Goal: Task Accomplishment & Management: Manage account settings

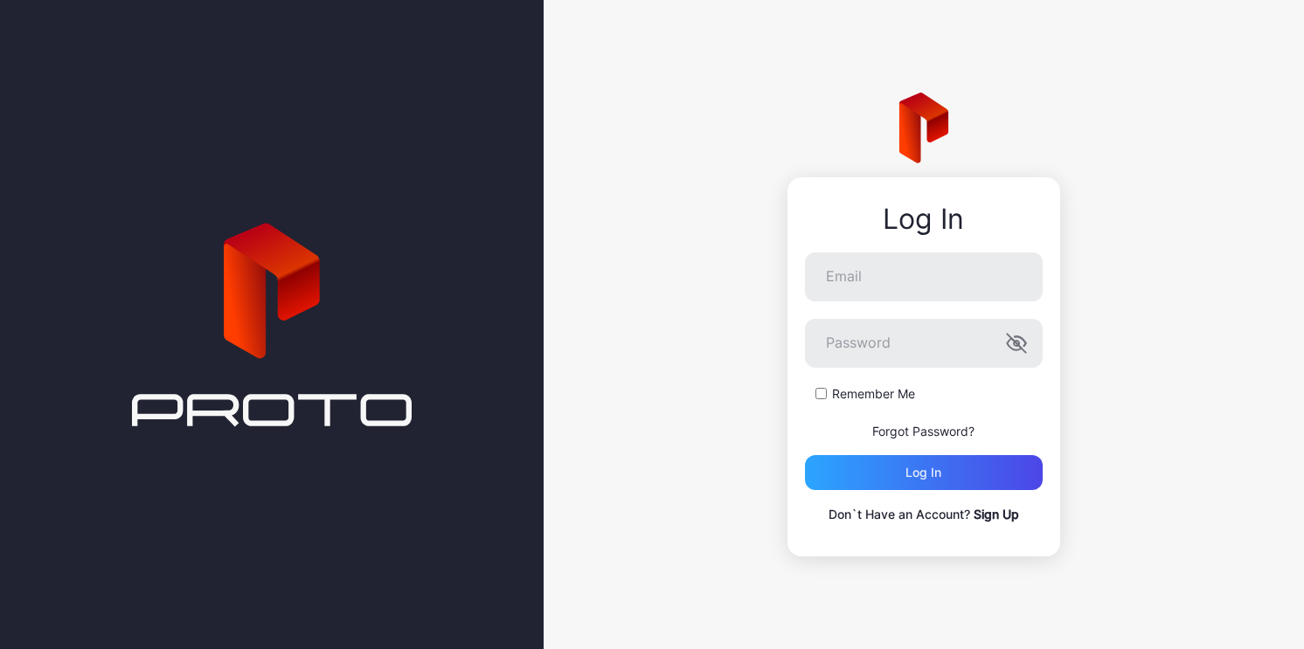
click at [992, 515] on link "Sign Up" at bounding box center [996, 514] width 45 height 15
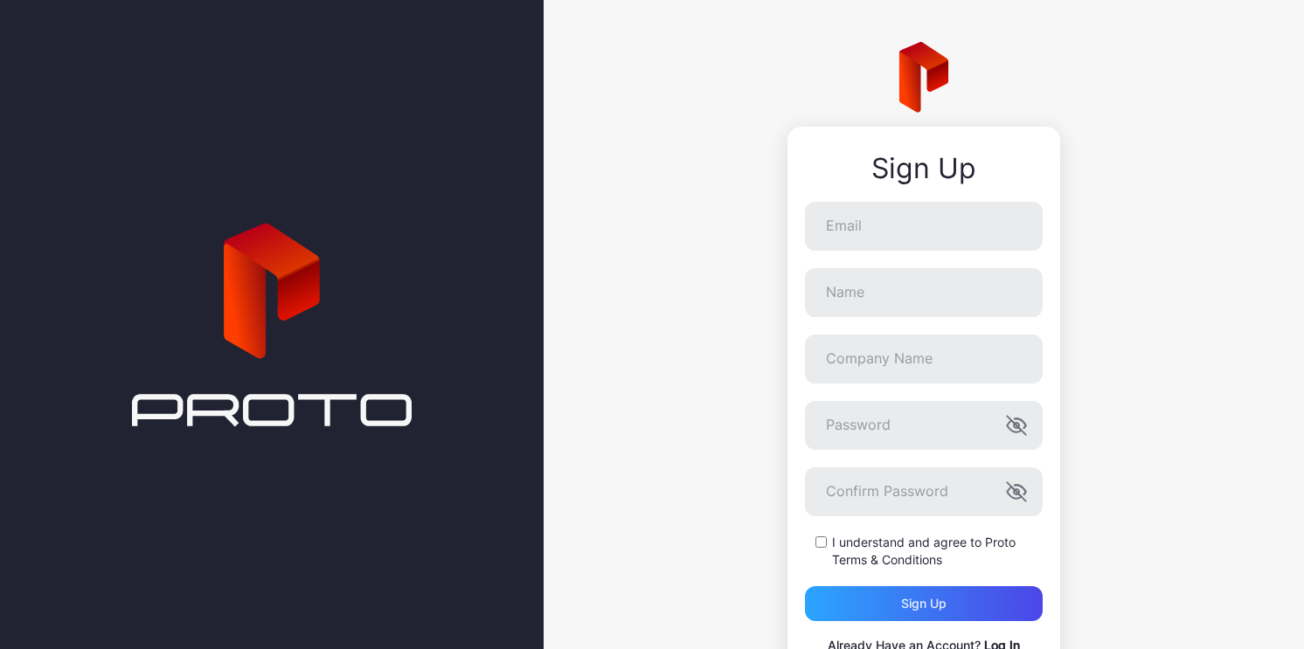
click at [847, 253] on form "Email Name Company Name Password Confirm Password I understand and agree to Pro…" at bounding box center [924, 412] width 238 height 420
click at [847, 227] on input "Email" at bounding box center [924, 226] width 238 height 49
type input "**********"
click at [883, 295] on input "Name" at bounding box center [924, 292] width 238 height 49
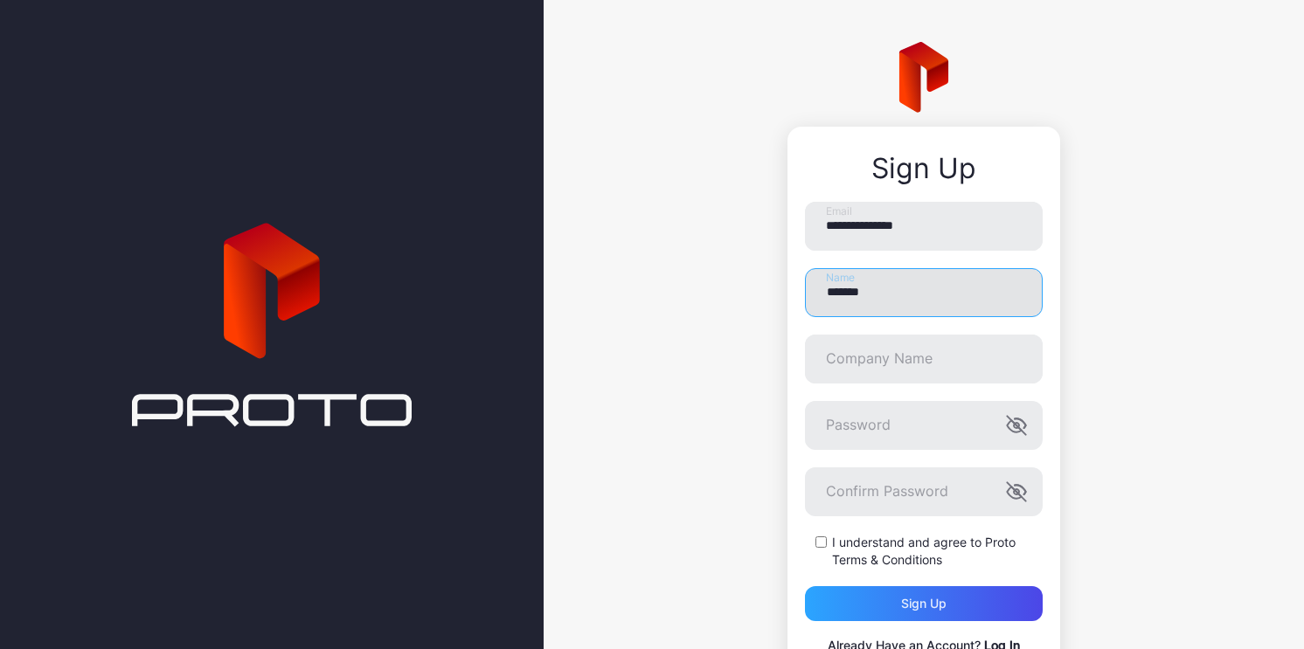
click at [947, 284] on input "*******" at bounding box center [924, 292] width 238 height 49
click at [926, 288] on input "*******" at bounding box center [924, 292] width 238 height 49
type input "**********"
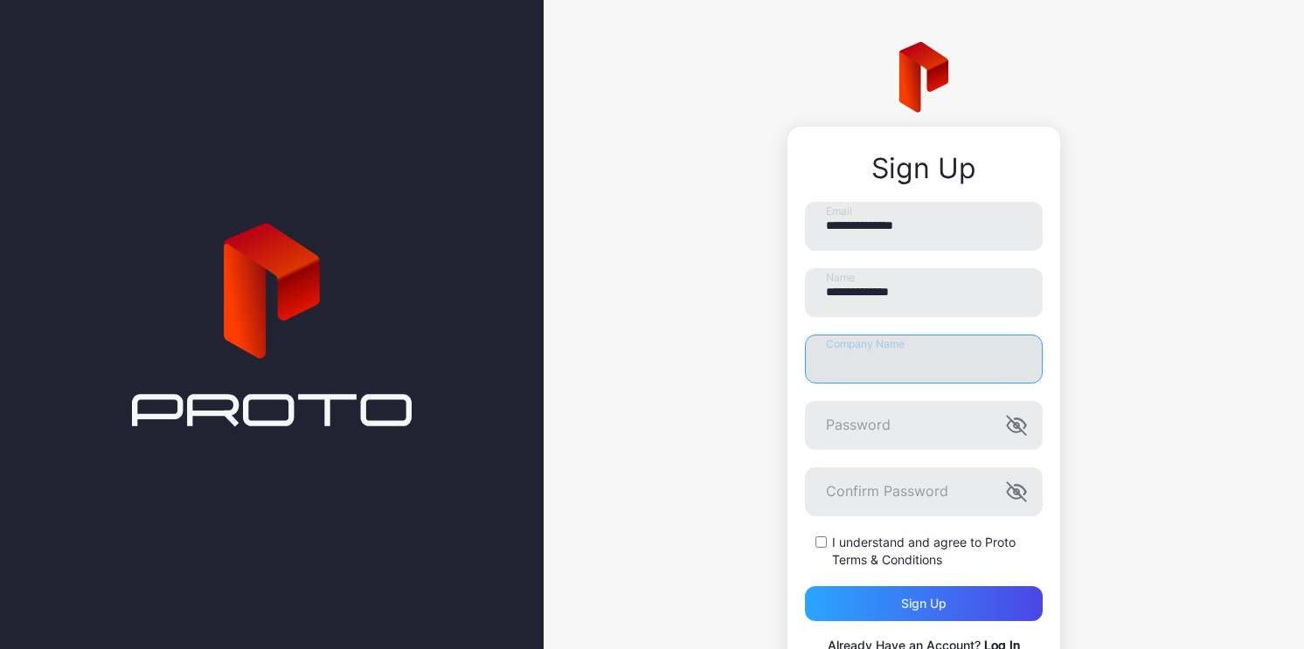
click at [903, 352] on input "Company Name" at bounding box center [924, 359] width 238 height 49
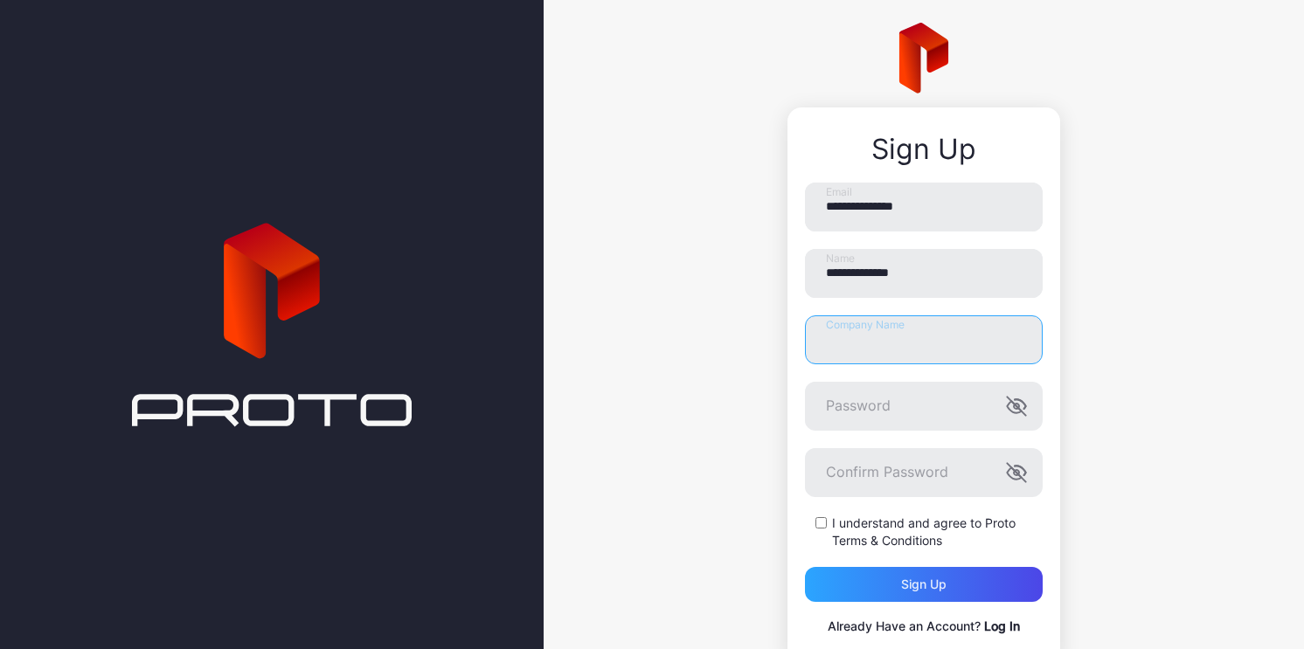
scroll to position [44, 0]
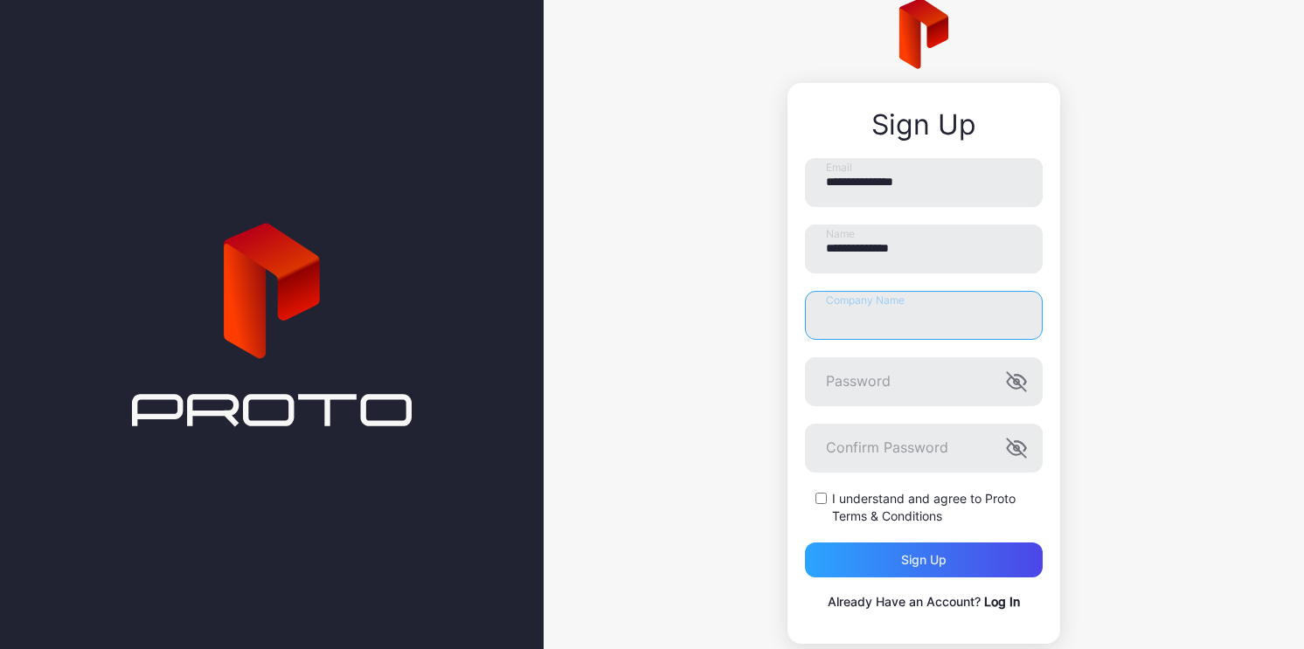
type input "*"
type input "*******"
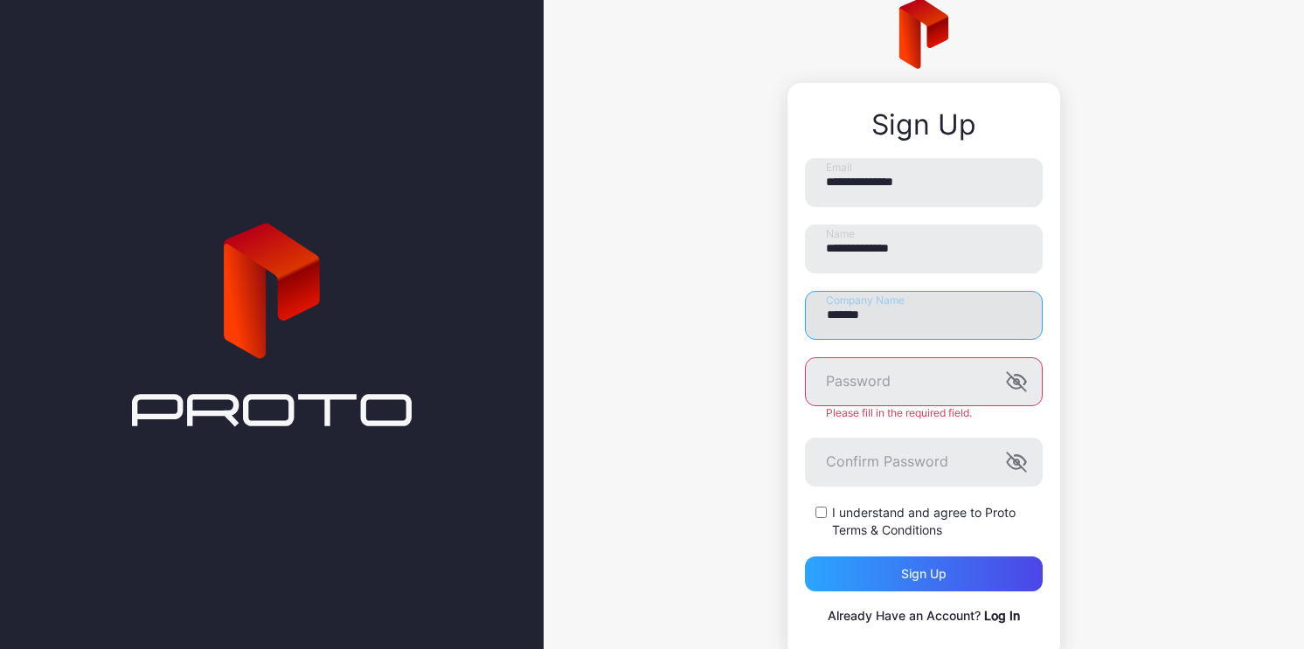
click at [840, 323] on input "*******" at bounding box center [924, 315] width 238 height 49
drag, startPoint x: 933, startPoint y: 184, endPoint x: 744, endPoint y: 162, distance: 190.2
click at [744, 162] on div "**********" at bounding box center [924, 328] width 760 height 744
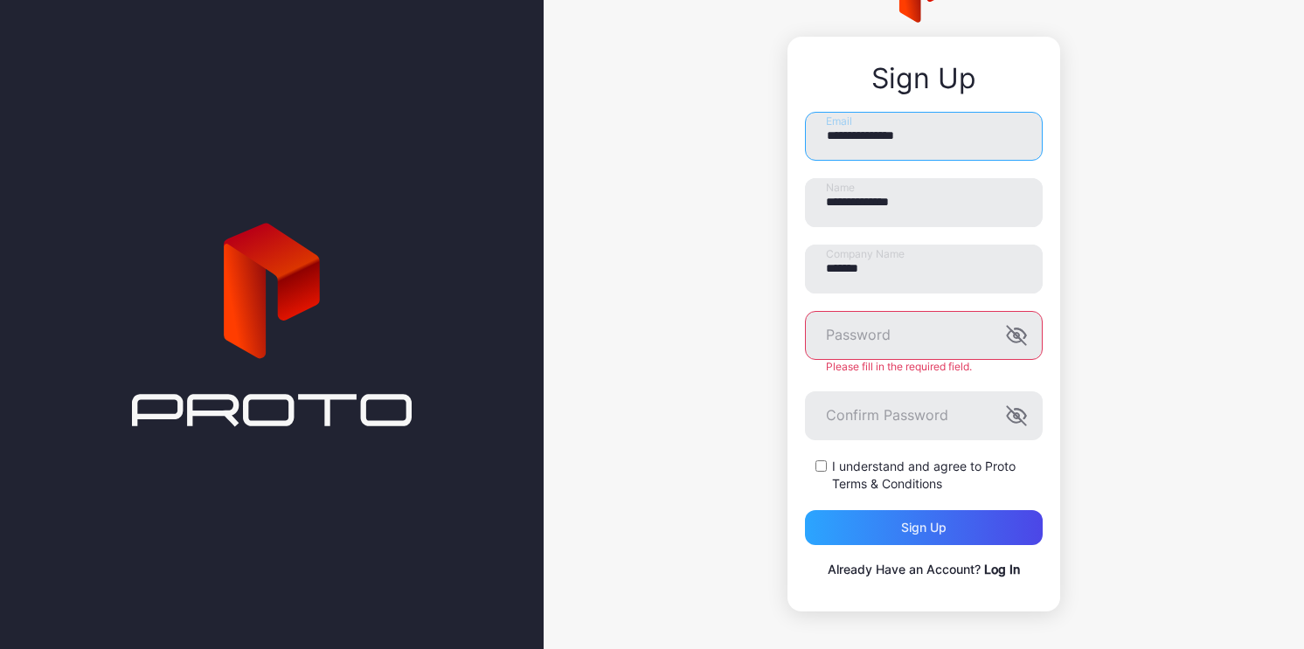
scroll to position [94, 0]
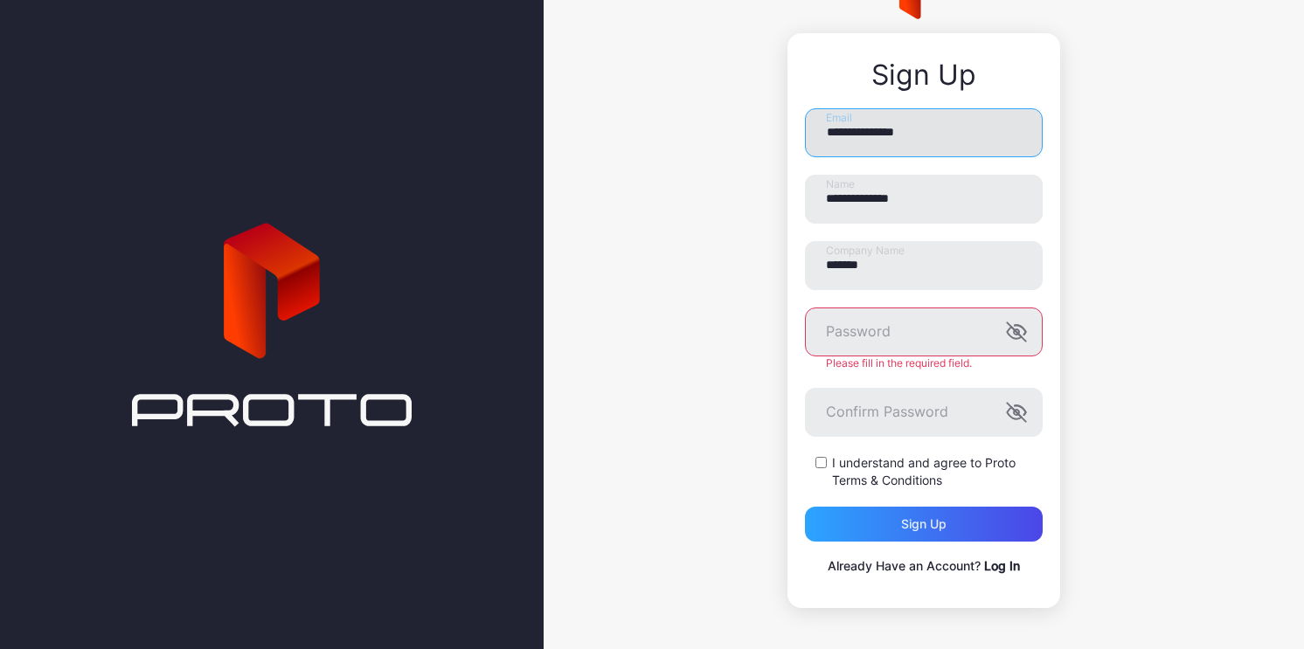
click at [927, 134] on input "**********" at bounding box center [924, 132] width 238 height 49
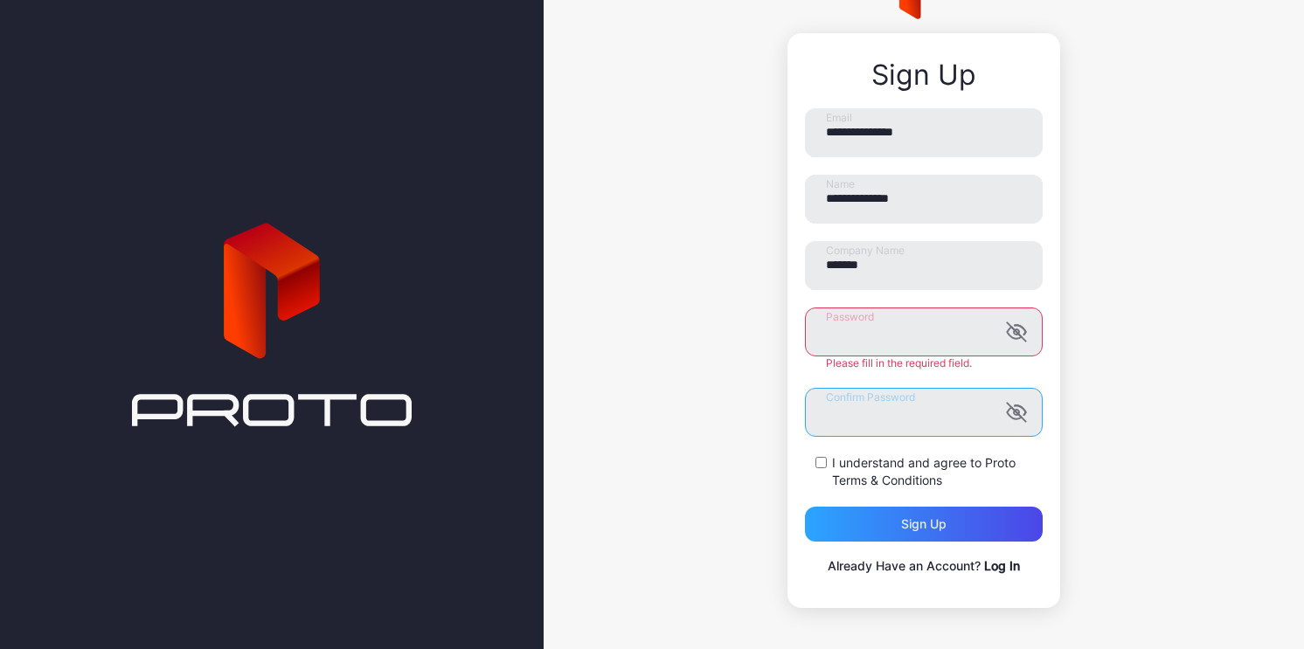
scroll to position [80, 0]
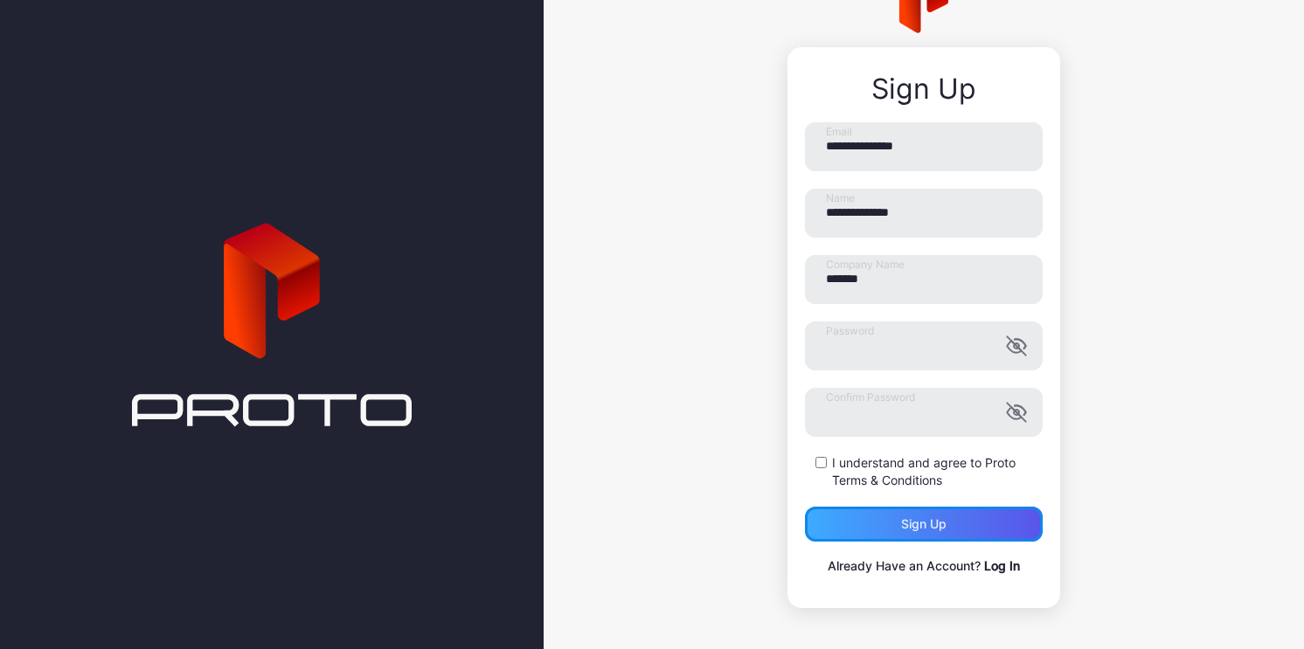
click at [860, 520] on div "Sign up" at bounding box center [924, 524] width 238 height 35
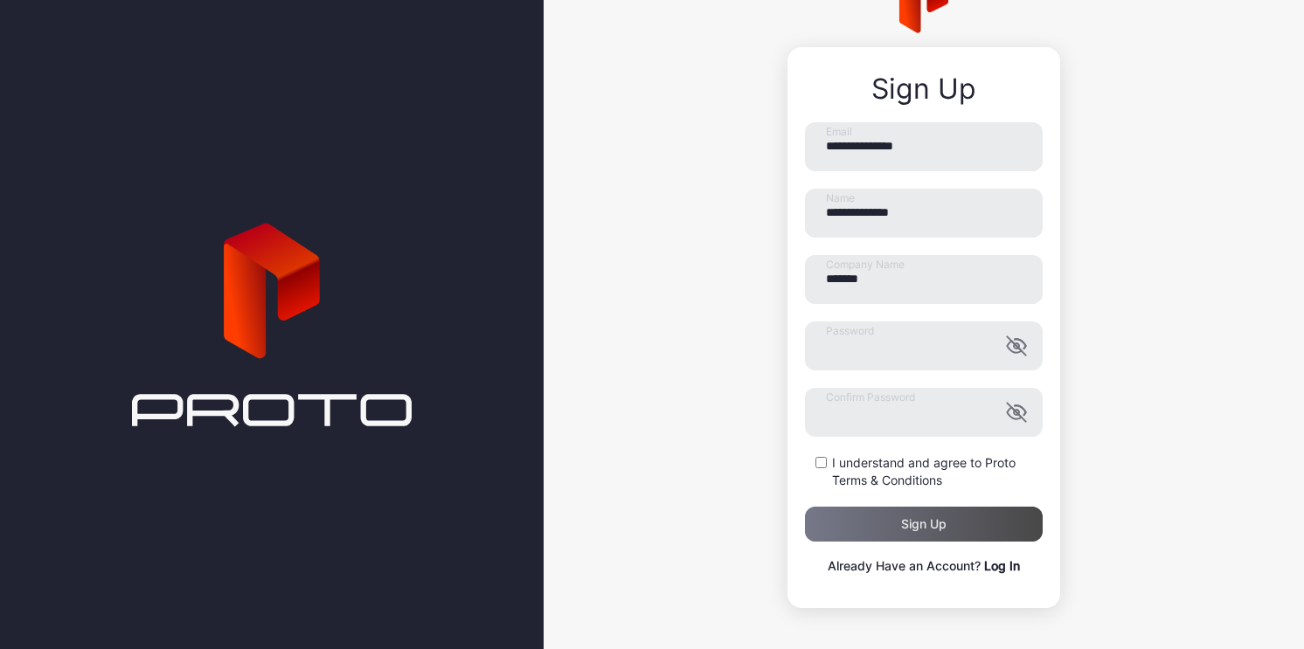
scroll to position [0, 0]
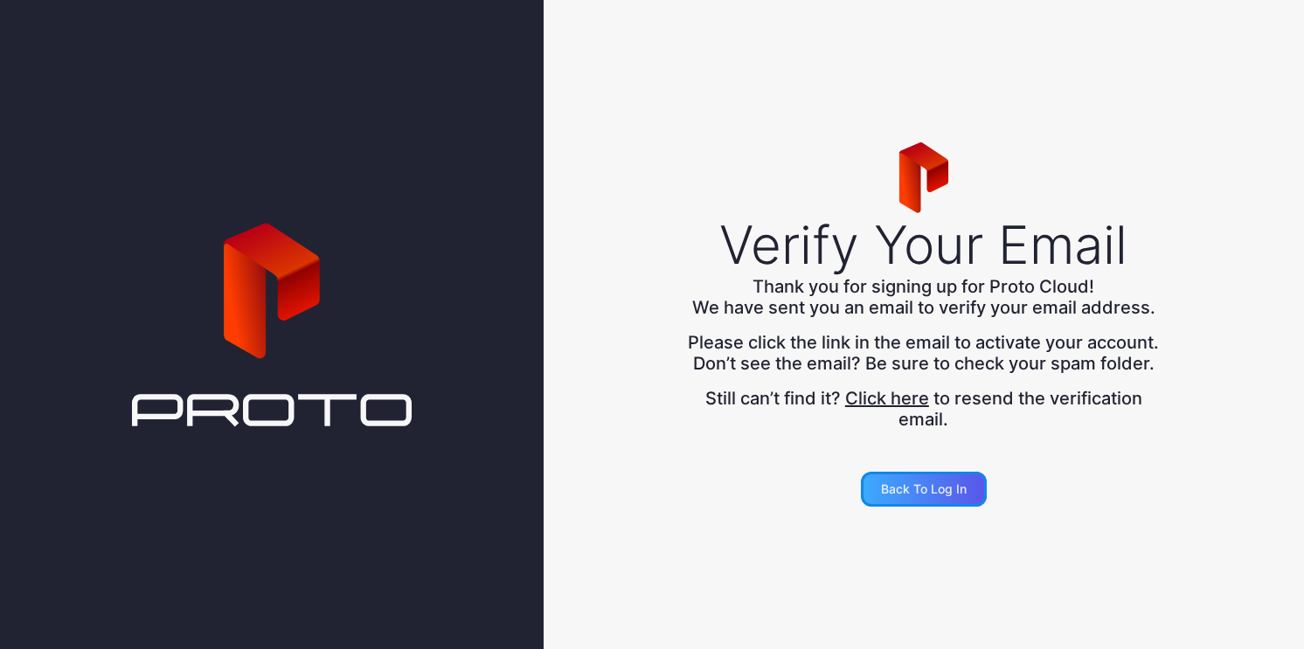
click at [932, 507] on div "Back to Log in" at bounding box center [924, 489] width 126 height 35
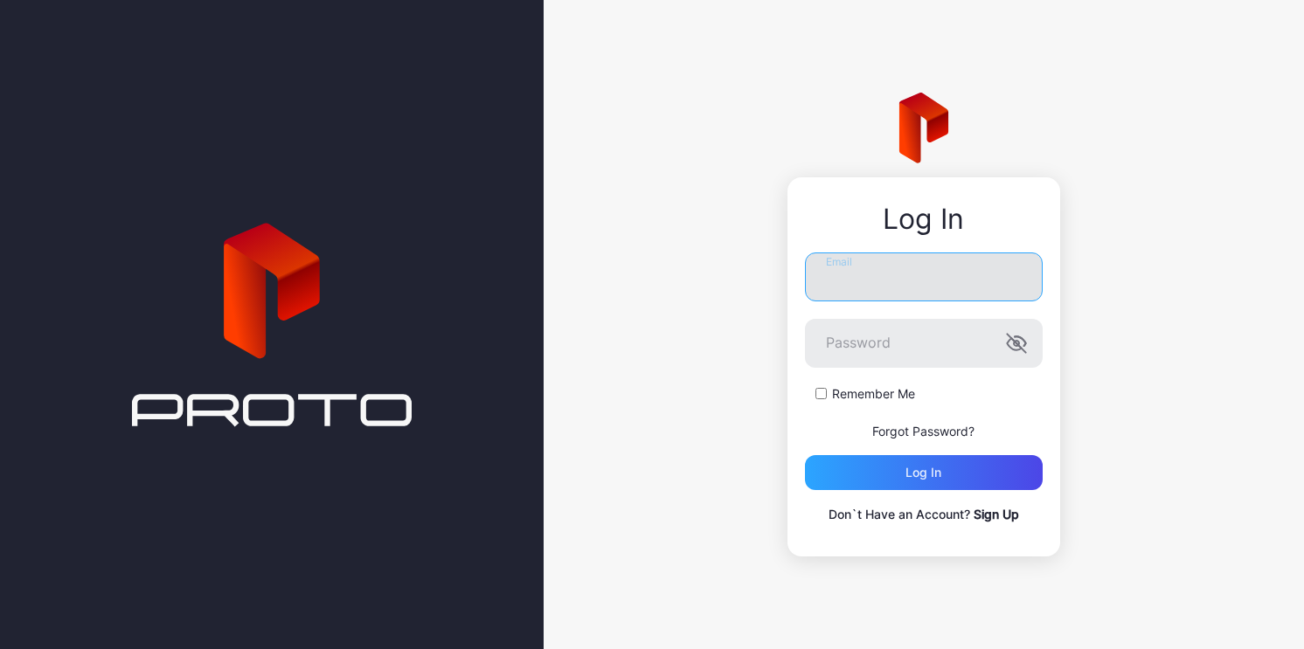
click at [858, 286] on input "Email" at bounding box center [924, 277] width 238 height 49
type input "**********"
click at [839, 390] on label "Remember Me" at bounding box center [873, 393] width 83 height 17
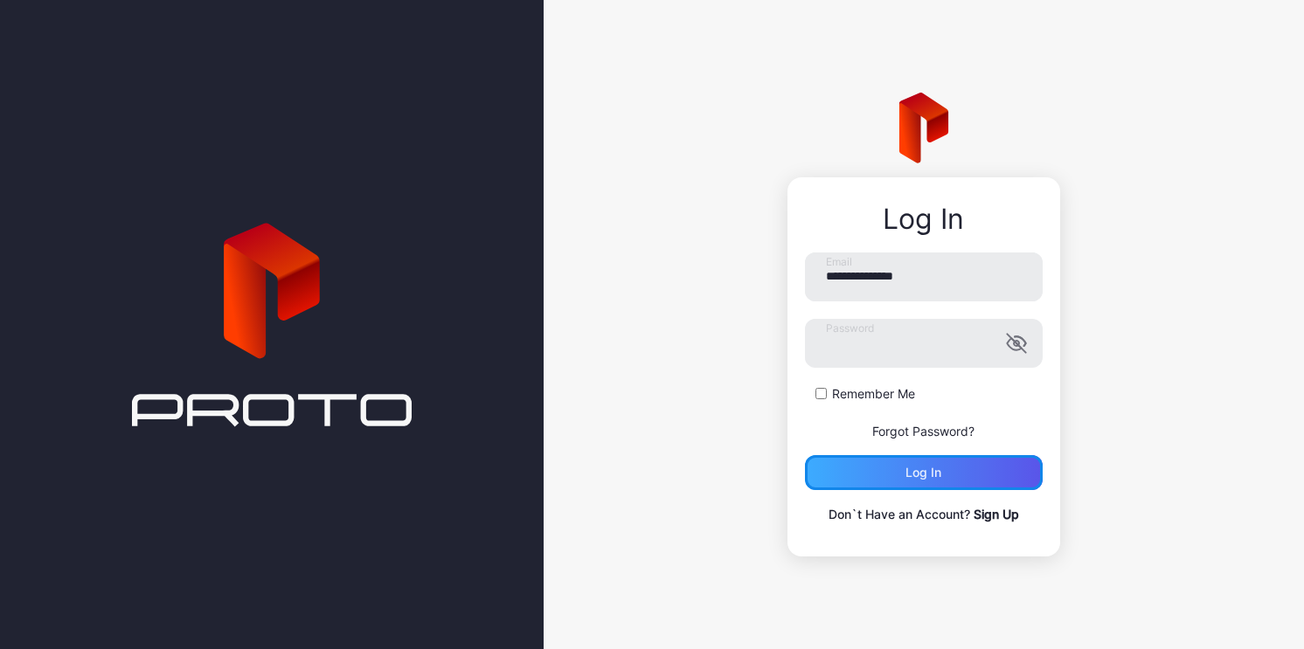
click at [859, 474] on div "Log in" at bounding box center [924, 472] width 238 height 35
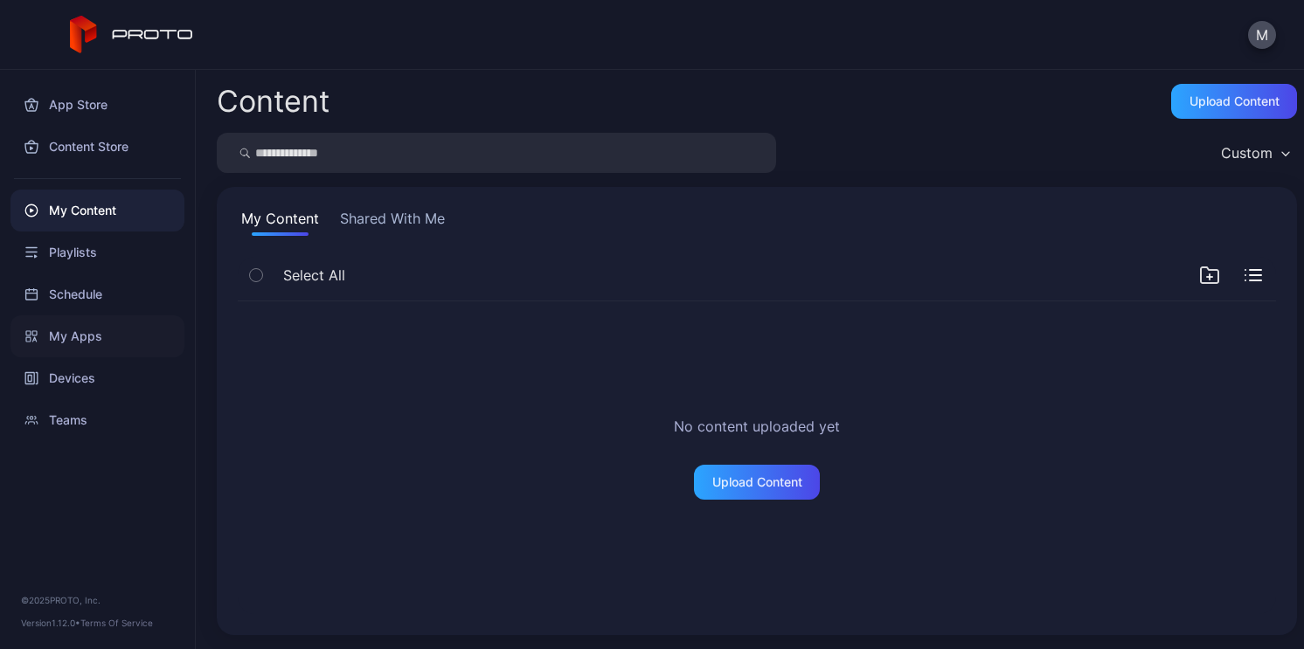
click at [99, 338] on div "My Apps" at bounding box center [97, 337] width 174 height 42
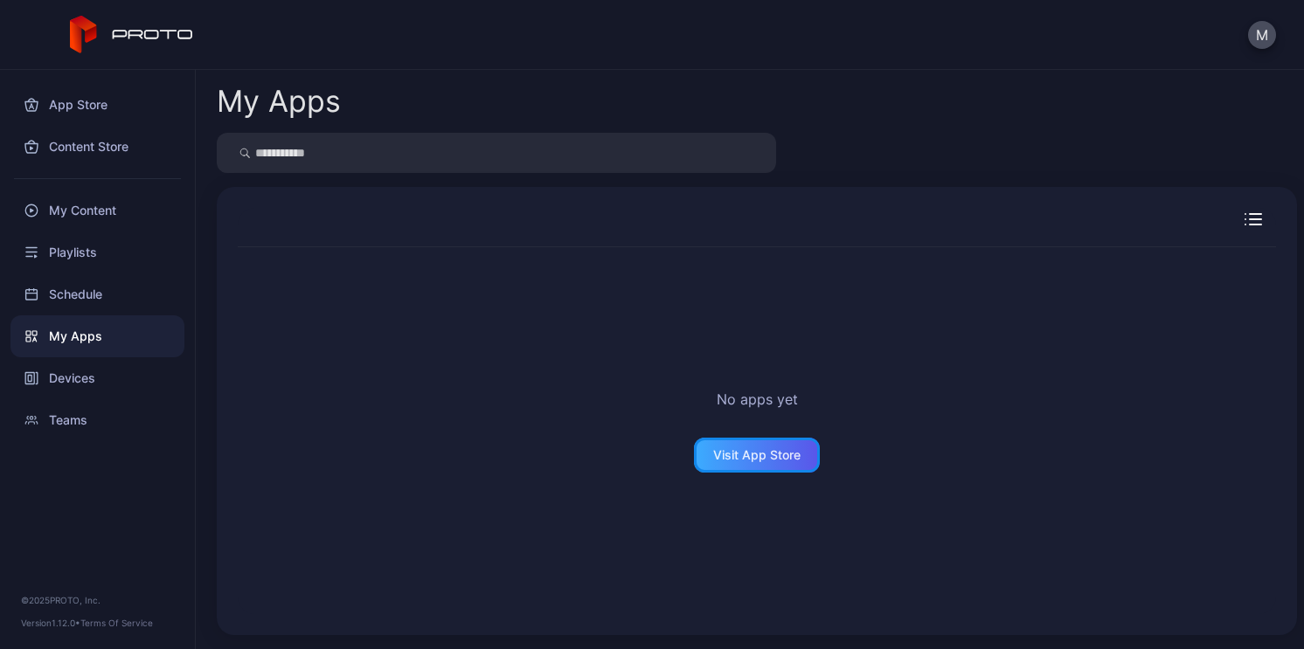
click at [753, 454] on div "Visit App Store" at bounding box center [756, 455] width 87 height 14
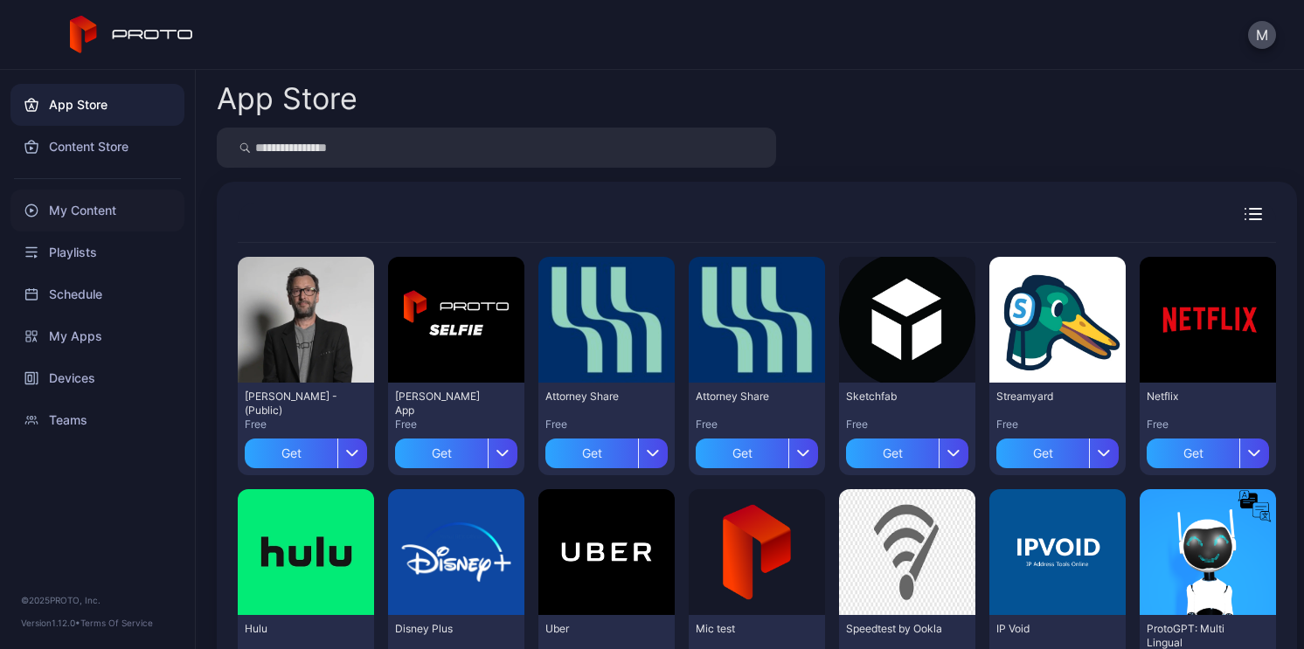
click at [99, 210] on div "My Content" at bounding box center [97, 211] width 174 height 42
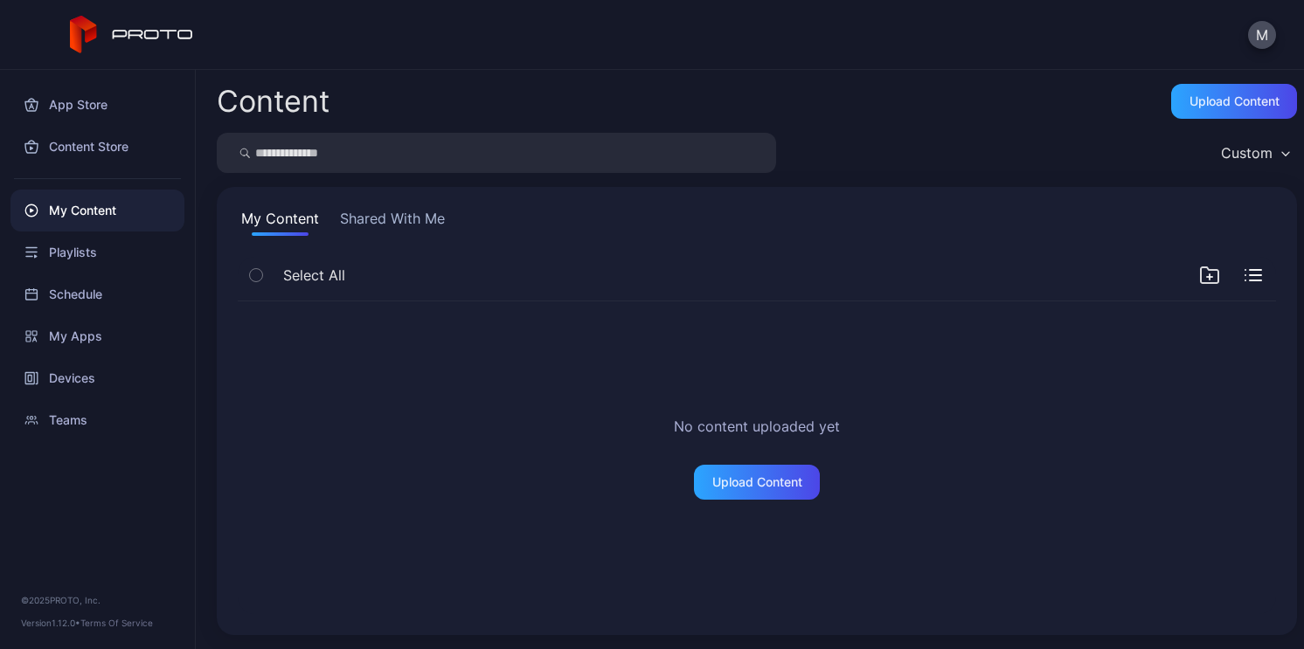
click at [390, 213] on button "Shared With Me" at bounding box center [393, 222] width 112 height 28
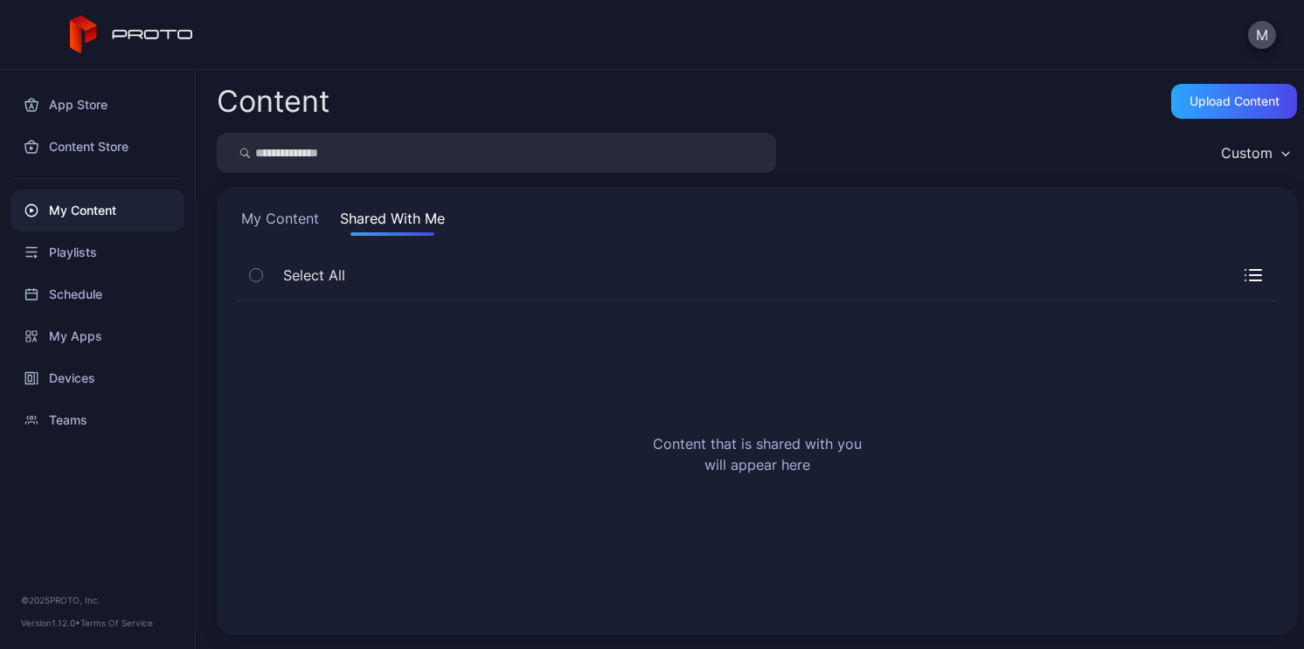
click at [264, 227] on button "My Content" at bounding box center [280, 222] width 85 height 28
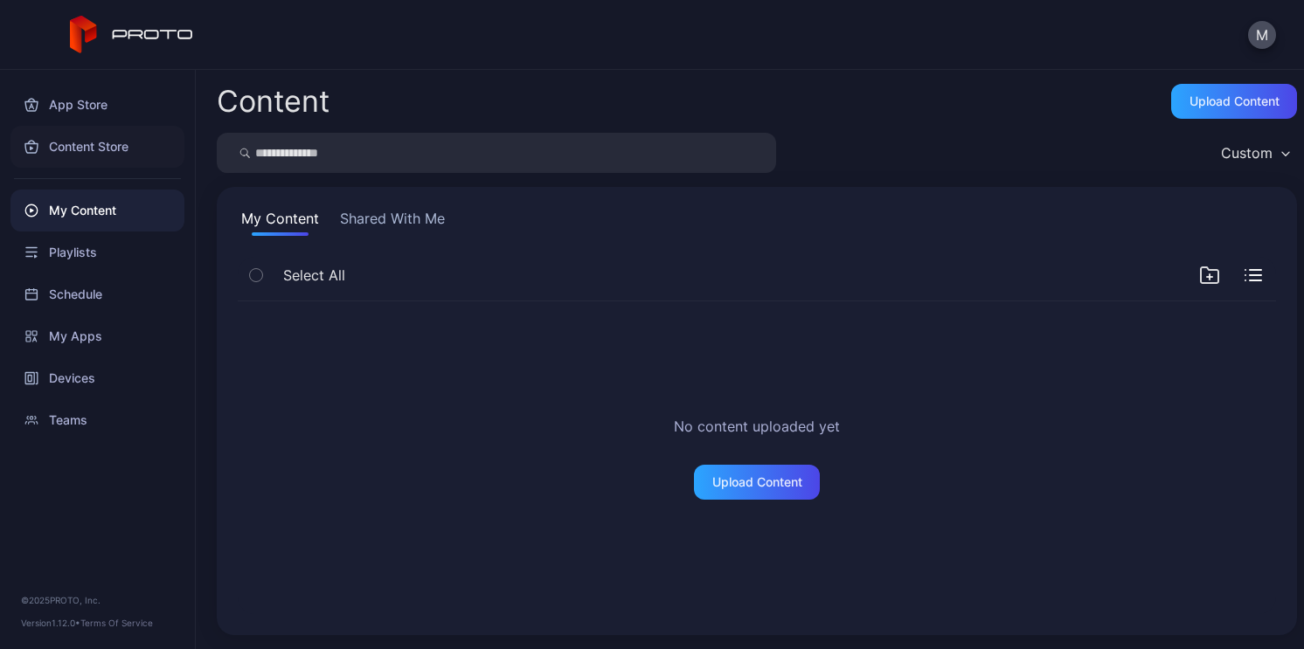
click at [116, 144] on div "Content Store" at bounding box center [97, 147] width 174 height 42
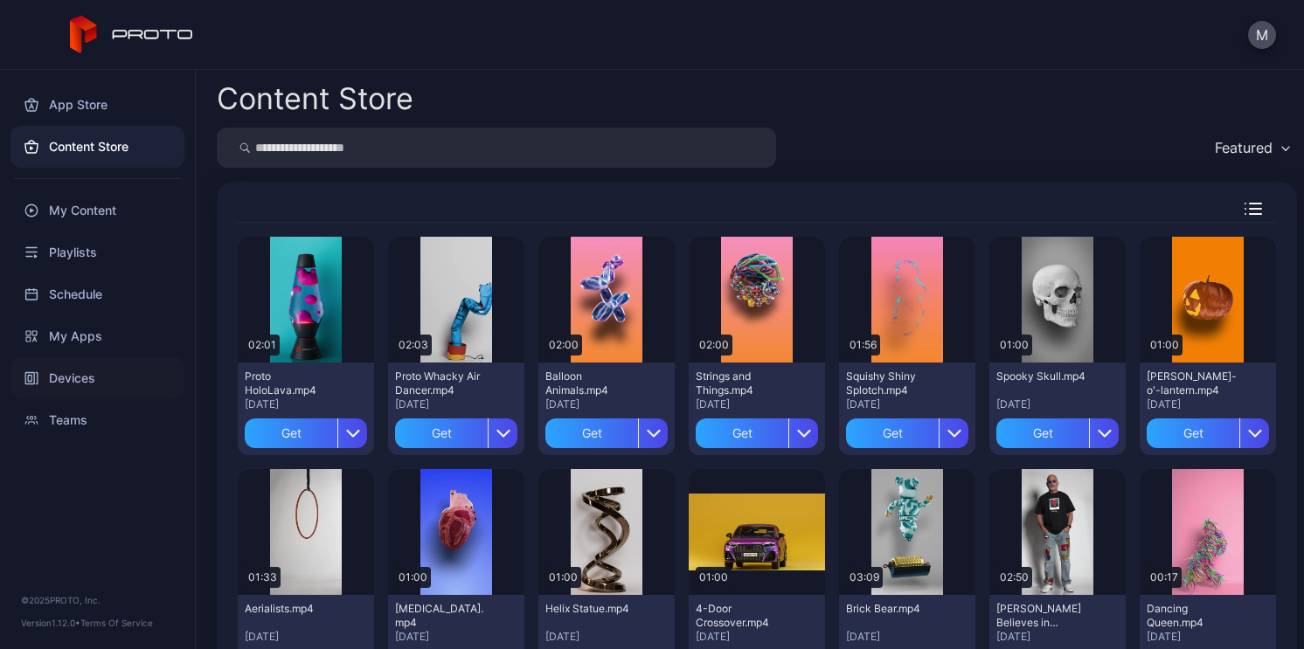
click at [99, 381] on div "Devices" at bounding box center [97, 379] width 174 height 42
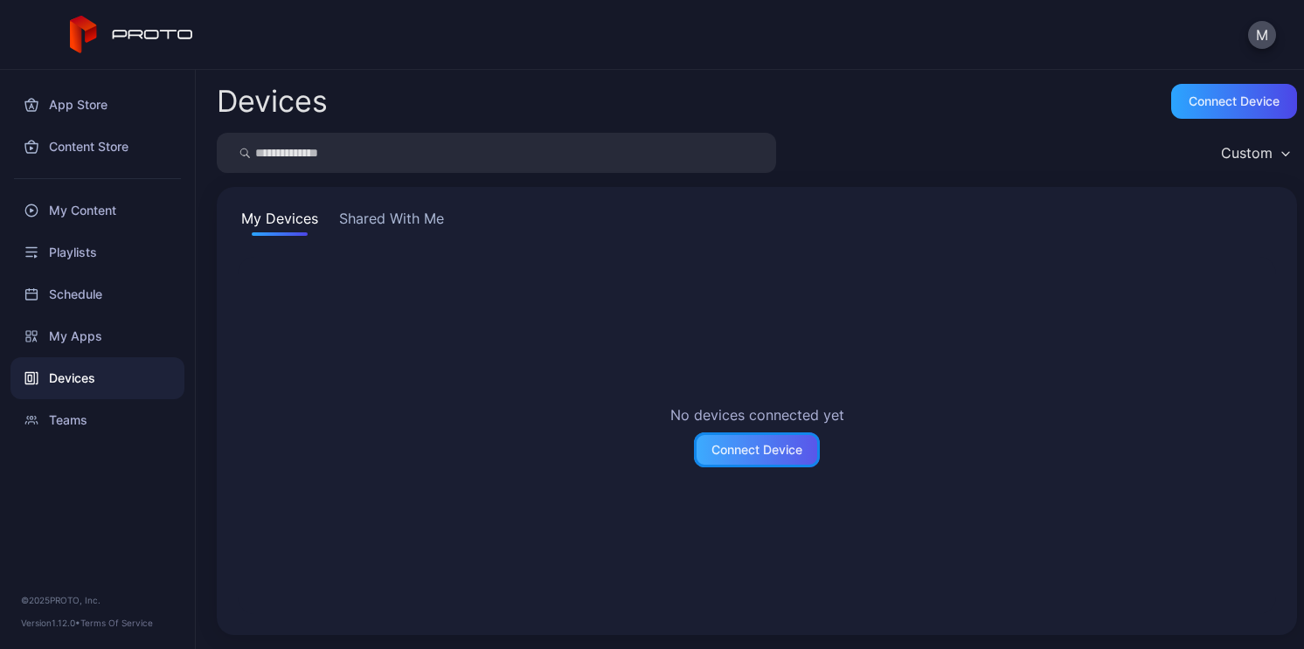
click at [736, 448] on div "Connect Device" at bounding box center [757, 450] width 91 height 14
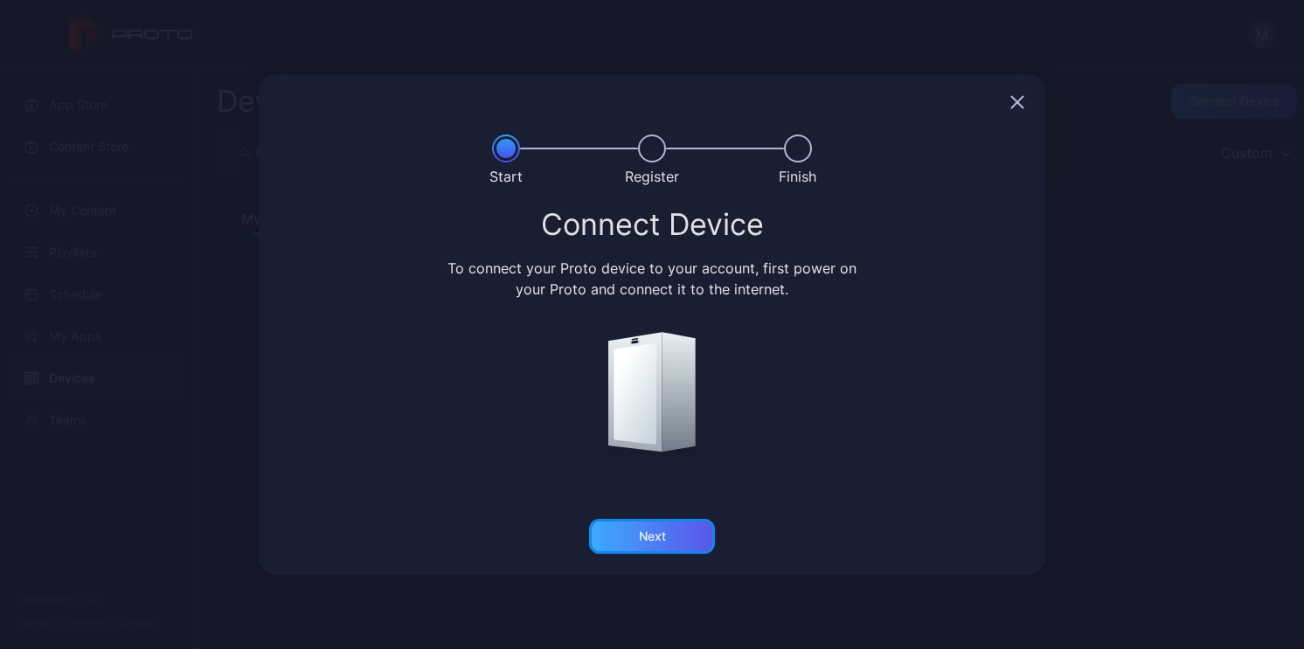
click at [677, 530] on div "Next" at bounding box center [652, 536] width 126 height 35
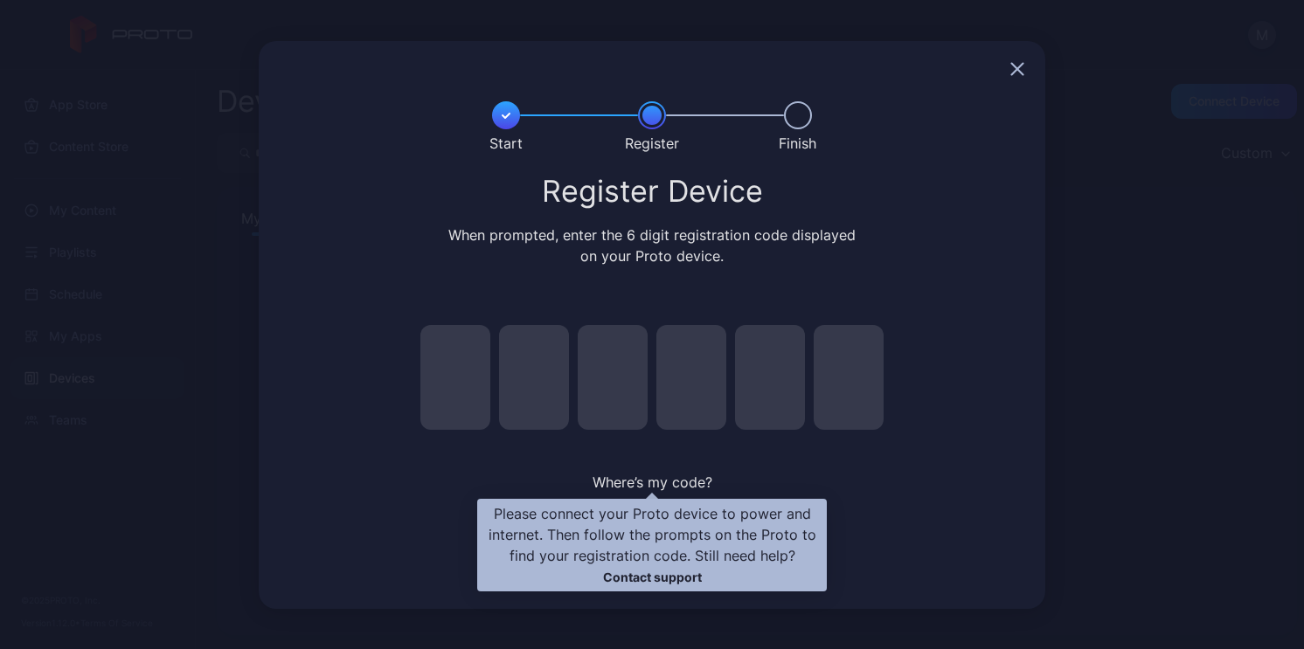
click at [676, 480] on span "Where’s my code?" at bounding box center [653, 482] width 120 height 17
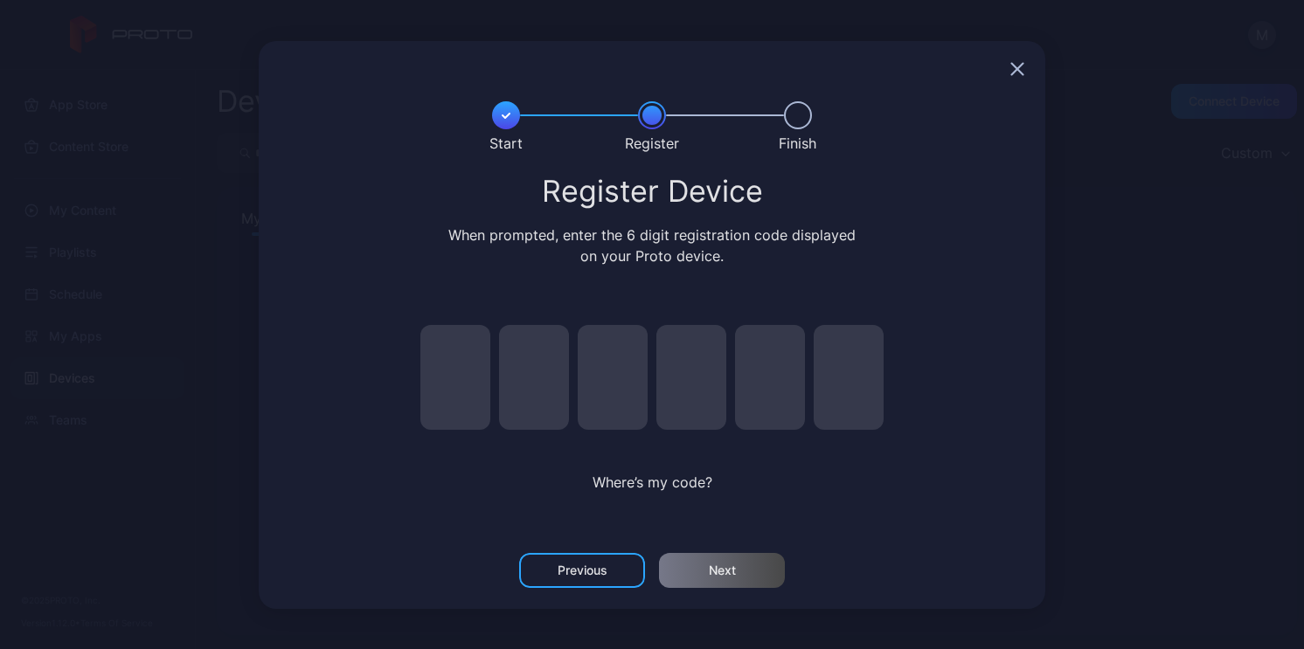
click at [476, 389] on input "pin code 1 of 6" at bounding box center [455, 377] width 70 height 105
type input "*"
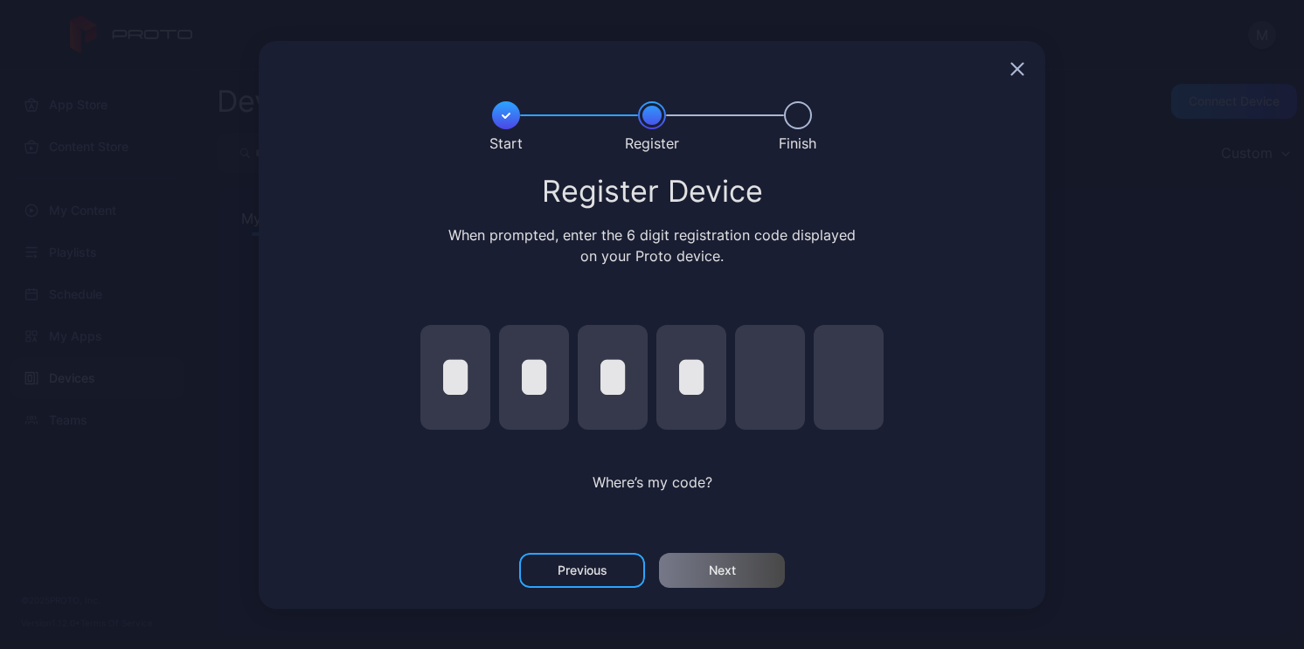
type input "*"
click at [705, 567] on div "Next" at bounding box center [722, 570] width 126 height 35
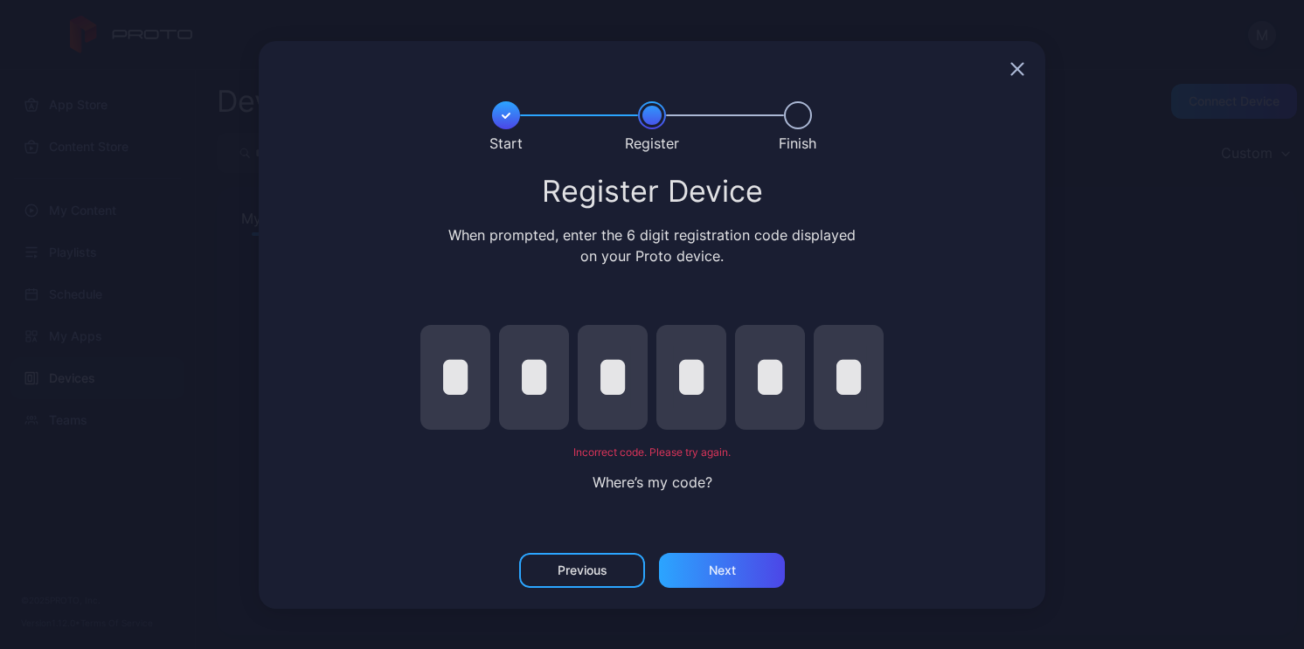
click at [1023, 82] on div at bounding box center [652, 69] width 787 height 56
click at [1020, 65] on icon "button" at bounding box center [1017, 68] width 11 height 11
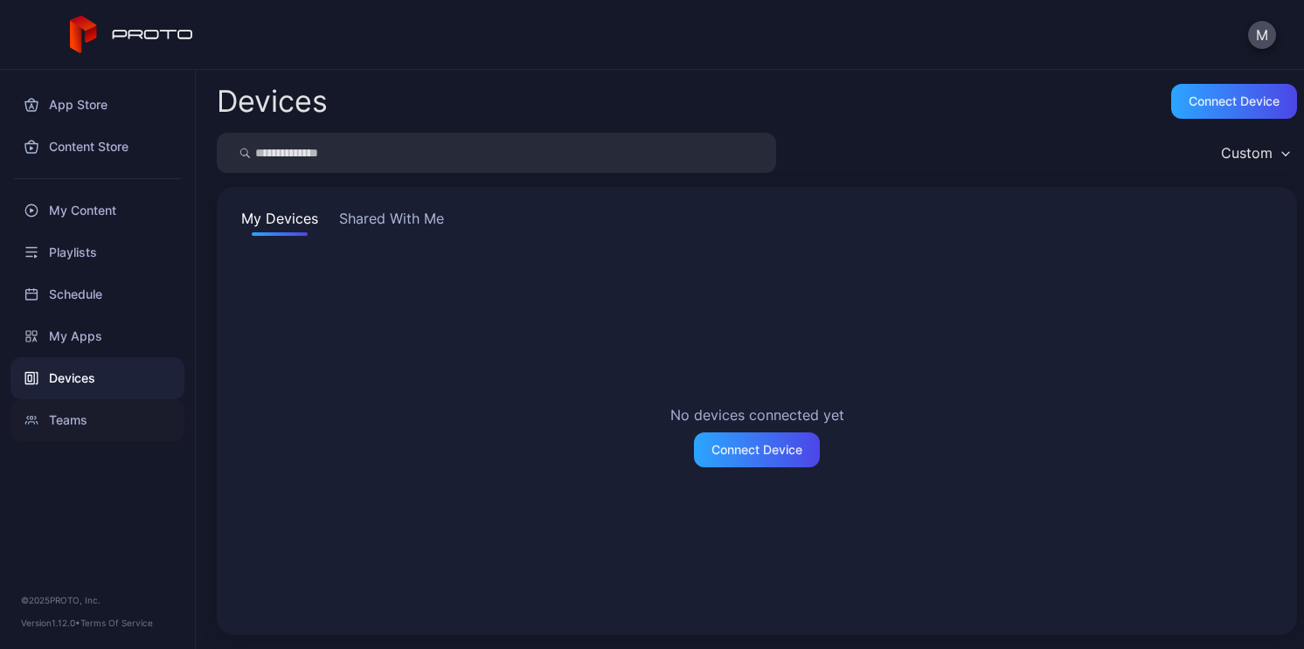
click at [99, 412] on div "Teams" at bounding box center [97, 420] width 174 height 42
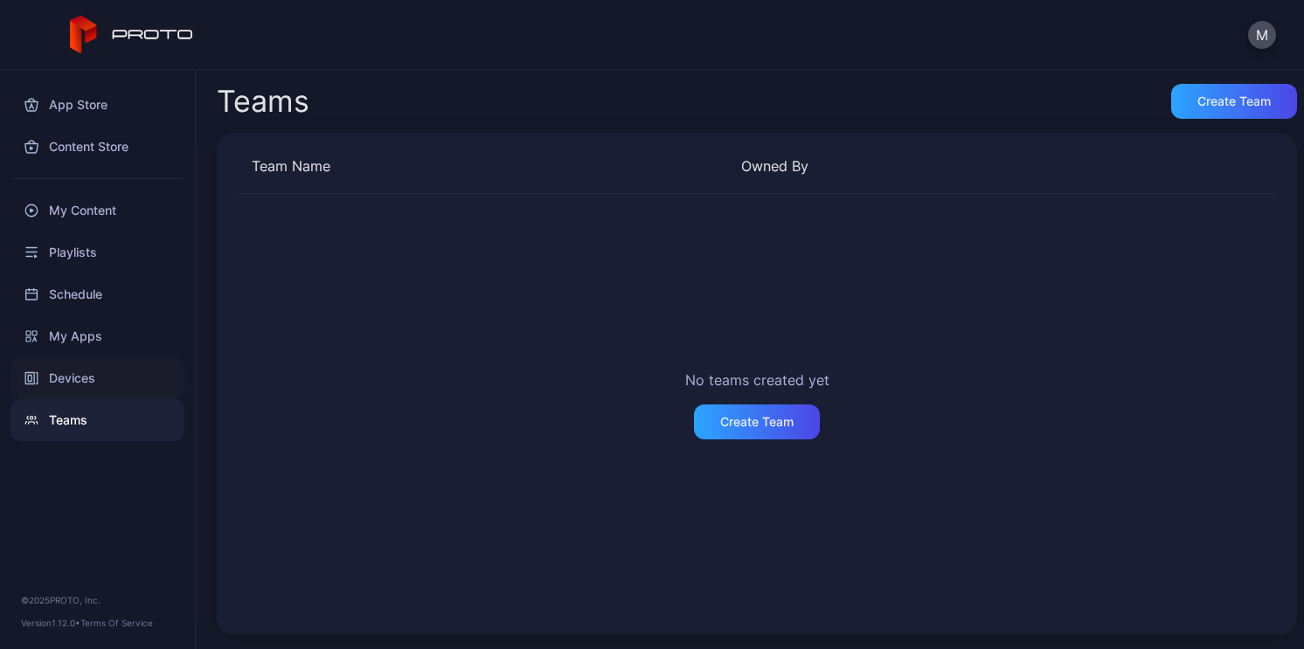
click at [103, 392] on div "Devices" at bounding box center [97, 379] width 174 height 42
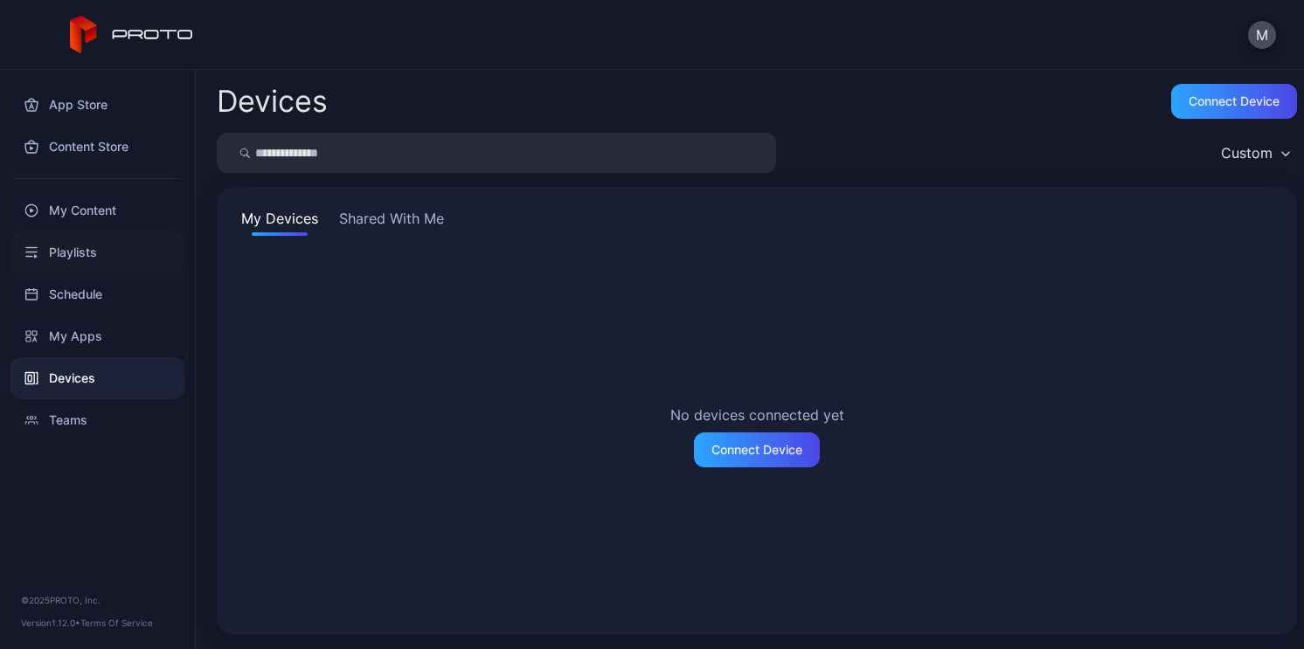
click at [80, 247] on div "Playlists" at bounding box center [97, 253] width 174 height 42
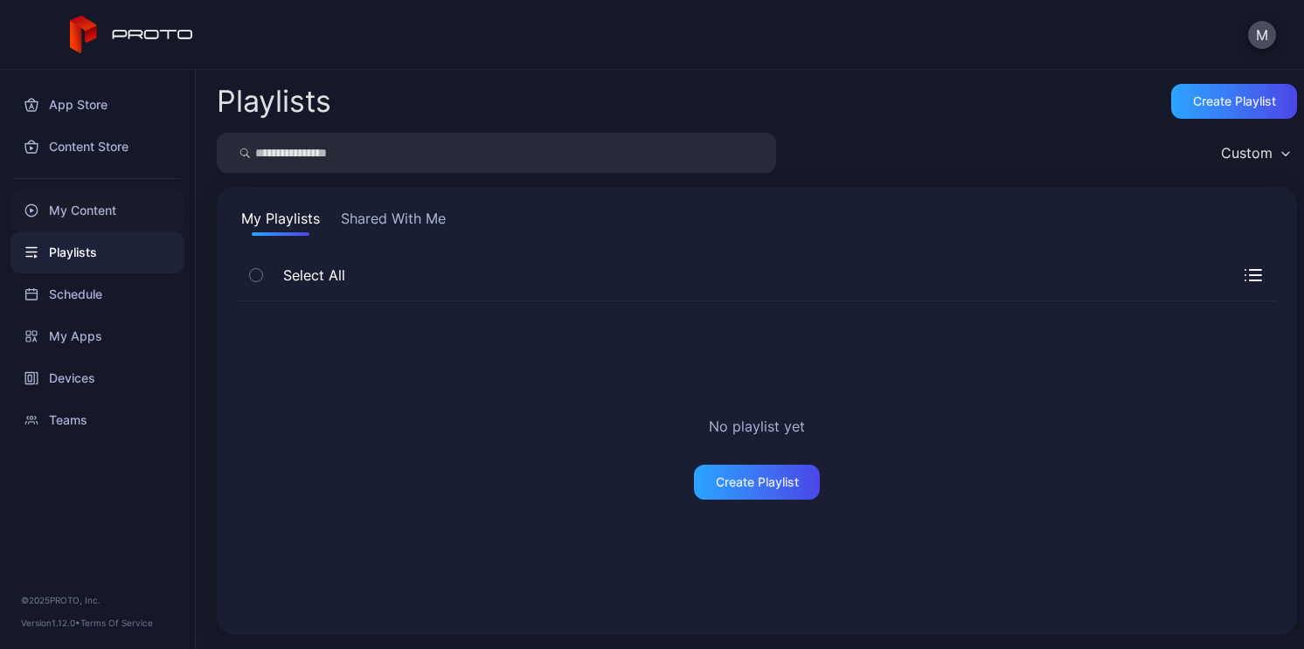
click at [93, 222] on div "My Content" at bounding box center [97, 211] width 174 height 42
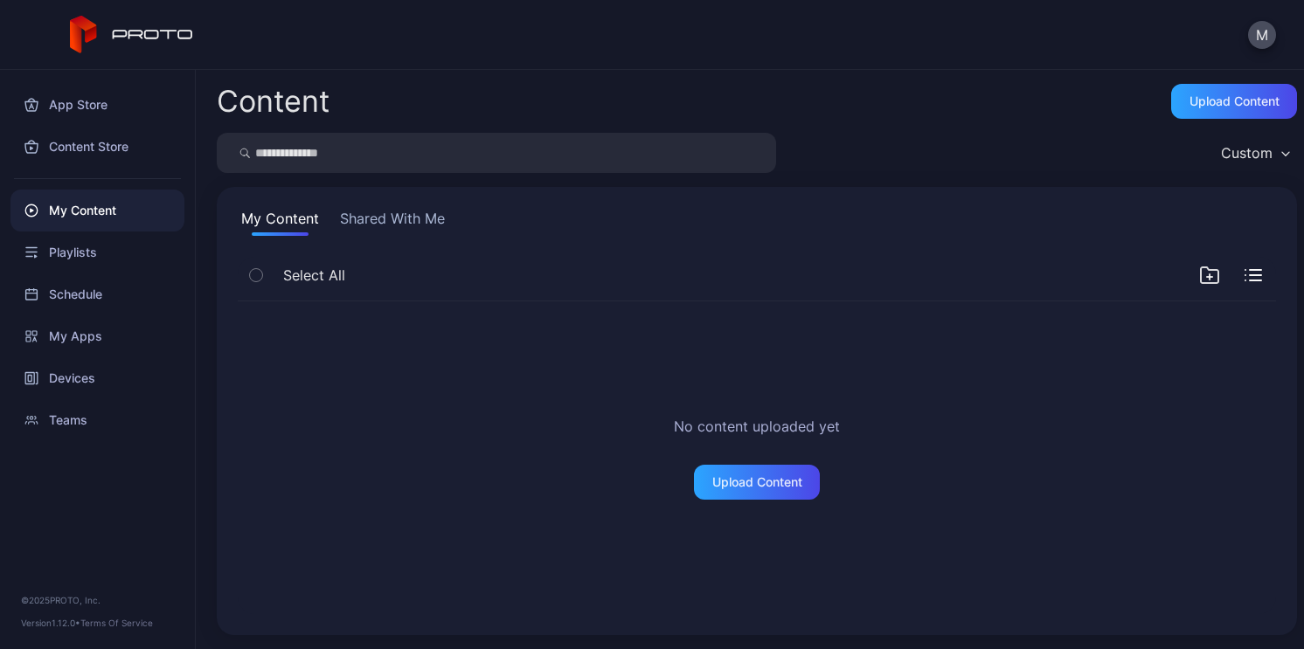
click at [397, 219] on button "Shared With Me" at bounding box center [393, 222] width 112 height 28
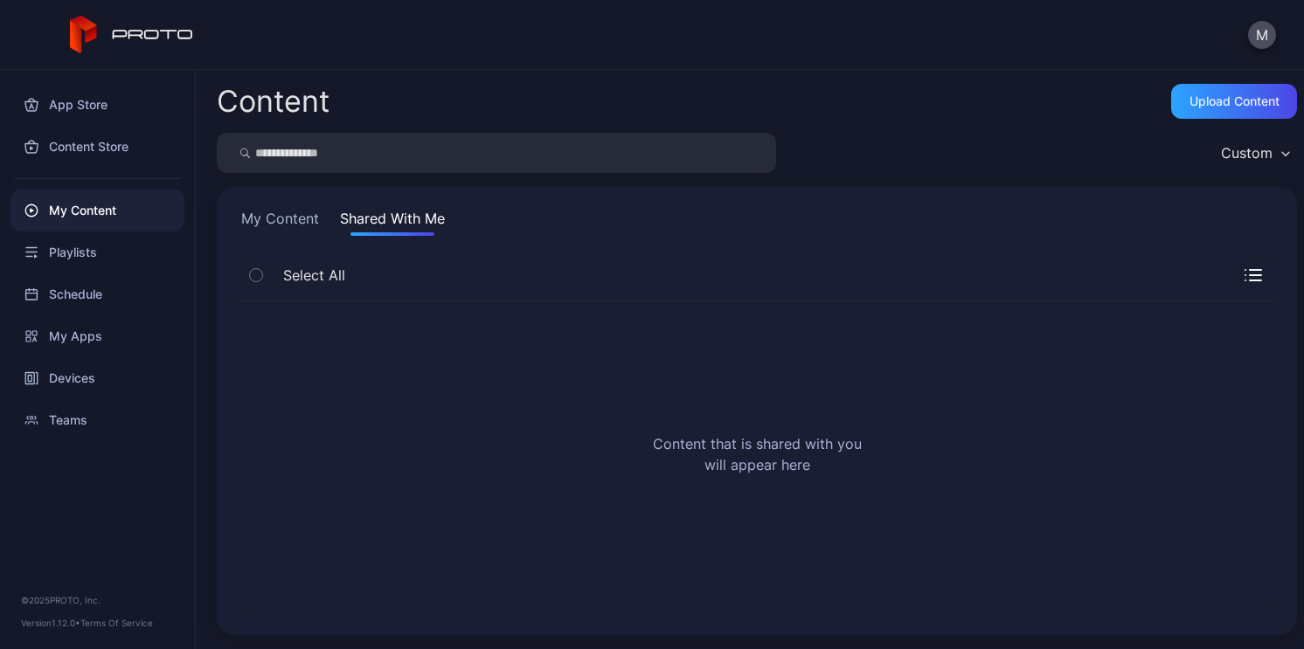
click at [310, 212] on button "My Content" at bounding box center [280, 222] width 85 height 28
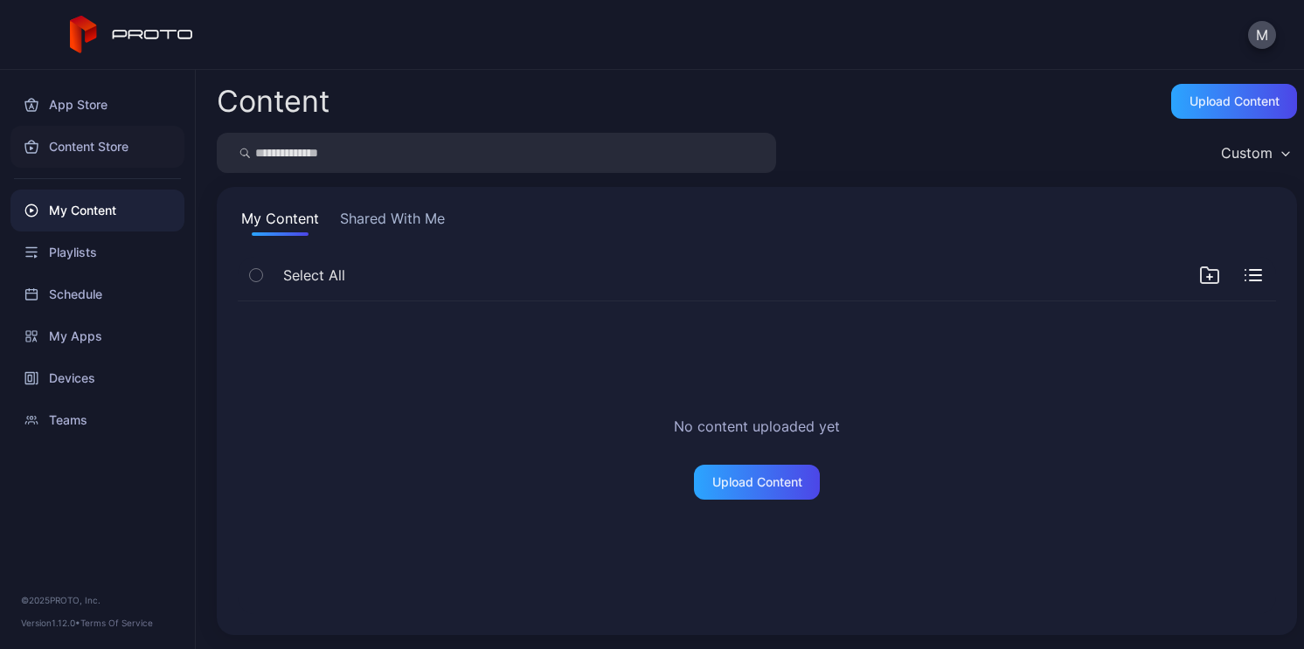
click at [120, 147] on div "Content Store" at bounding box center [97, 147] width 174 height 42
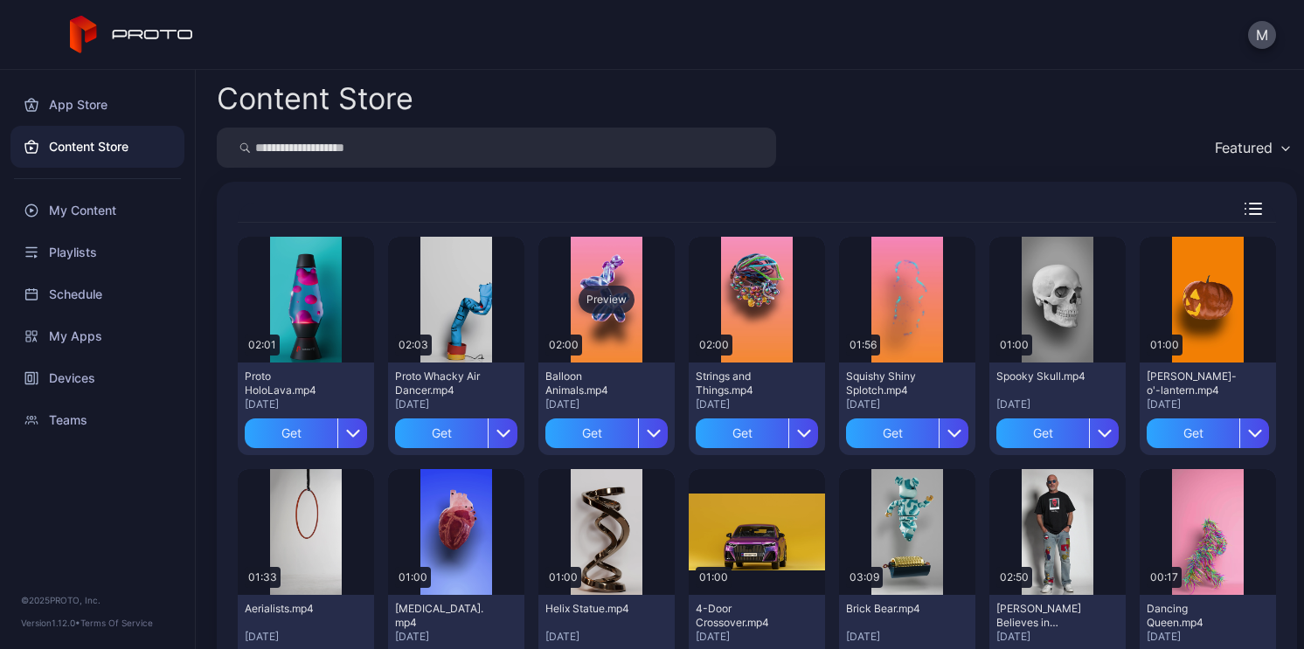
click at [602, 295] on div "Preview" at bounding box center [607, 300] width 56 height 28
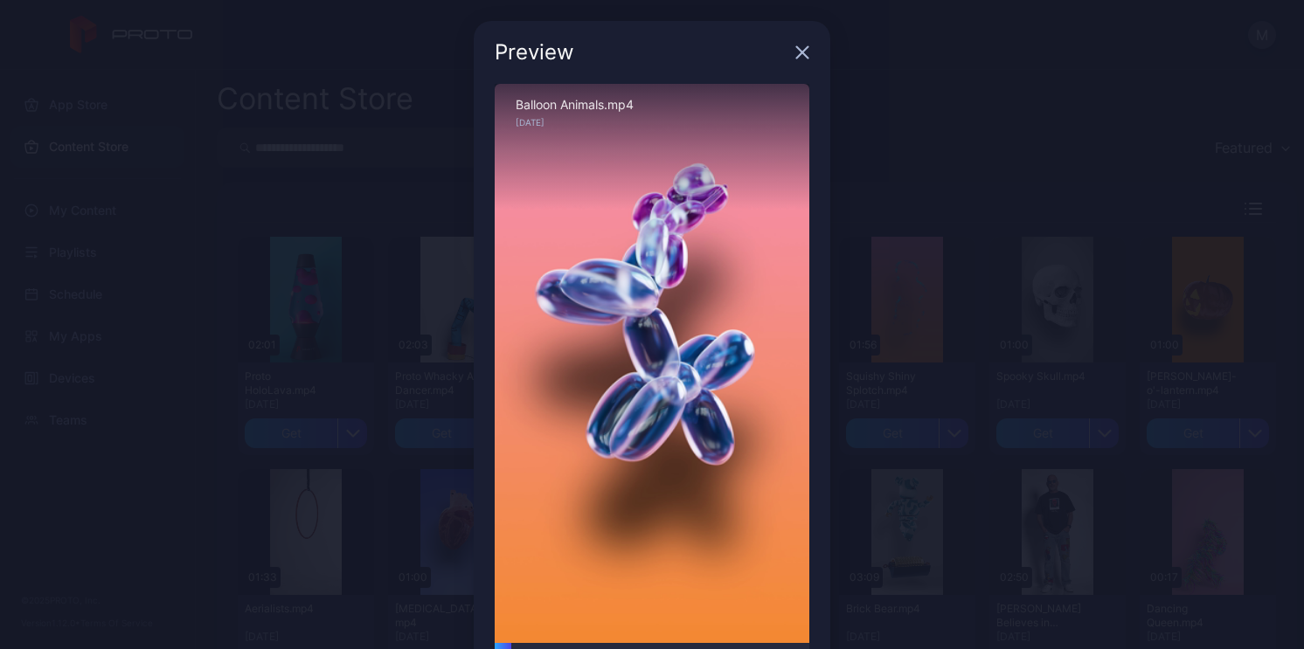
click at [795, 58] on icon "button" at bounding box center [802, 52] width 14 height 14
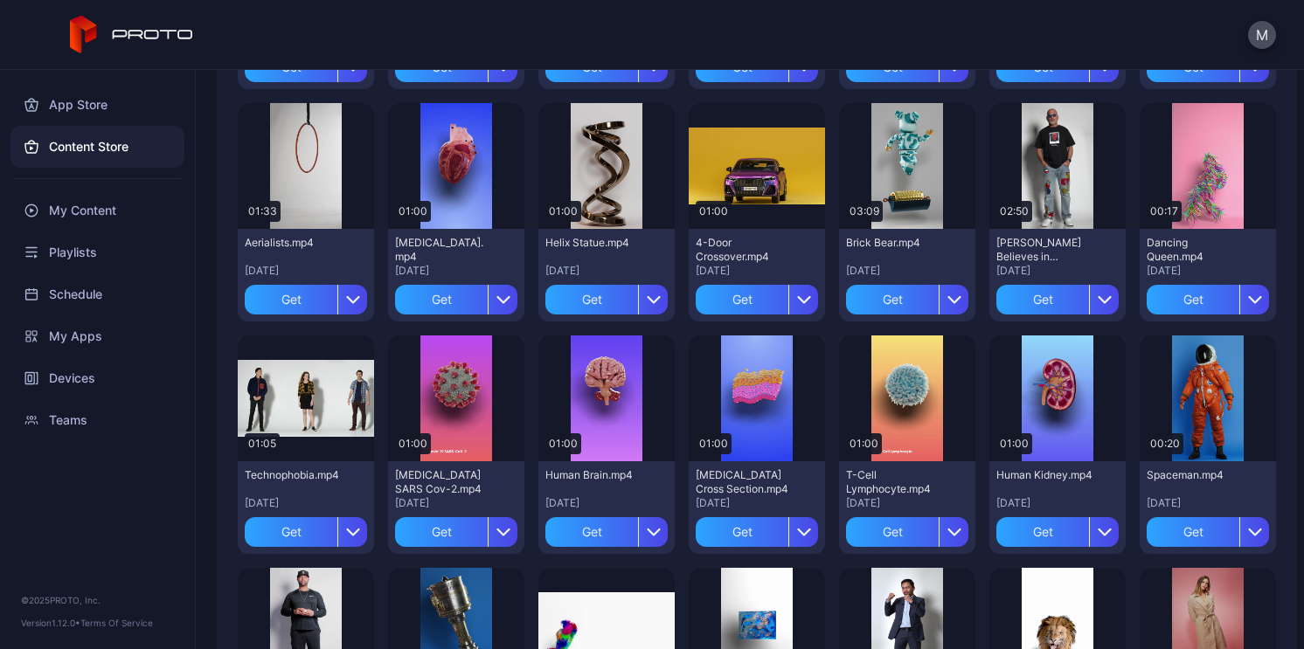
scroll to position [523, 0]
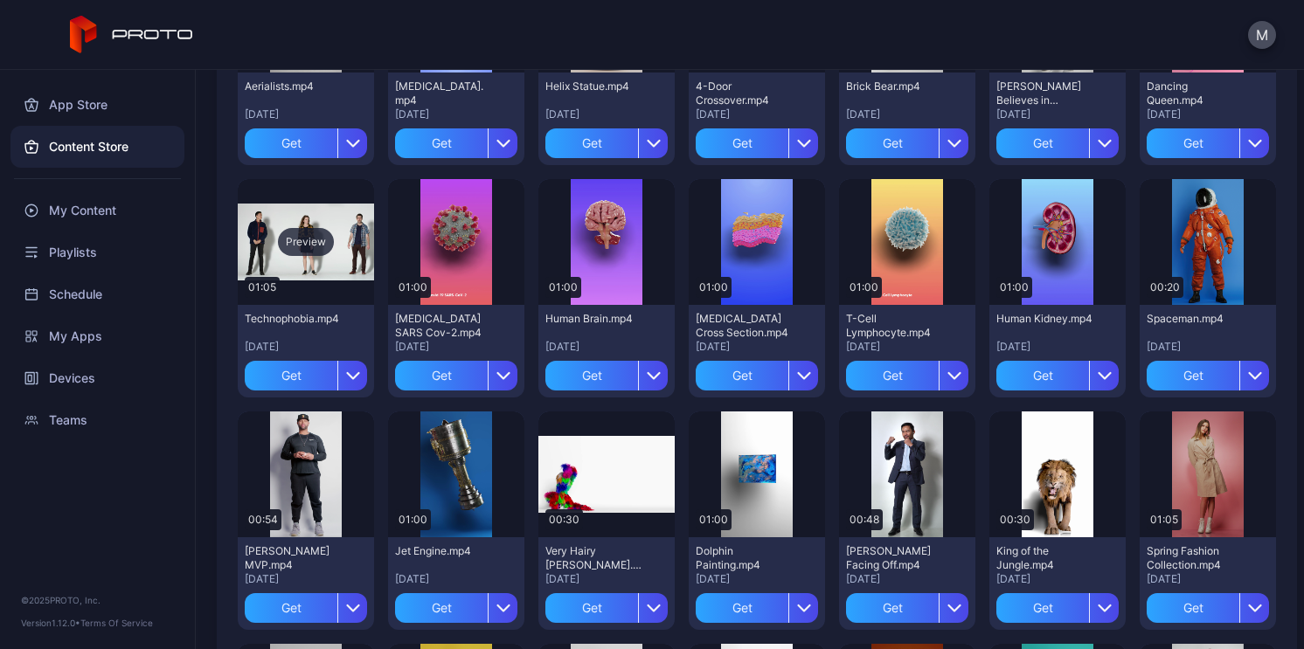
click at [306, 240] on div "Preview" at bounding box center [306, 242] width 56 height 28
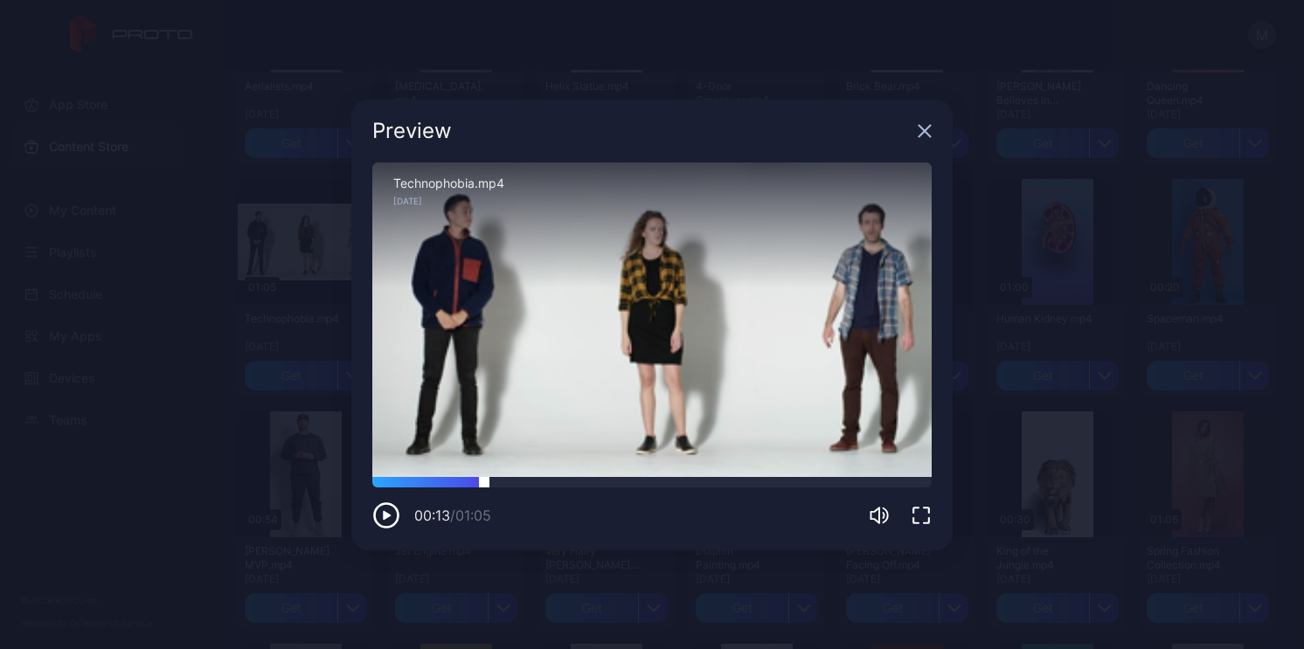
click at [484, 481] on div at bounding box center [651, 482] width 559 height 10
click at [572, 479] on div at bounding box center [651, 482] width 559 height 10
click at [627, 483] on div at bounding box center [651, 482] width 559 height 10
click at [923, 129] on icon "button" at bounding box center [925, 130] width 11 height 11
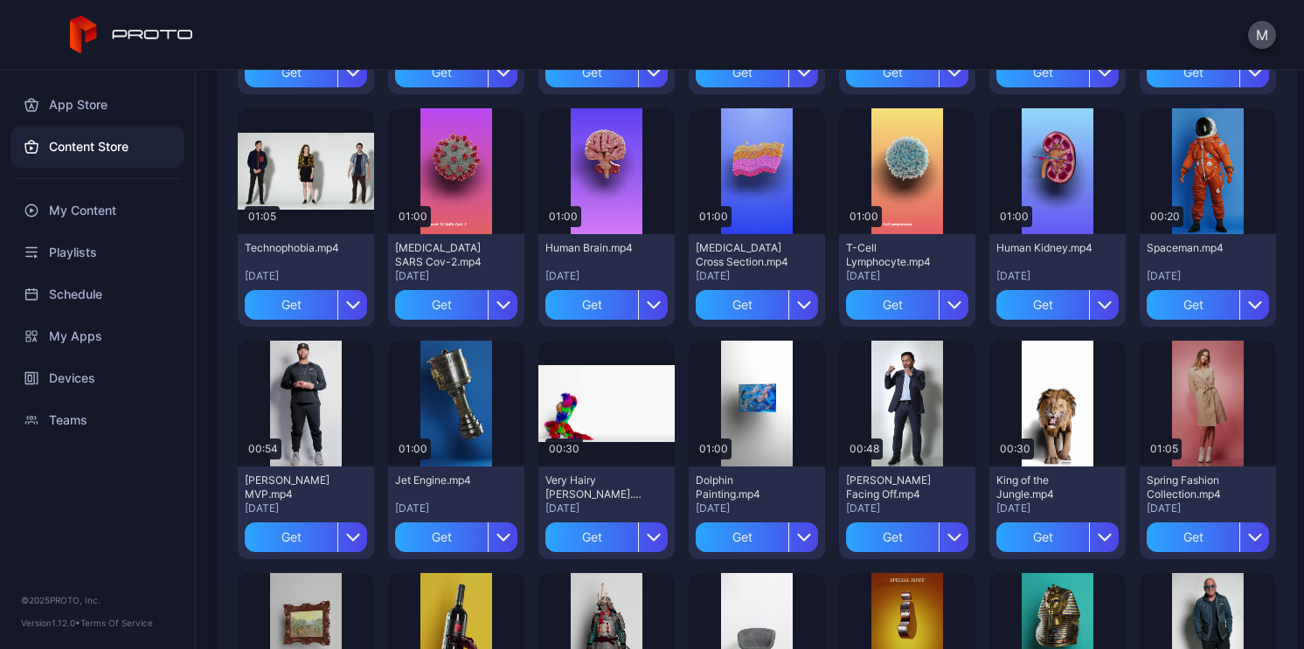
scroll to position [594, 0]
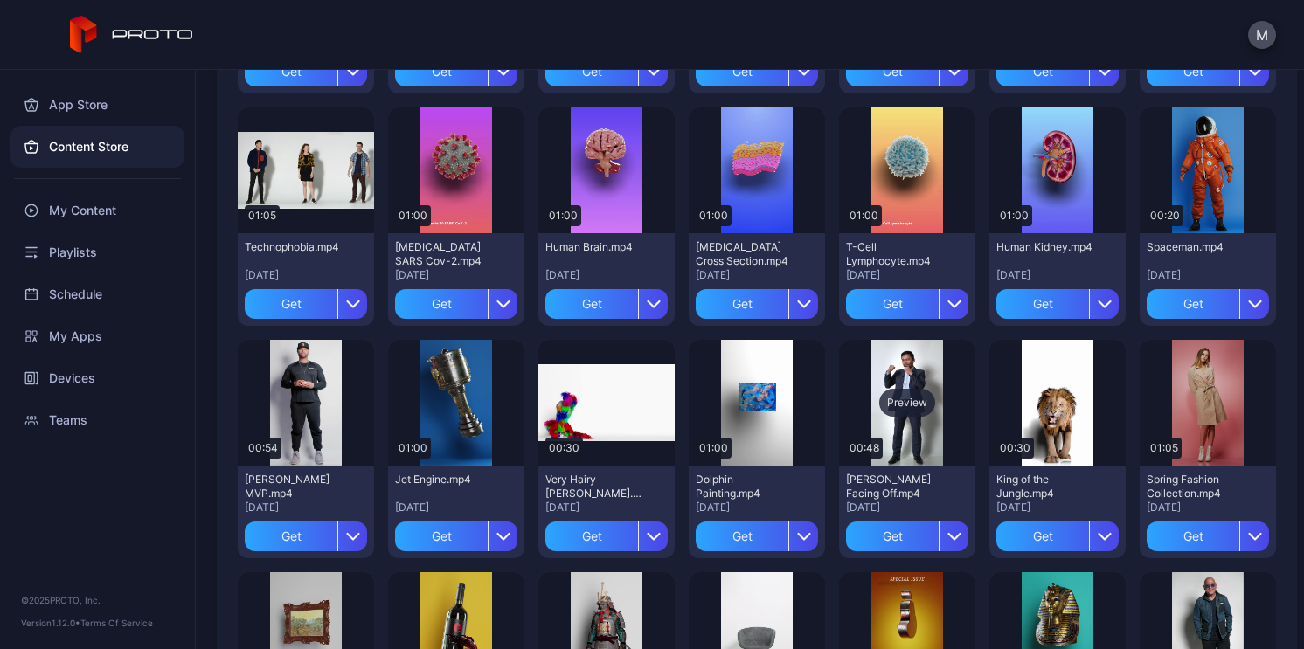
click at [912, 383] on div "Preview" at bounding box center [907, 403] width 136 height 126
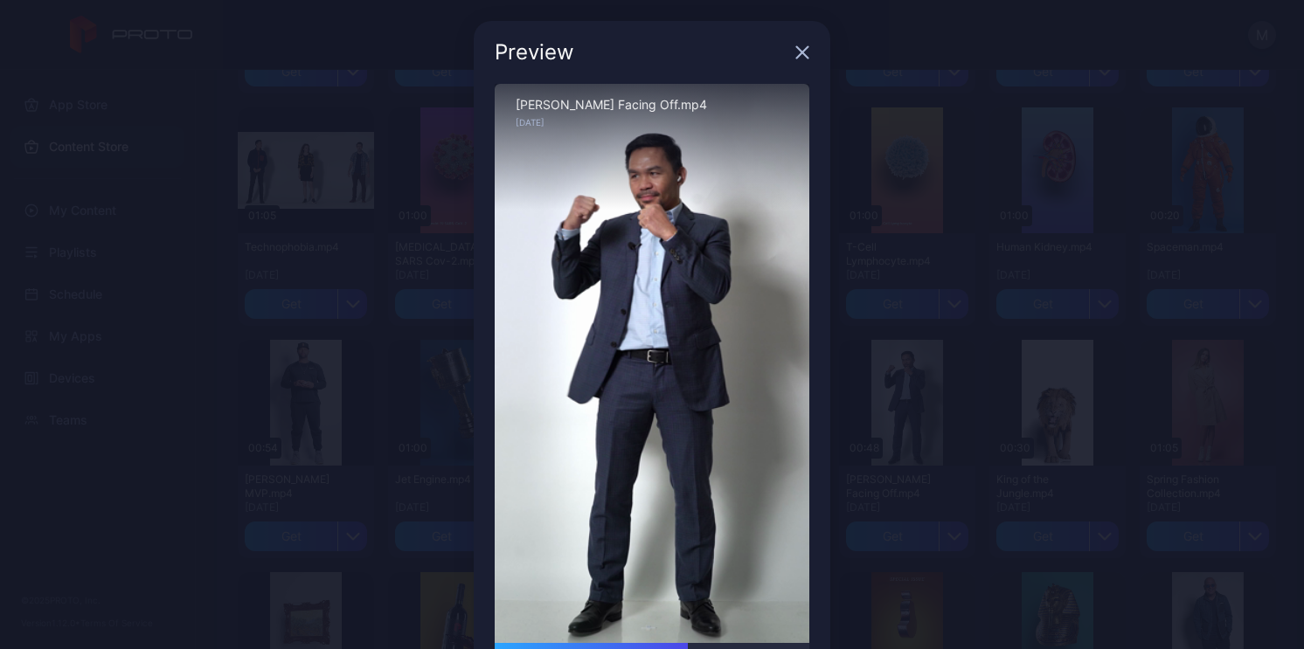
drag, startPoint x: 583, startPoint y: 643, endPoint x: 682, endPoint y: 626, distance: 100.3
click at [682, 626] on div "Sorry, your browser doesn‘t support embedded videos 00:30 / 00:48 [PERSON_NAME]…" at bounding box center [652, 390] width 315 height 612
click at [797, 50] on icon "button" at bounding box center [802, 52] width 11 height 11
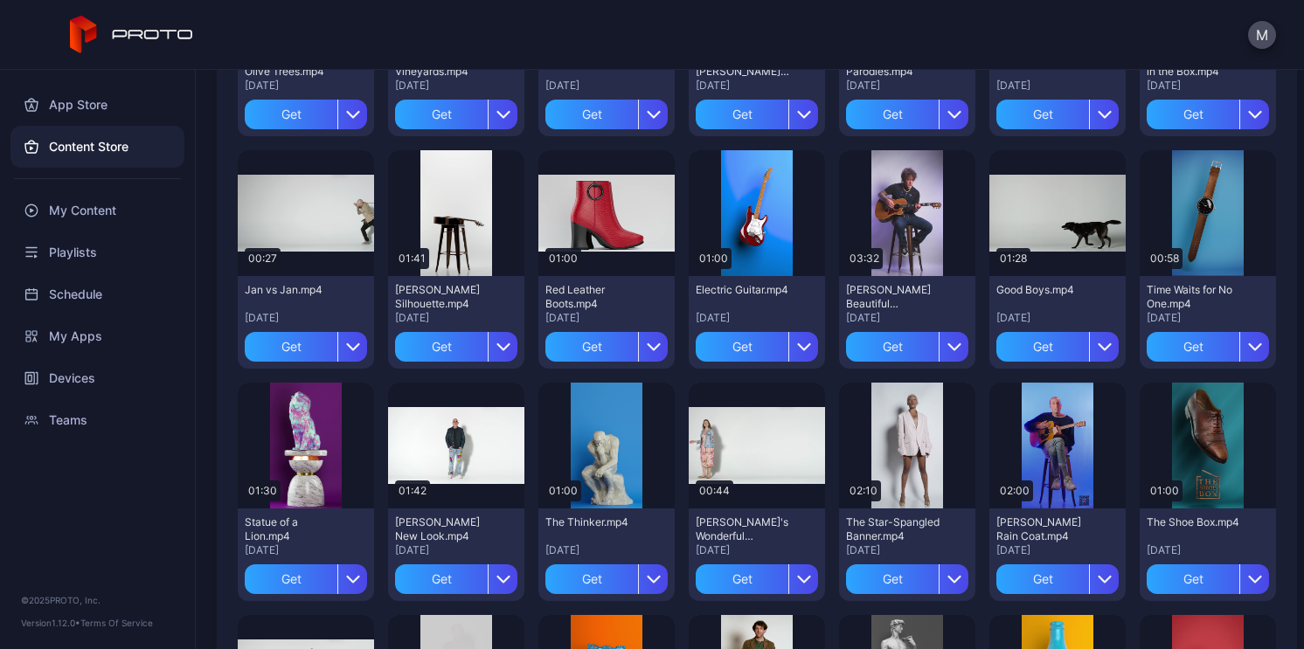
scroll to position [1252, 0]
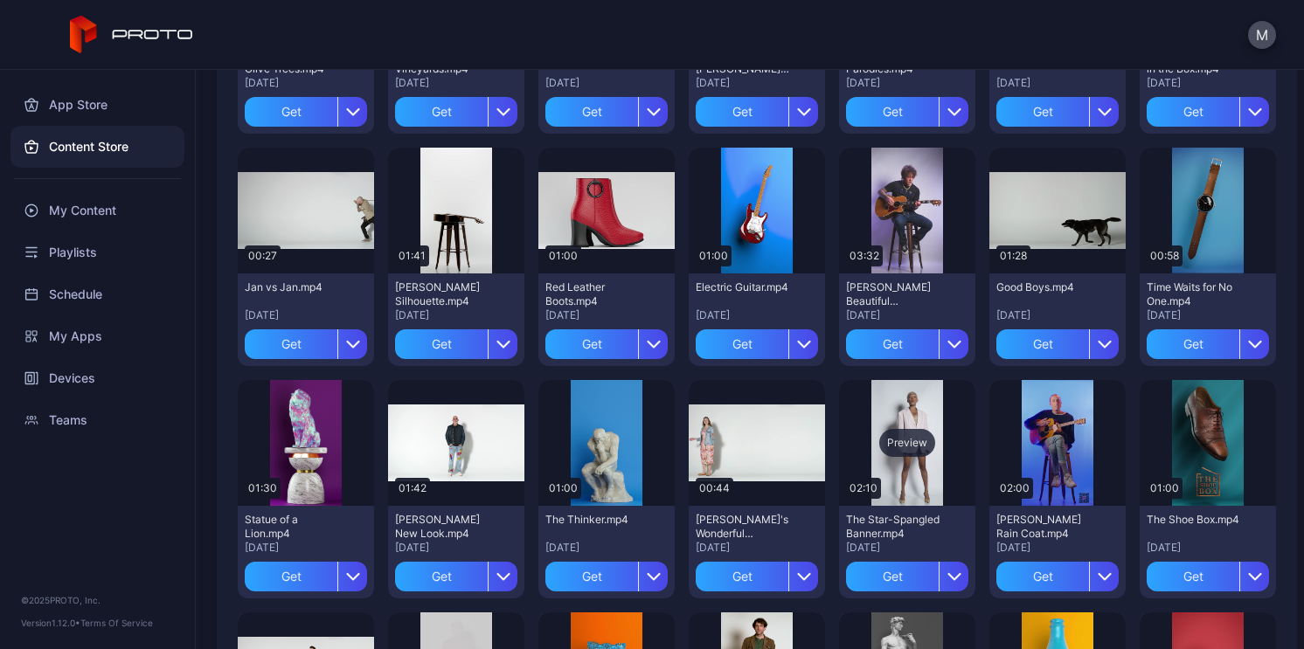
click at [886, 405] on div "Preview" at bounding box center [907, 443] width 136 height 126
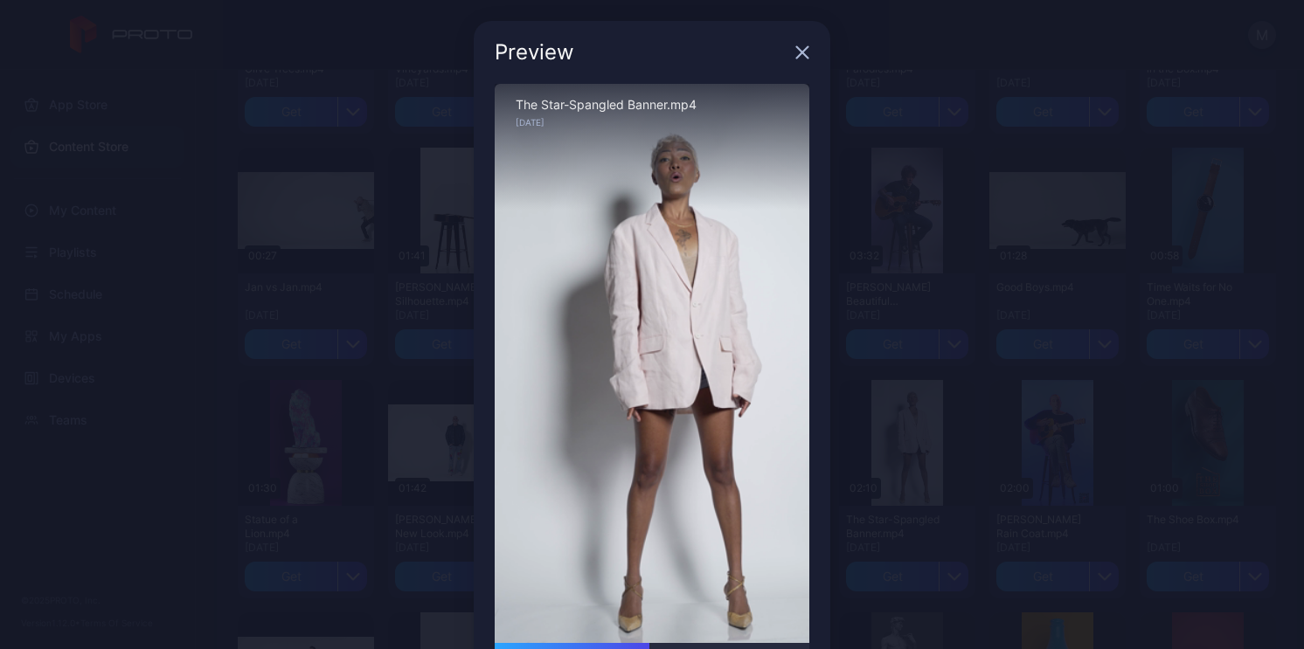
drag, startPoint x: 529, startPoint y: 644, endPoint x: 640, endPoint y: 640, distance: 111.1
click at [640, 640] on div "Sorry, your browser doesn‘t support embedded videos 01:04 / 02:10 The Star-Span…" at bounding box center [652, 390] width 315 height 612
click at [798, 56] on icon "button" at bounding box center [802, 52] width 14 height 14
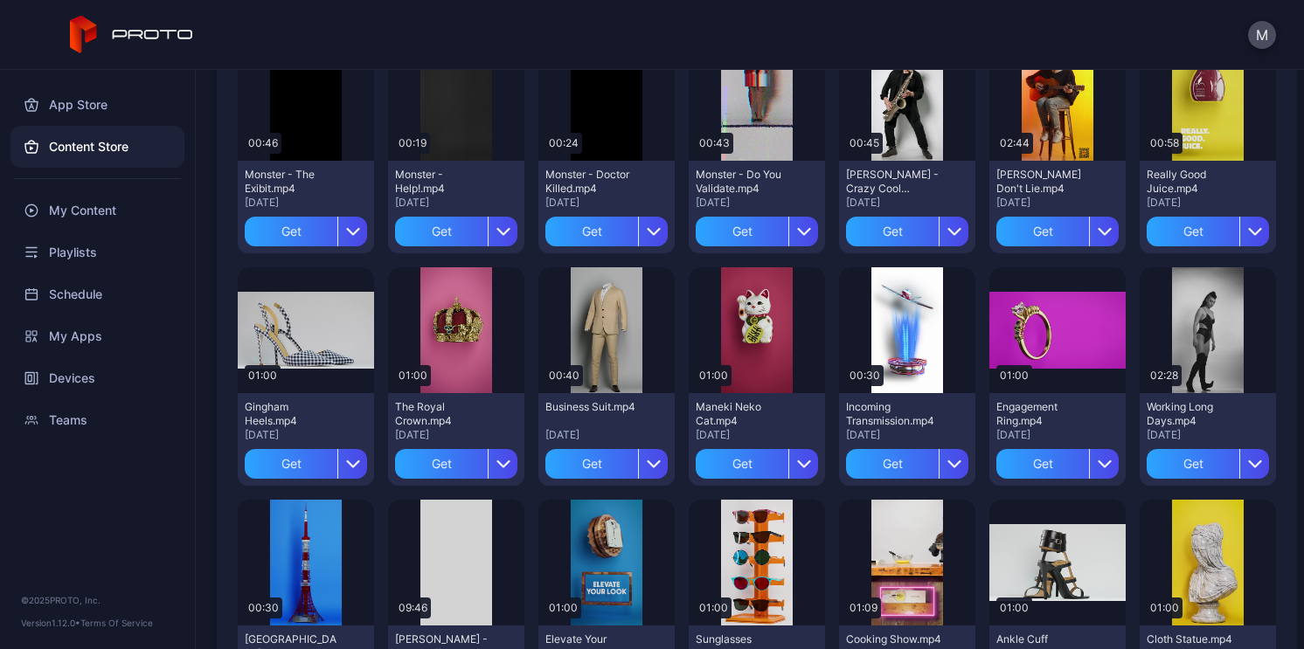
scroll to position [2161, 0]
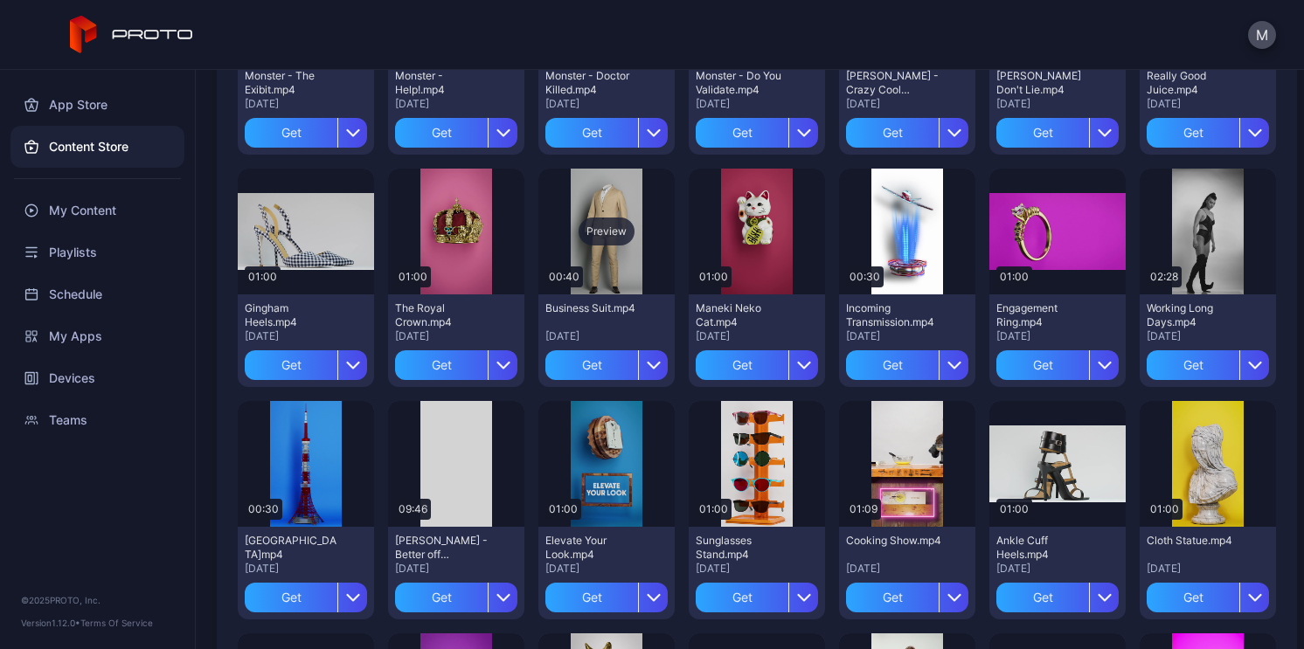
click at [601, 233] on div "Preview" at bounding box center [607, 232] width 56 height 28
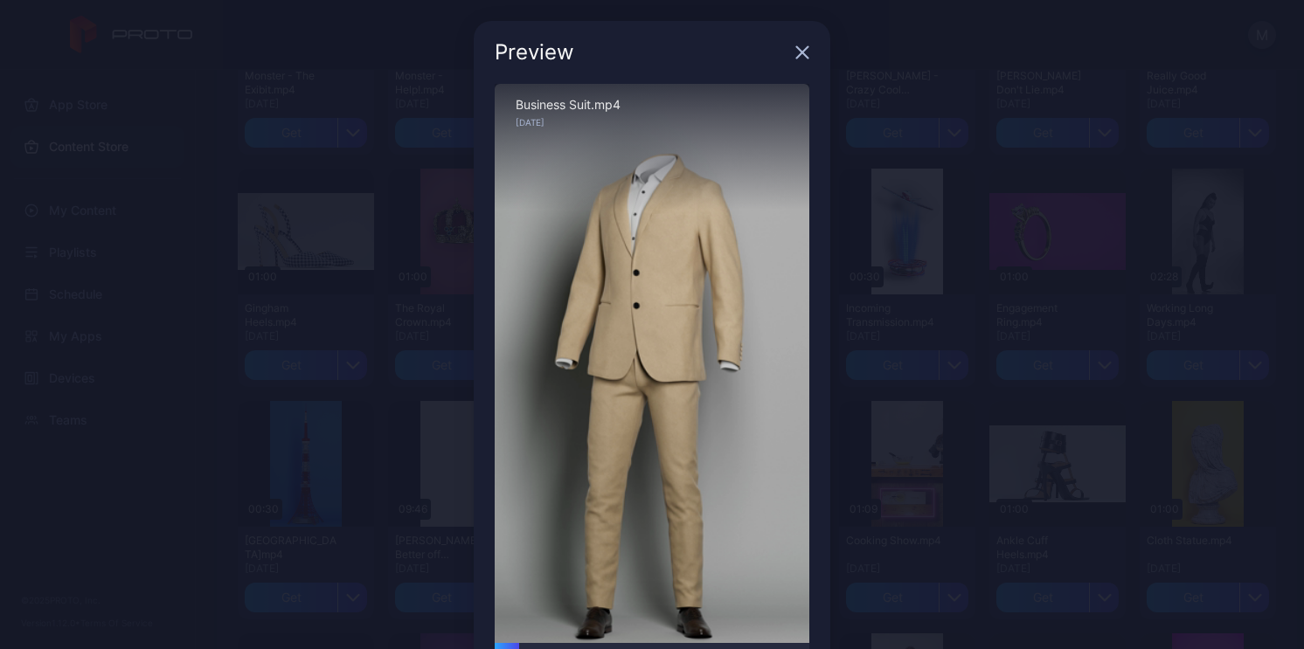
click at [529, 642] on div "Sorry, your browser doesn‘t support embedded videos" at bounding box center [652, 363] width 315 height 559
drag, startPoint x: 531, startPoint y: 643, endPoint x: 655, endPoint y: 646, distance: 124.2
click at [655, 646] on div at bounding box center [652, 648] width 315 height 10
click at [795, 59] on icon "button" at bounding box center [802, 52] width 14 height 14
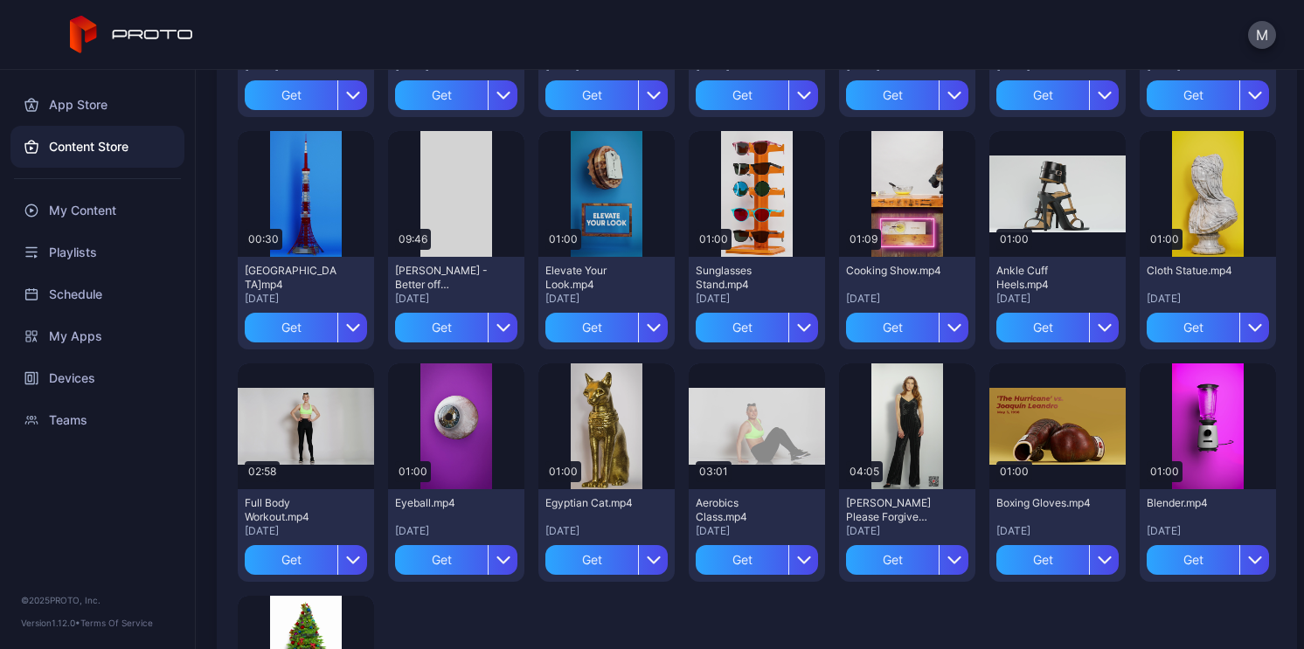
scroll to position [2645, 0]
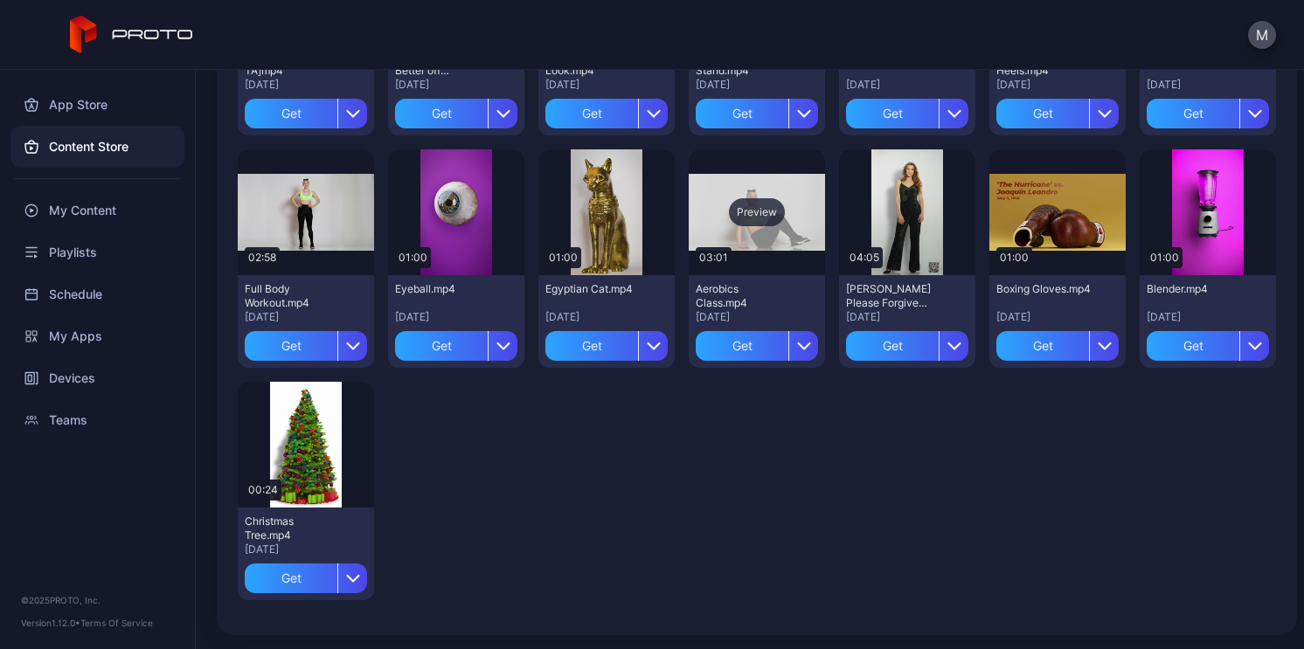
click at [752, 233] on div "Preview" at bounding box center [757, 212] width 136 height 126
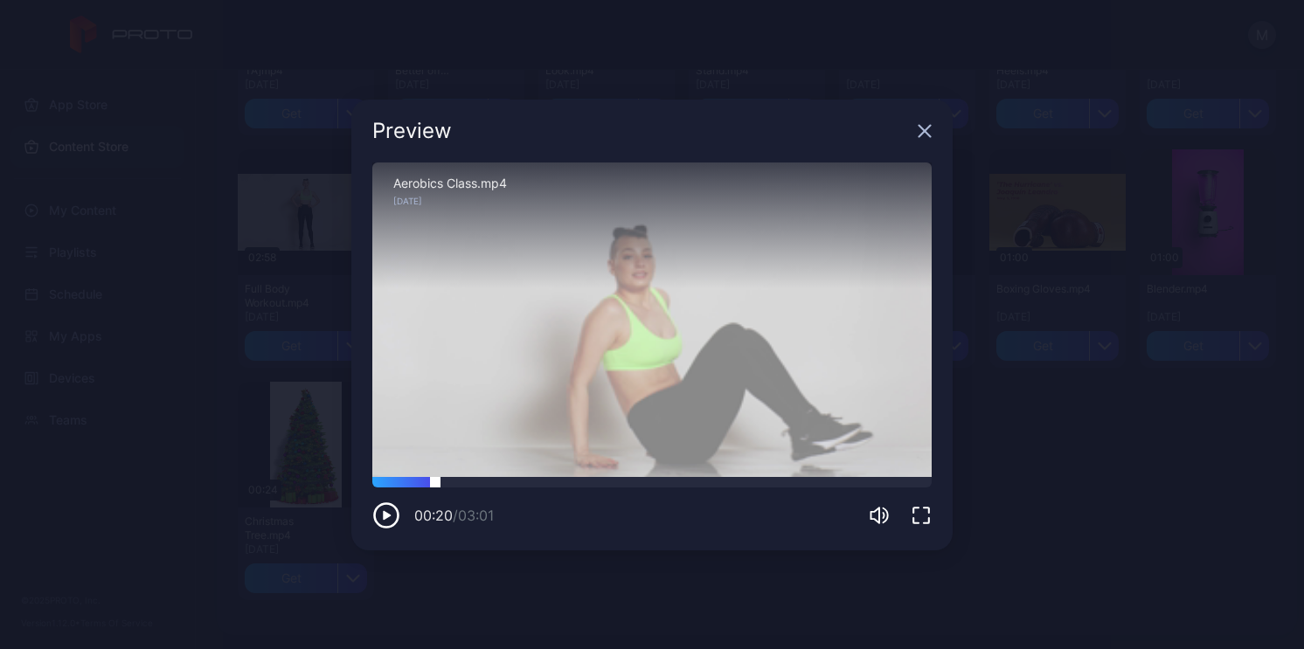
drag, startPoint x: 427, startPoint y: 477, endPoint x: 449, endPoint y: 477, distance: 22.7
click at [449, 477] on div at bounding box center [651, 482] width 559 height 10
click at [541, 483] on div at bounding box center [651, 482] width 559 height 10
click at [642, 485] on div at bounding box center [651, 482] width 559 height 10
click at [932, 134] on div "Preview" at bounding box center [651, 131] width 601 height 63
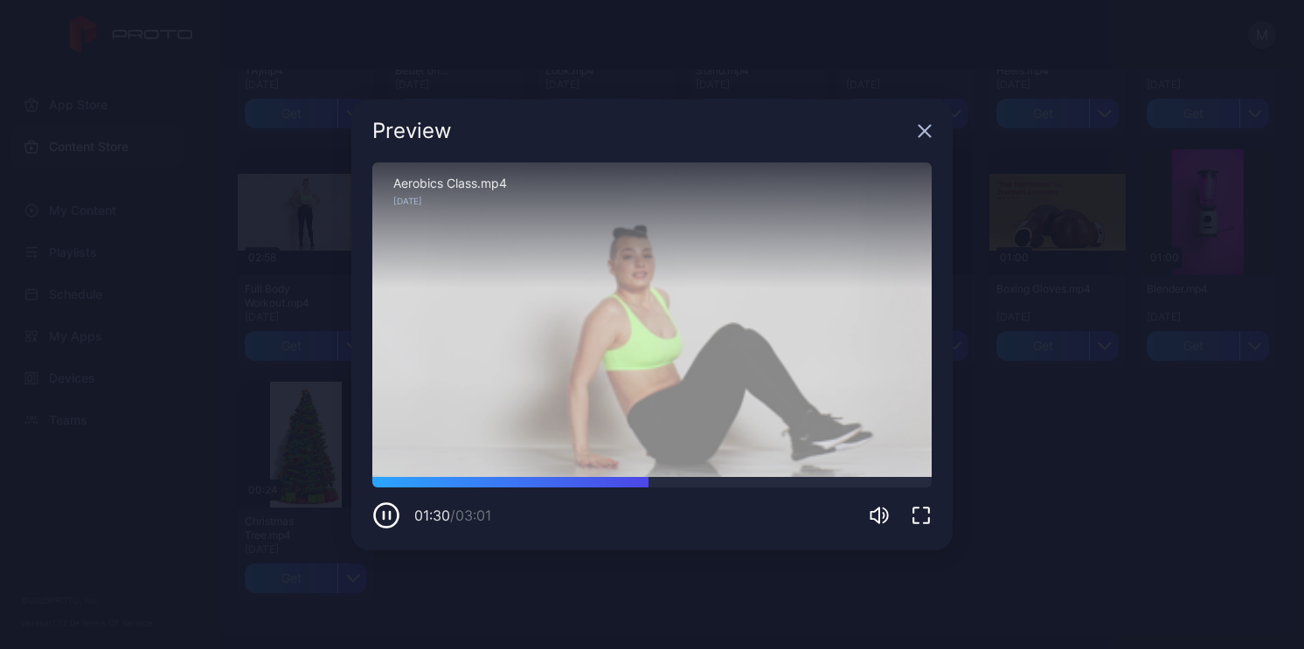
click at [920, 131] on icon "button" at bounding box center [925, 131] width 14 height 14
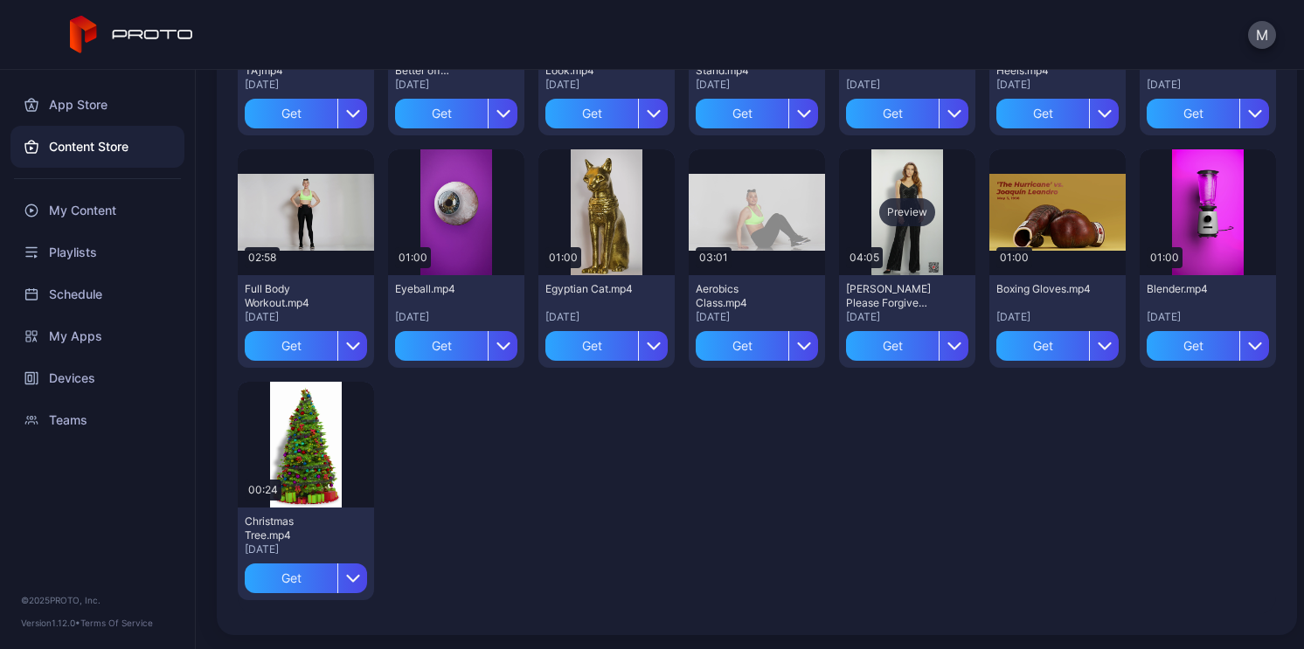
click at [891, 232] on div "Preview" at bounding box center [907, 212] width 136 height 126
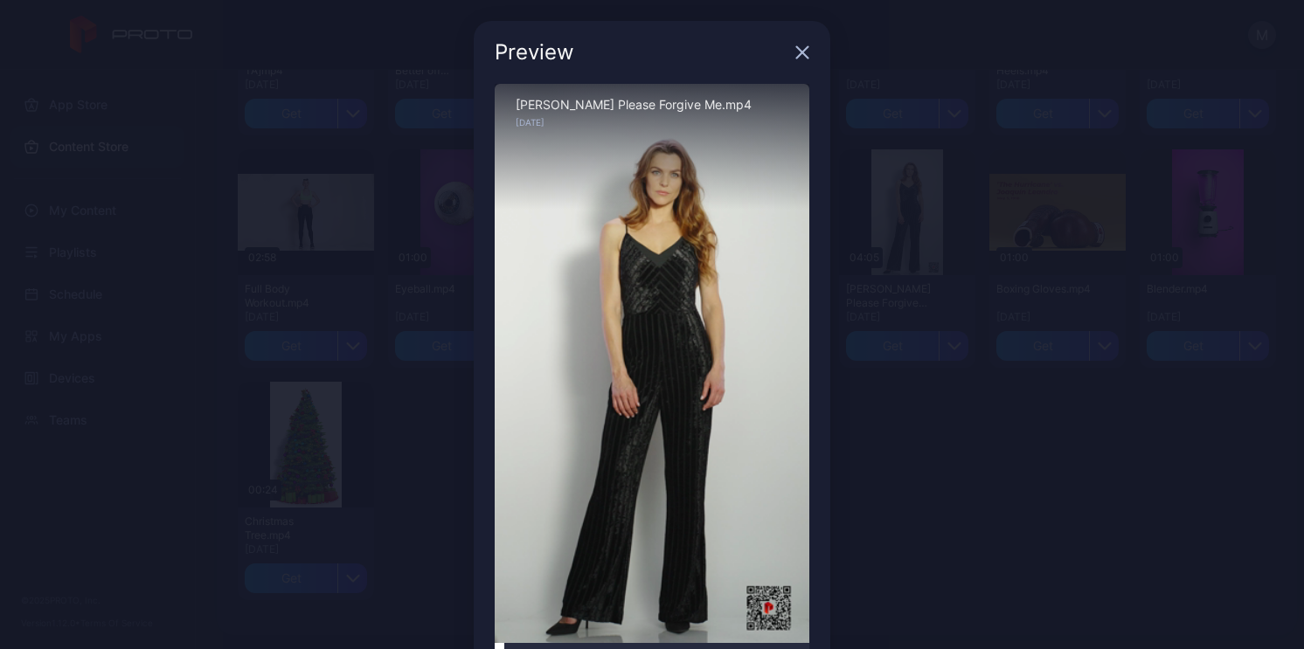
click at [531, 643] on div at bounding box center [652, 648] width 315 height 10
click at [562, 643] on div at bounding box center [652, 648] width 315 height 10
click at [797, 53] on icon "button" at bounding box center [802, 52] width 11 height 11
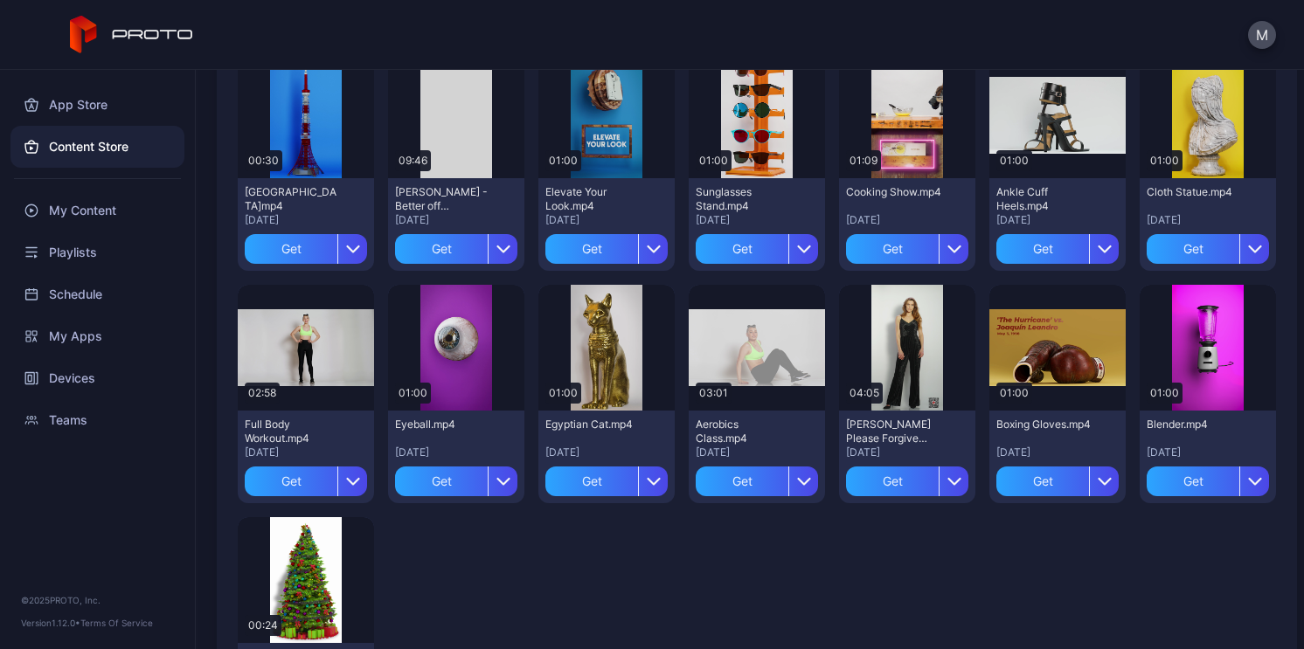
scroll to position [2495, 0]
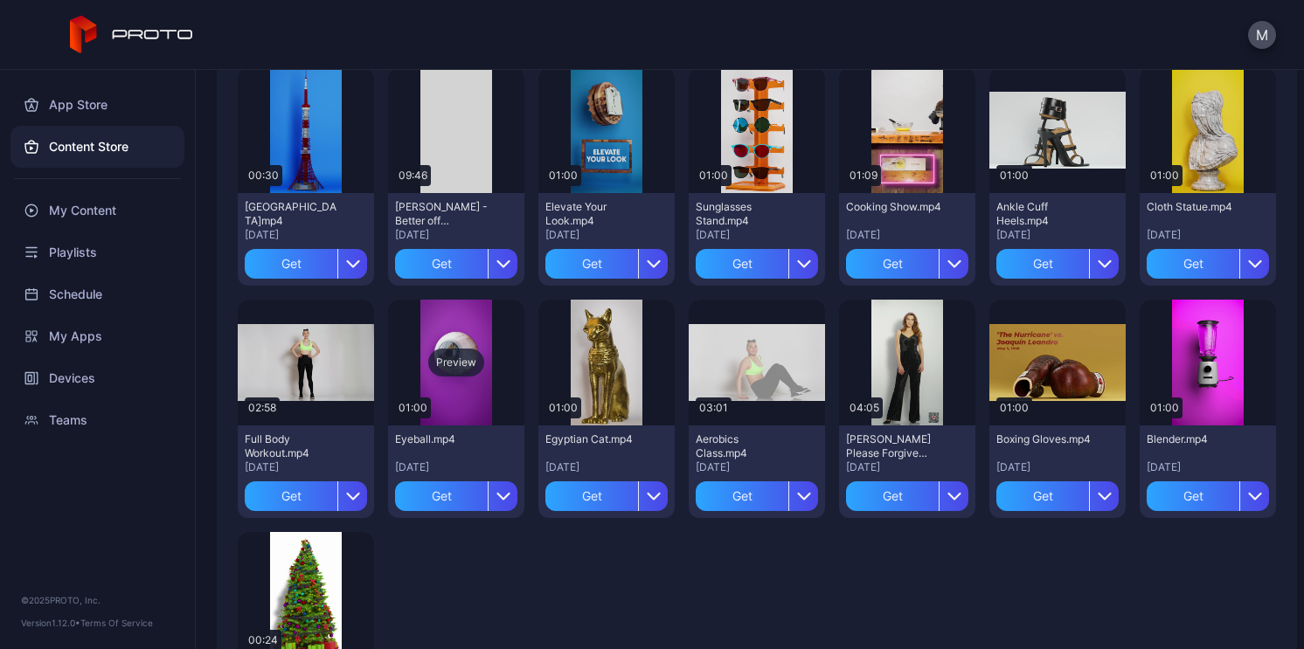
click at [469, 385] on div "Preview" at bounding box center [456, 363] width 136 height 126
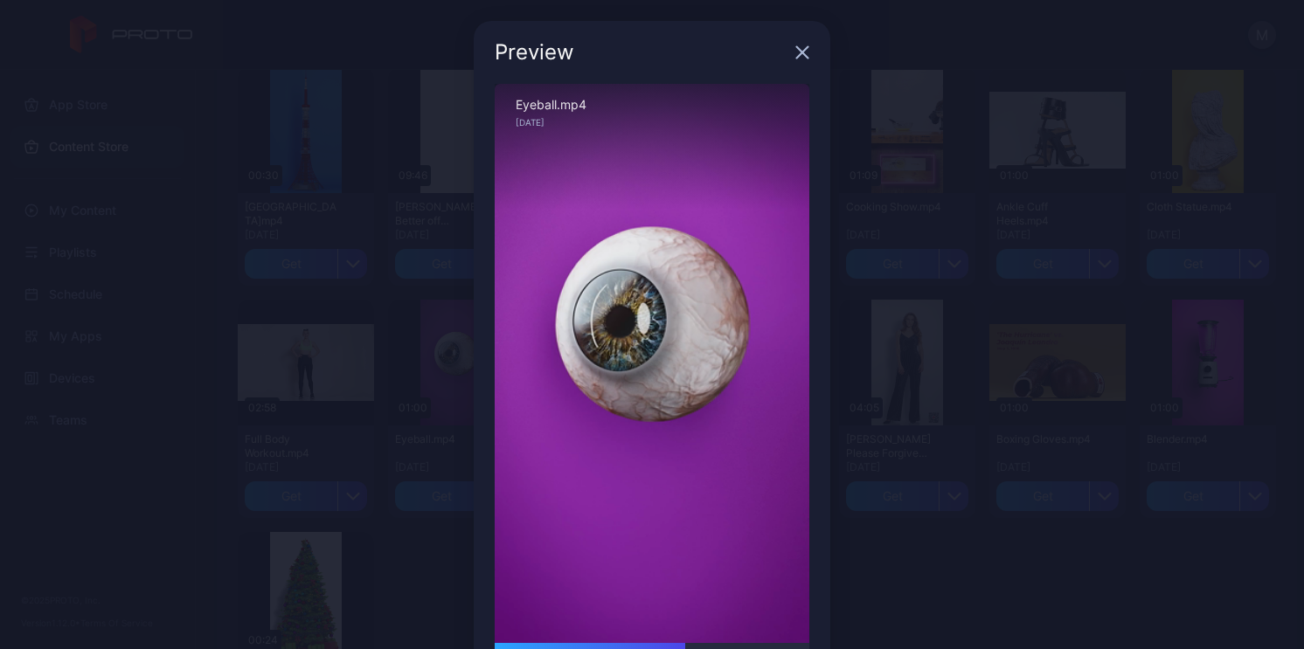
drag, startPoint x: 509, startPoint y: 645, endPoint x: 677, endPoint y: 634, distance: 168.2
click at [677, 634] on div "Sorry, your browser doesn‘t support embedded videos 00:36 / 01:00 Eyeball.mp4 […" at bounding box center [652, 390] width 315 height 612
click at [787, 64] on div "Preview" at bounding box center [652, 52] width 357 height 63
click at [795, 59] on icon "button" at bounding box center [802, 52] width 14 height 14
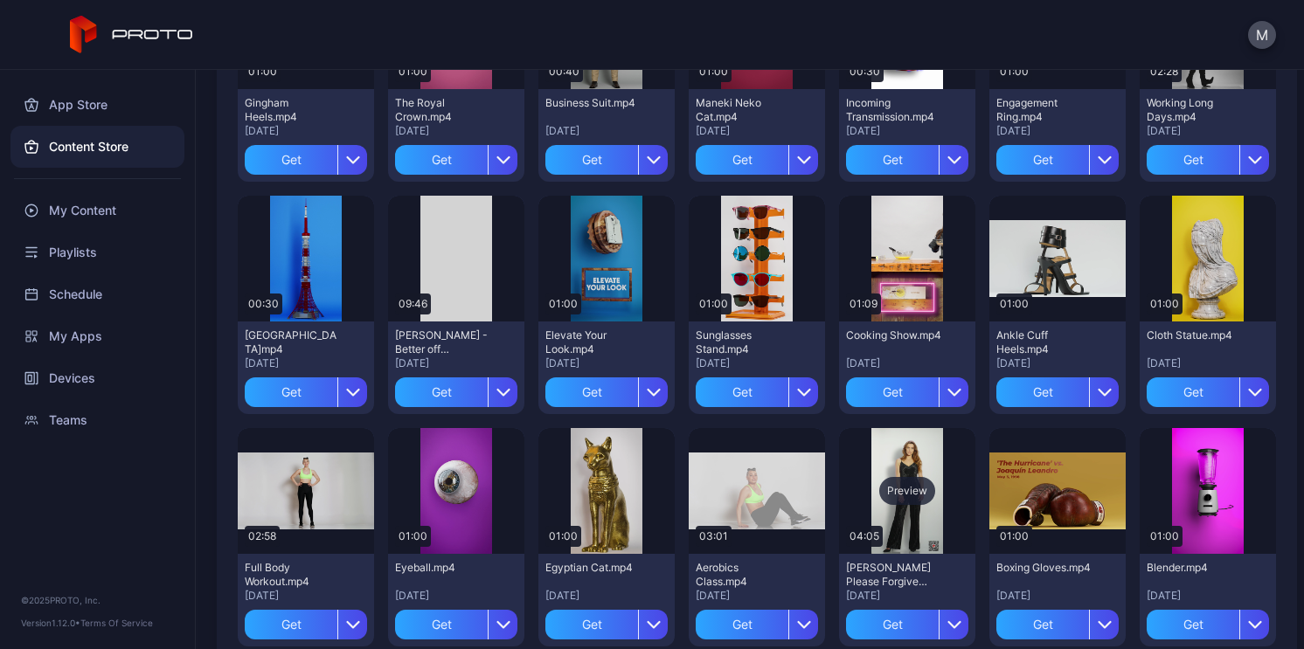
scroll to position [2357, 0]
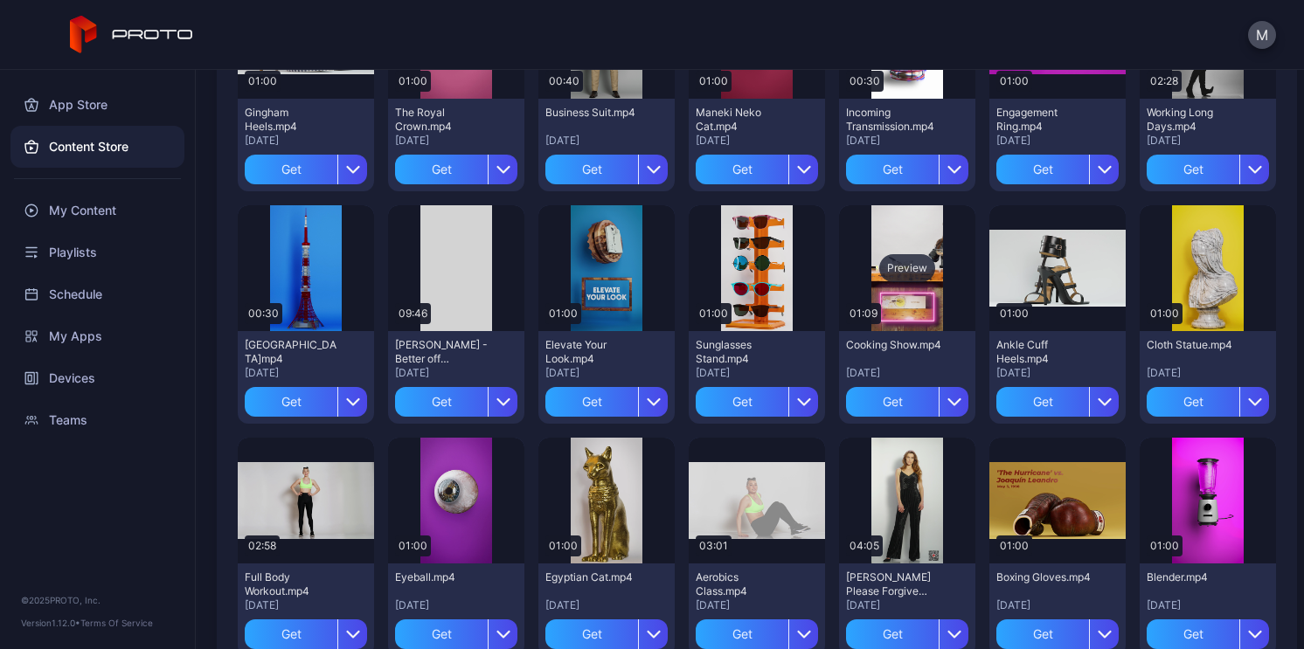
click at [906, 252] on div "Preview" at bounding box center [907, 268] width 136 height 126
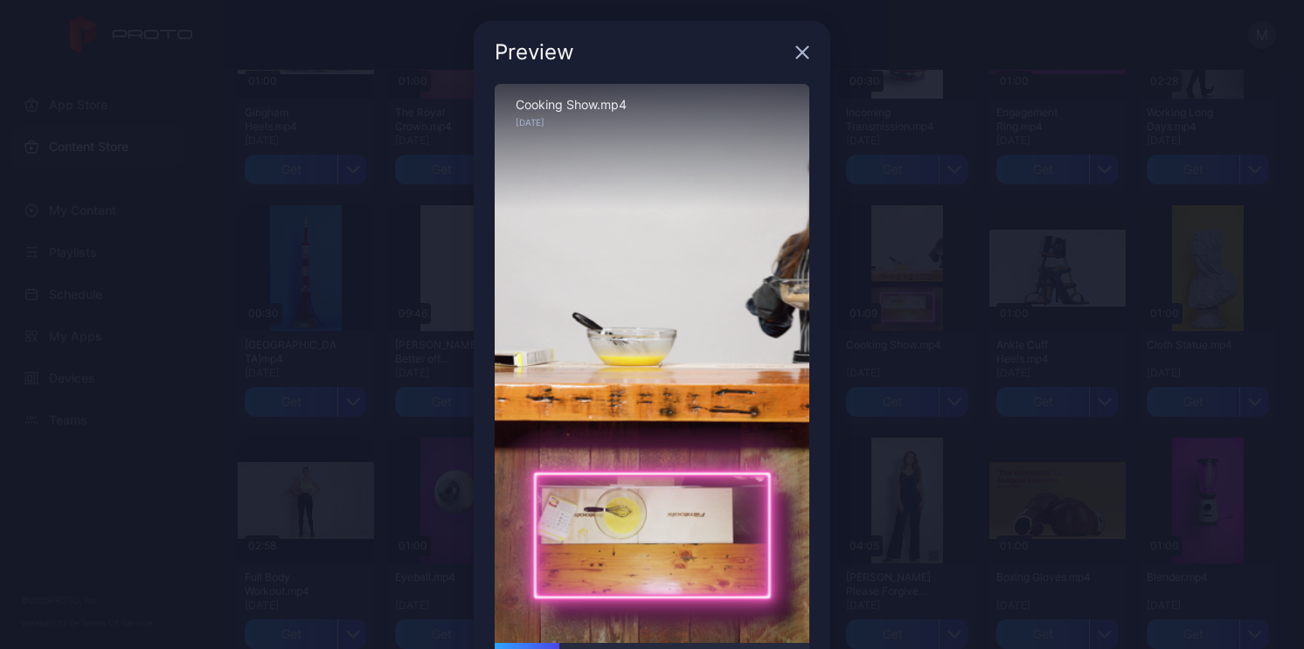
drag, startPoint x: 519, startPoint y: 642, endPoint x: 550, endPoint y: 641, distance: 30.6
click at [550, 641] on div "Sorry, your browser doesn‘t support embedded videos 00:14 / 01:09 Cooking Show.…" at bounding box center [652, 390] width 315 height 612
drag, startPoint x: 583, startPoint y: 645, endPoint x: 649, endPoint y: 637, distance: 66.0
click at [649, 638] on div "Sorry, your browser doesn‘t support embedded videos 00:36 / 01:09 Cooking Show.…" at bounding box center [652, 390] width 315 height 612
click at [676, 644] on div at bounding box center [652, 648] width 315 height 10
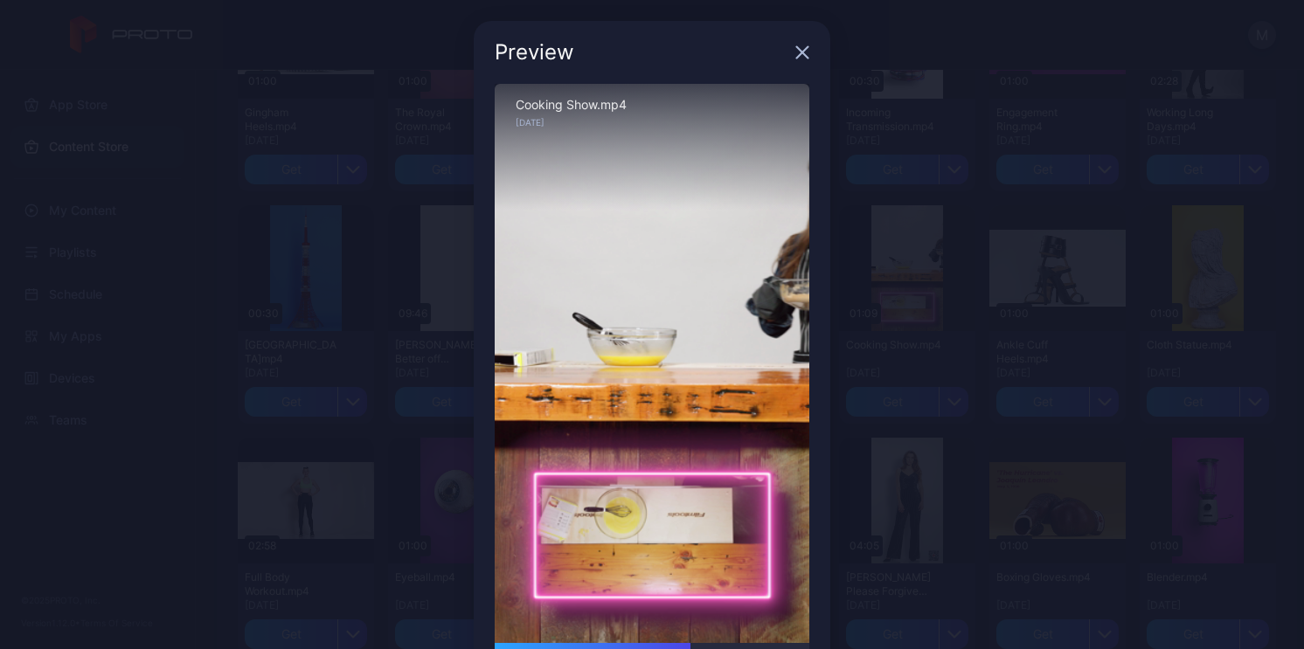
click at [797, 50] on icon "button" at bounding box center [802, 52] width 11 height 11
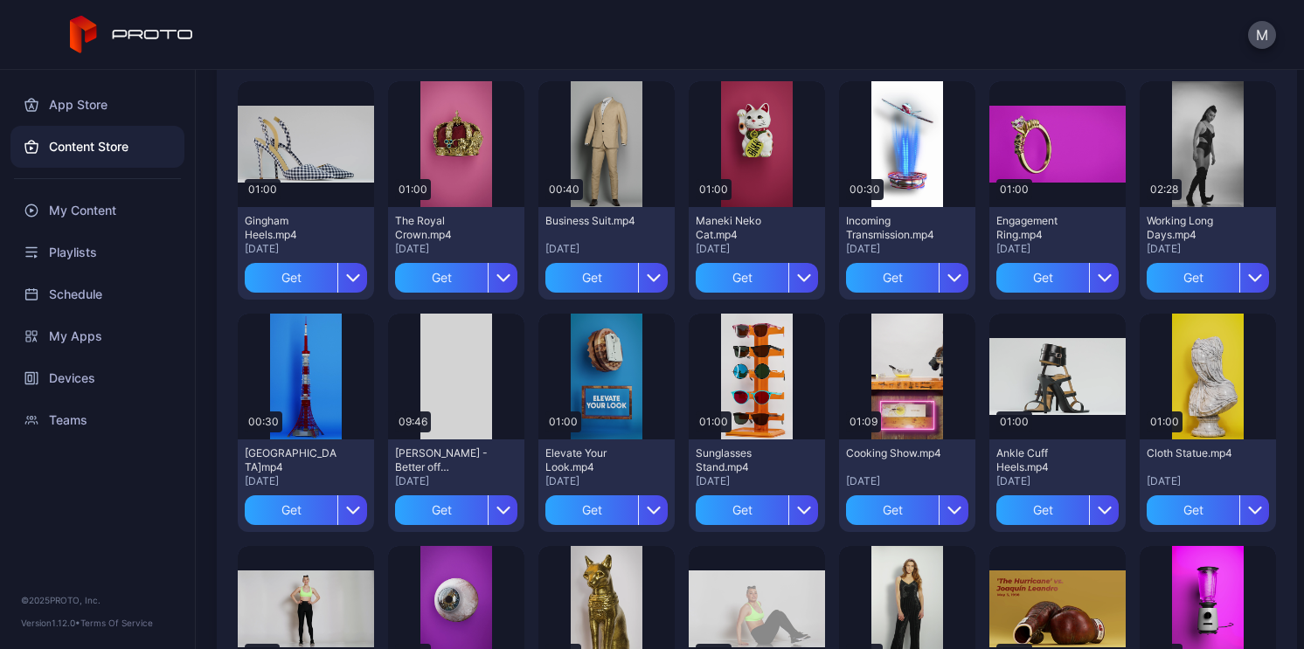
scroll to position [2206, 0]
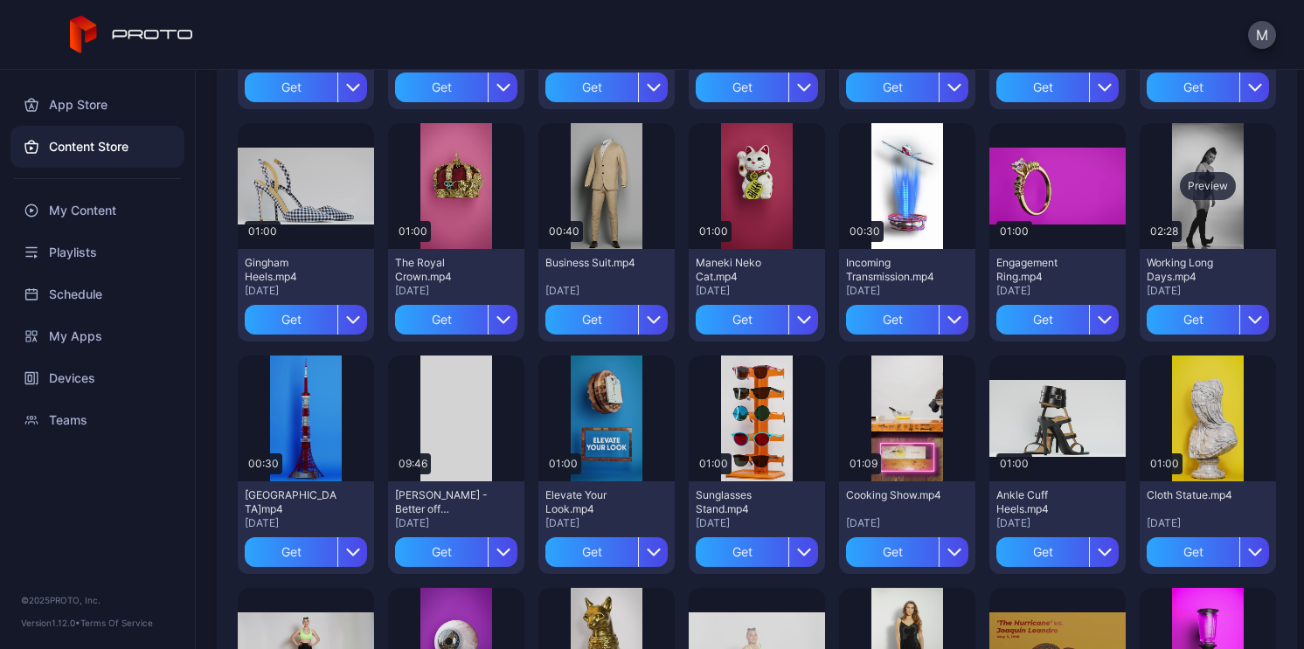
click at [1175, 218] on div "Preview" at bounding box center [1208, 186] width 136 height 126
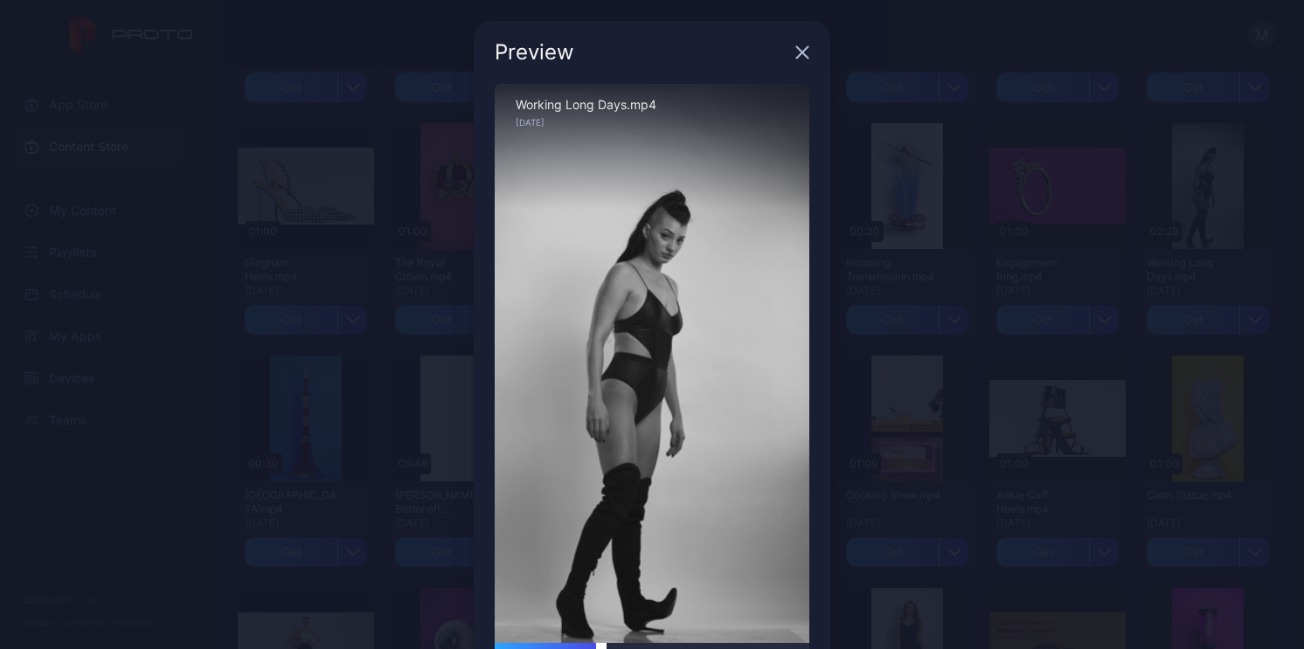
drag, startPoint x: 548, startPoint y: 645, endPoint x: 592, endPoint y: 646, distance: 43.7
click at [592, 646] on div at bounding box center [652, 648] width 315 height 10
click at [576, 644] on div at bounding box center [652, 648] width 315 height 10
click at [618, 101] on div "Working Long Days.mp4" at bounding box center [652, 105] width 273 height 14
drag, startPoint x: 606, startPoint y: 645, endPoint x: 623, endPoint y: 646, distance: 17.5
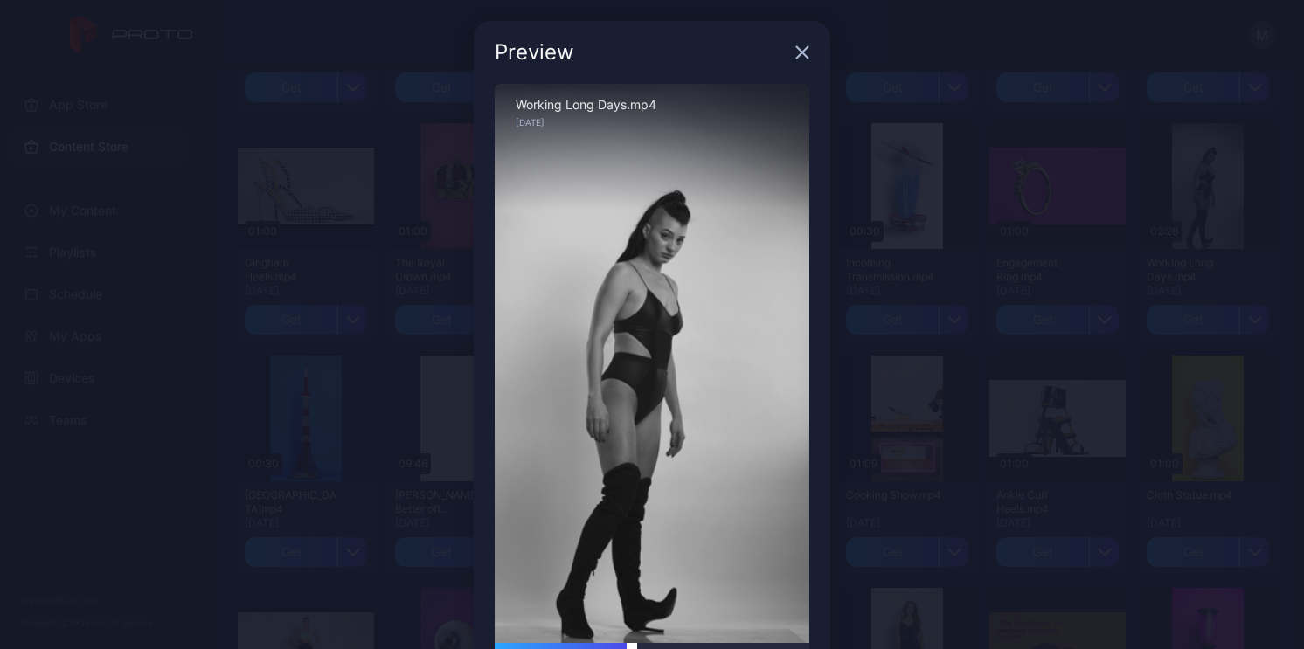
click at [623, 646] on div at bounding box center [652, 648] width 315 height 10
click at [639, 643] on div at bounding box center [652, 648] width 315 height 10
click at [656, 643] on div at bounding box center [652, 648] width 315 height 10
click at [677, 643] on div at bounding box center [652, 648] width 315 height 10
click at [690, 642] on div "Sorry, your browser doesn‘t support embedded videos" at bounding box center [652, 363] width 315 height 559
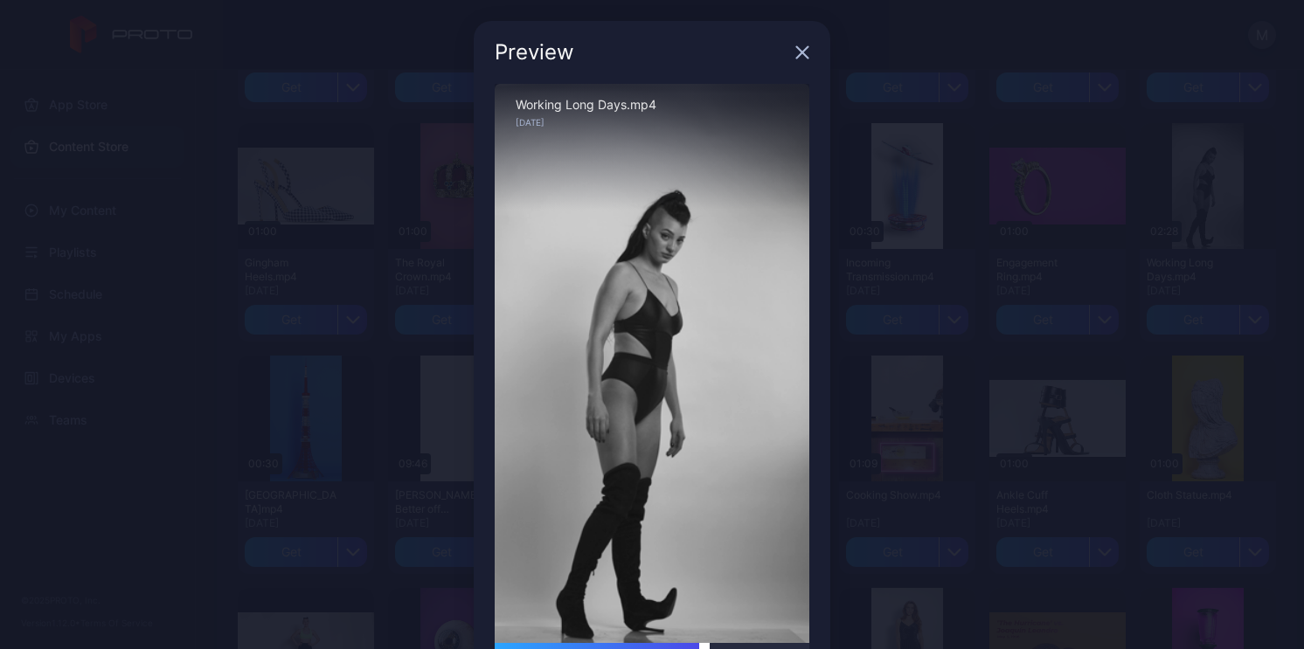
click at [694, 644] on div at bounding box center [652, 648] width 315 height 10
click at [708, 644] on div at bounding box center [652, 648] width 315 height 10
click at [734, 643] on div at bounding box center [652, 648] width 315 height 10
click at [752, 643] on div at bounding box center [652, 648] width 315 height 10
click at [793, 61] on div "Preview" at bounding box center [652, 52] width 357 height 63
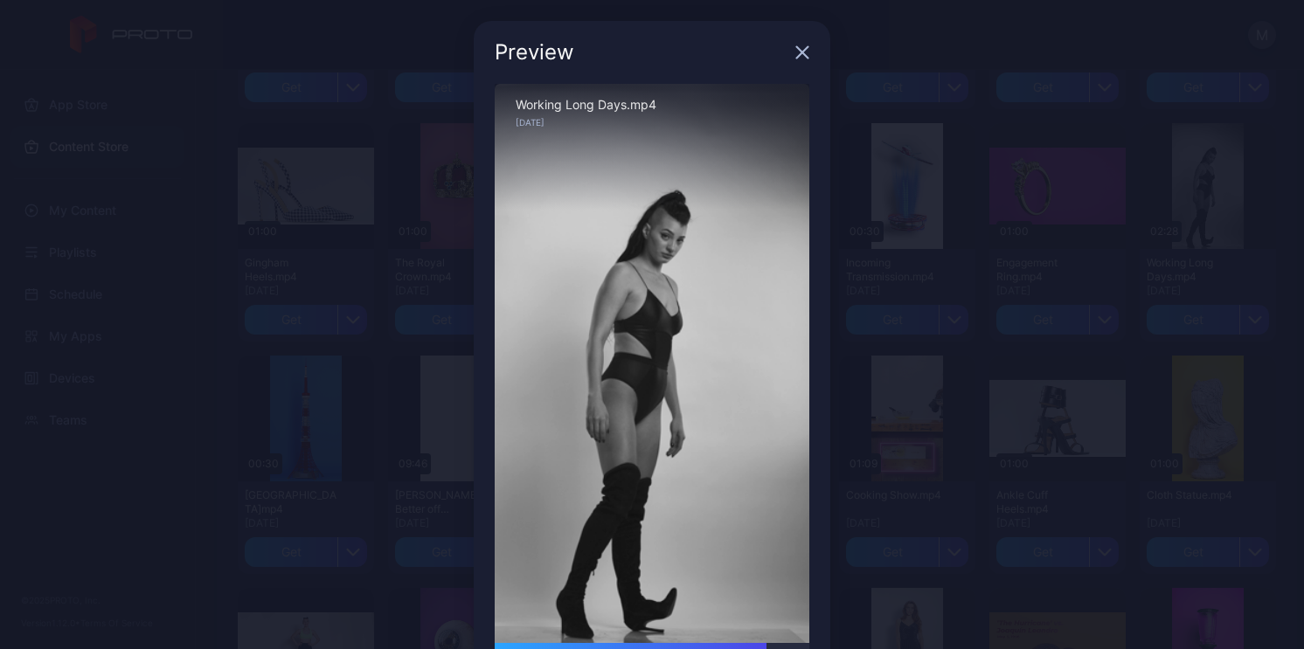
click at [795, 48] on icon "button" at bounding box center [802, 52] width 14 height 14
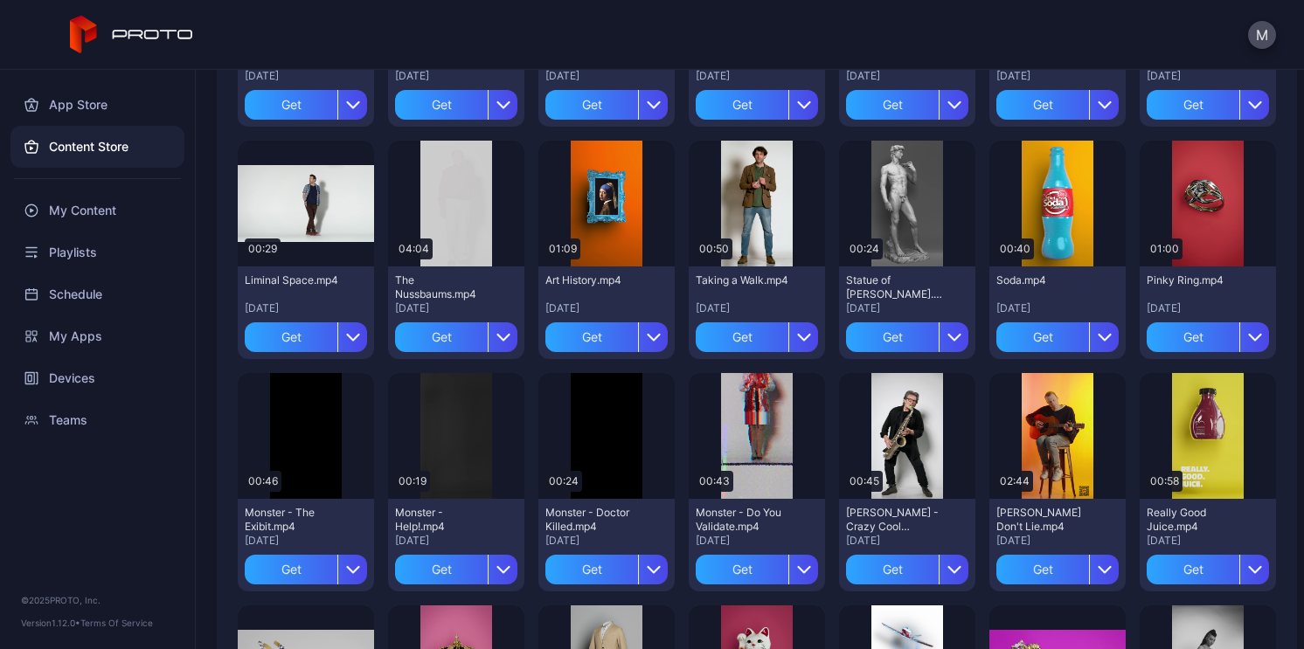
scroll to position [1719, 0]
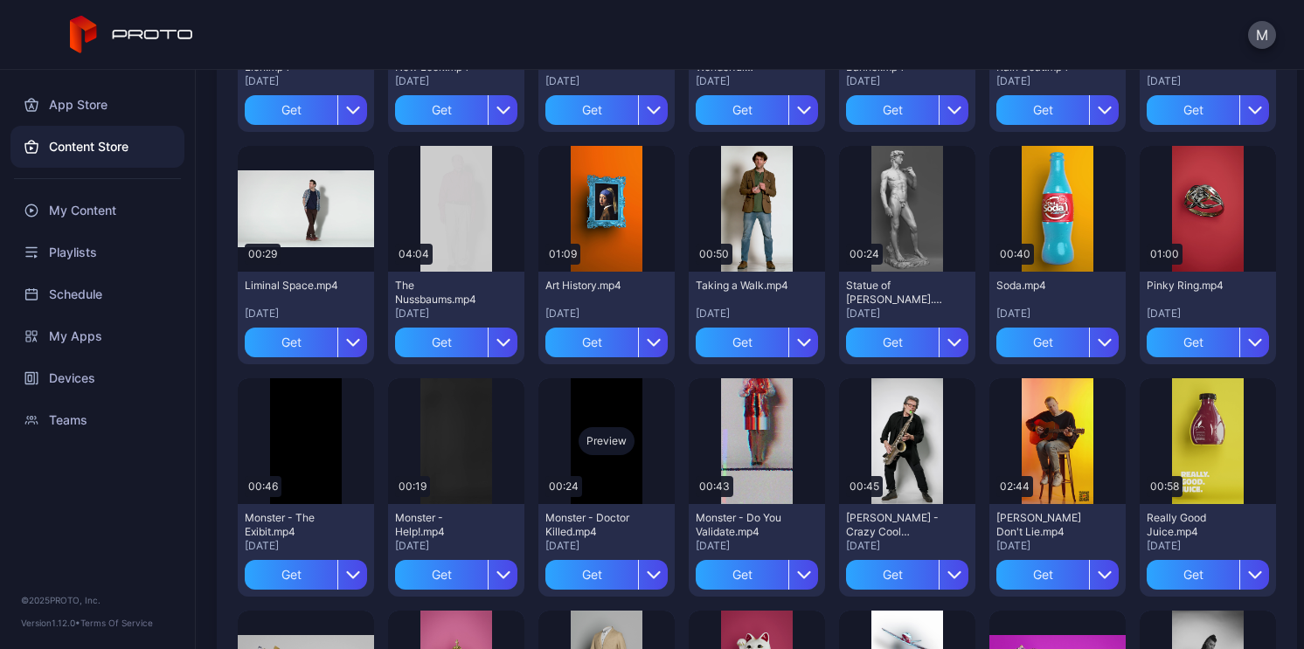
click at [596, 435] on div "Preview" at bounding box center [607, 441] width 56 height 28
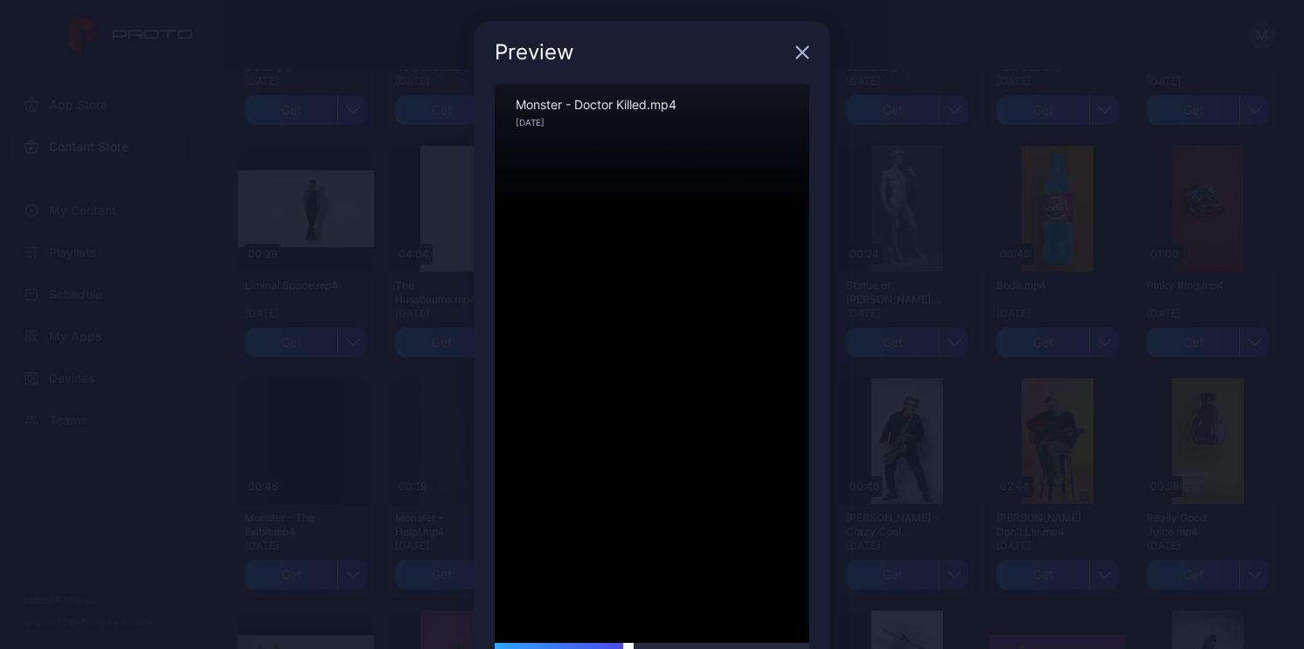
drag, startPoint x: 549, startPoint y: 646, endPoint x: 622, endPoint y: 647, distance: 72.6
click at [628, 643] on div at bounding box center [628, 643] width 0 height 0
click at [795, 58] on icon "button" at bounding box center [802, 52] width 14 height 14
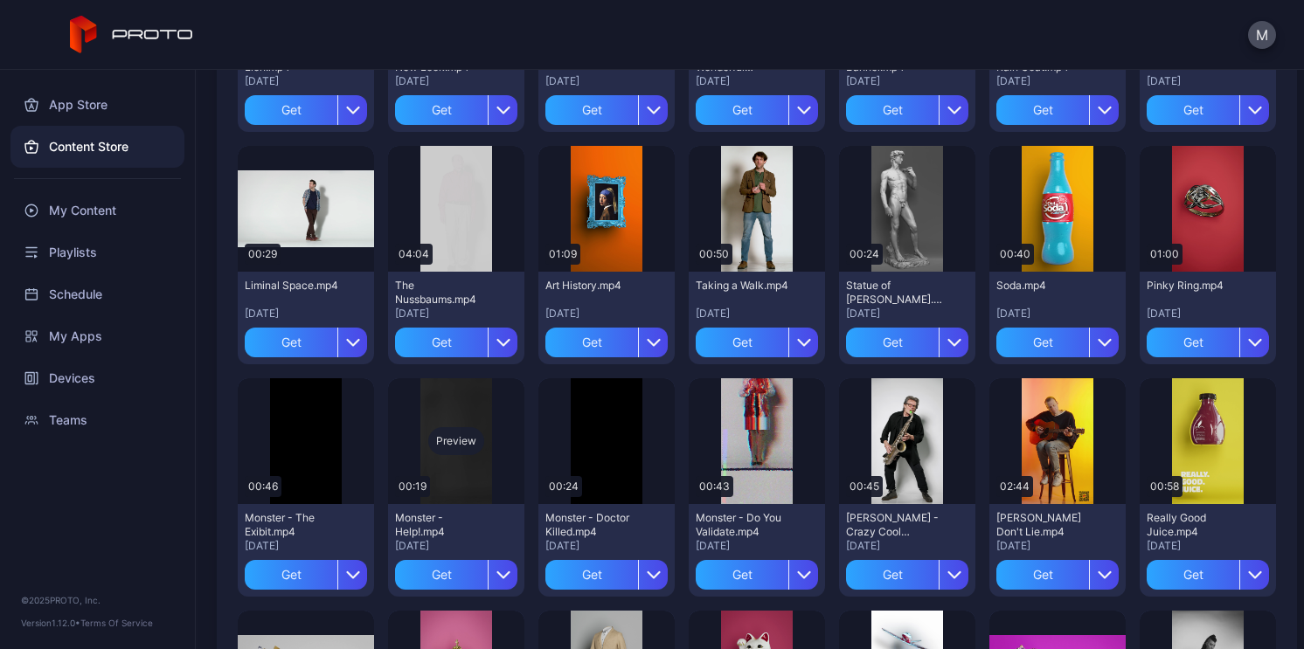
click at [458, 424] on div "Preview" at bounding box center [456, 441] width 136 height 126
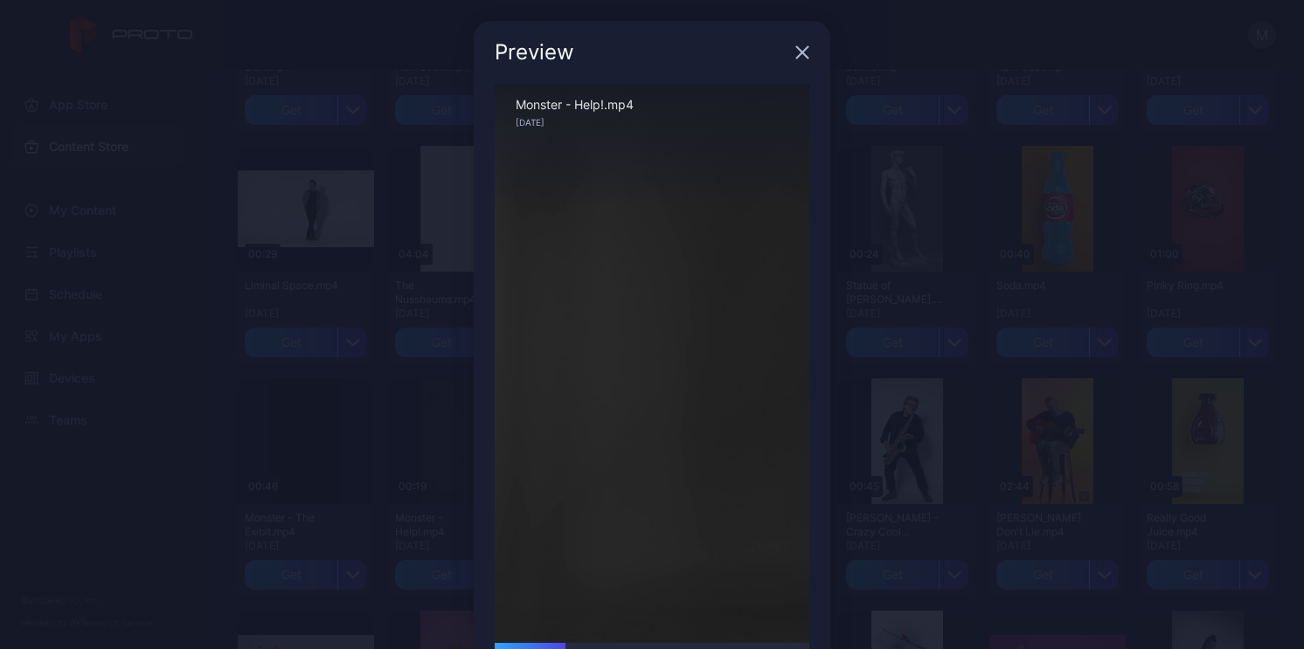
drag, startPoint x: 523, startPoint y: 643, endPoint x: 601, endPoint y: 642, distance: 78.7
click at [601, 642] on div "Sorry, your browser doesn‘t support embedded videos 00:04 / 00:19 Monster - Hel…" at bounding box center [652, 390] width 315 height 612
click at [211, 597] on div "Preview Sorry, your browser doesn‘t support embedded videos 00:10 / 00:19 Monst…" at bounding box center [652, 369] width 1304 height 738
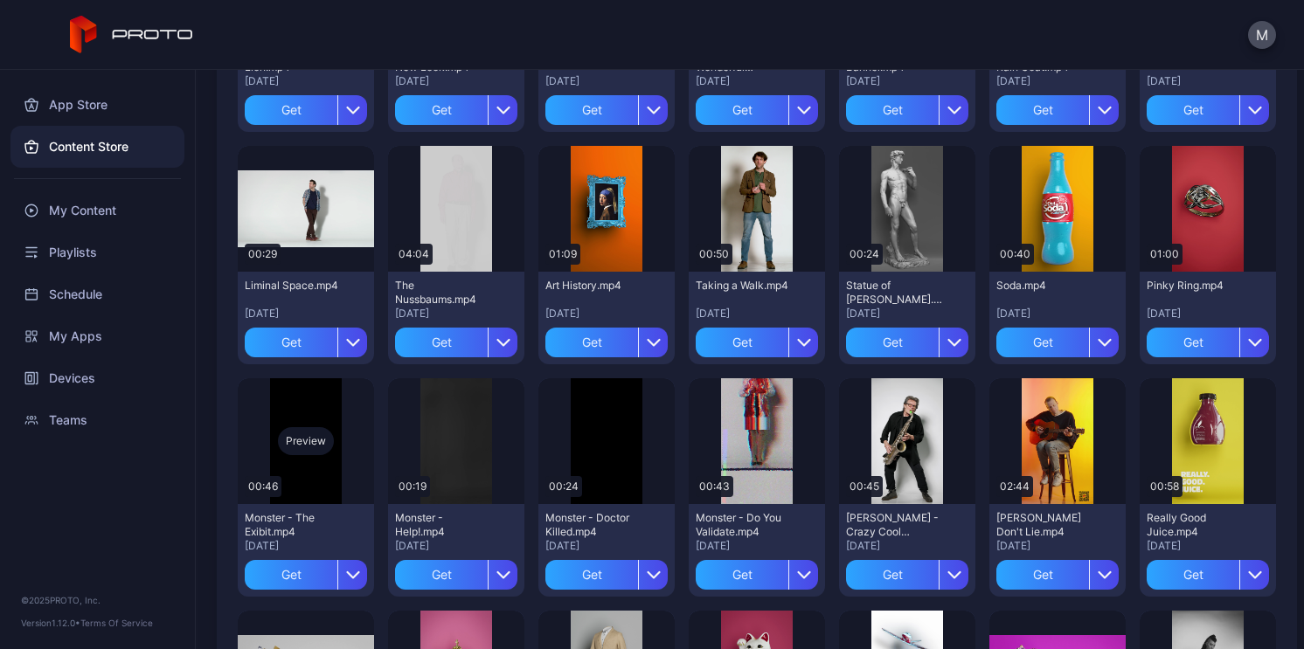
click at [312, 394] on div "Preview" at bounding box center [306, 441] width 136 height 126
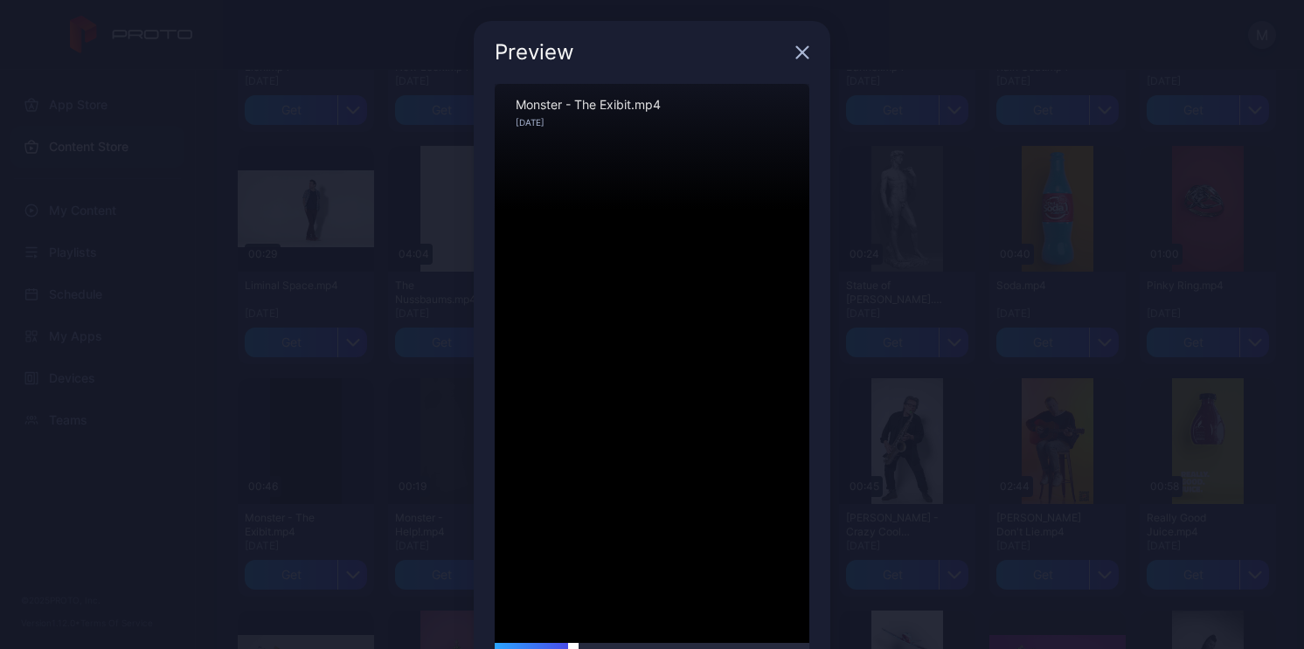
drag, startPoint x: 511, startPoint y: 645, endPoint x: 563, endPoint y: 645, distance: 51.6
click at [563, 645] on div at bounding box center [652, 648] width 315 height 10
click at [676, 644] on div at bounding box center [652, 648] width 315 height 10
click at [795, 49] on icon "button" at bounding box center [802, 52] width 14 height 14
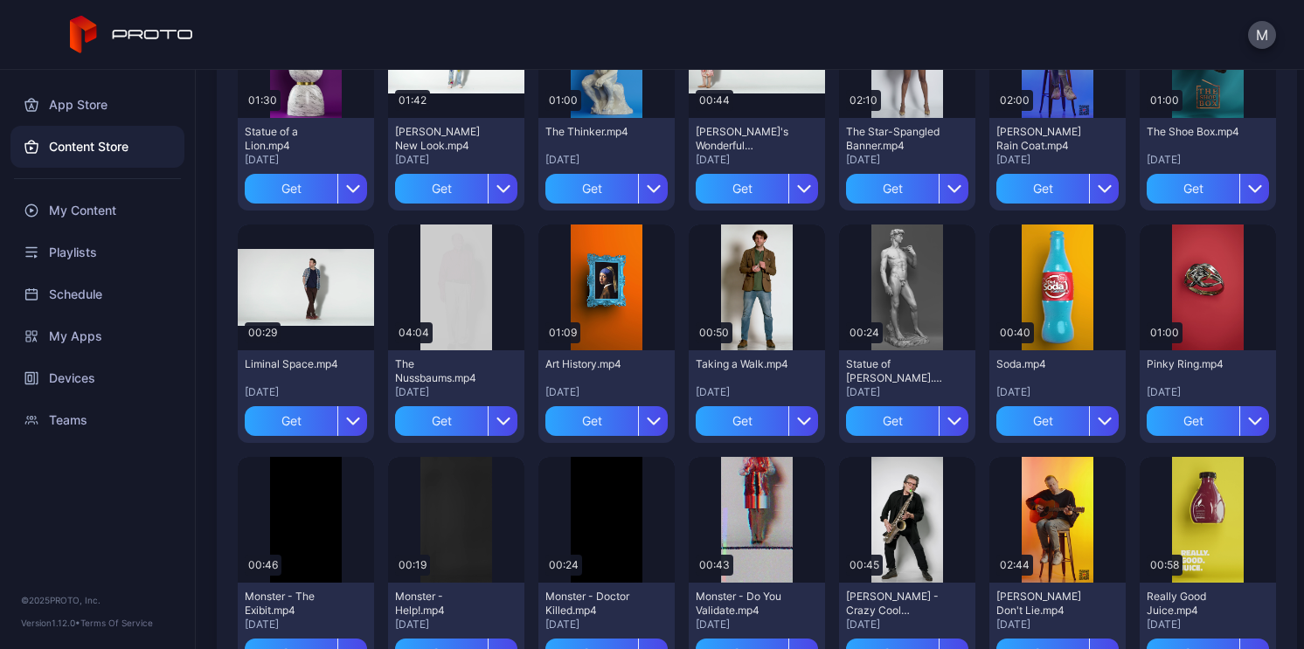
scroll to position [1639, 0]
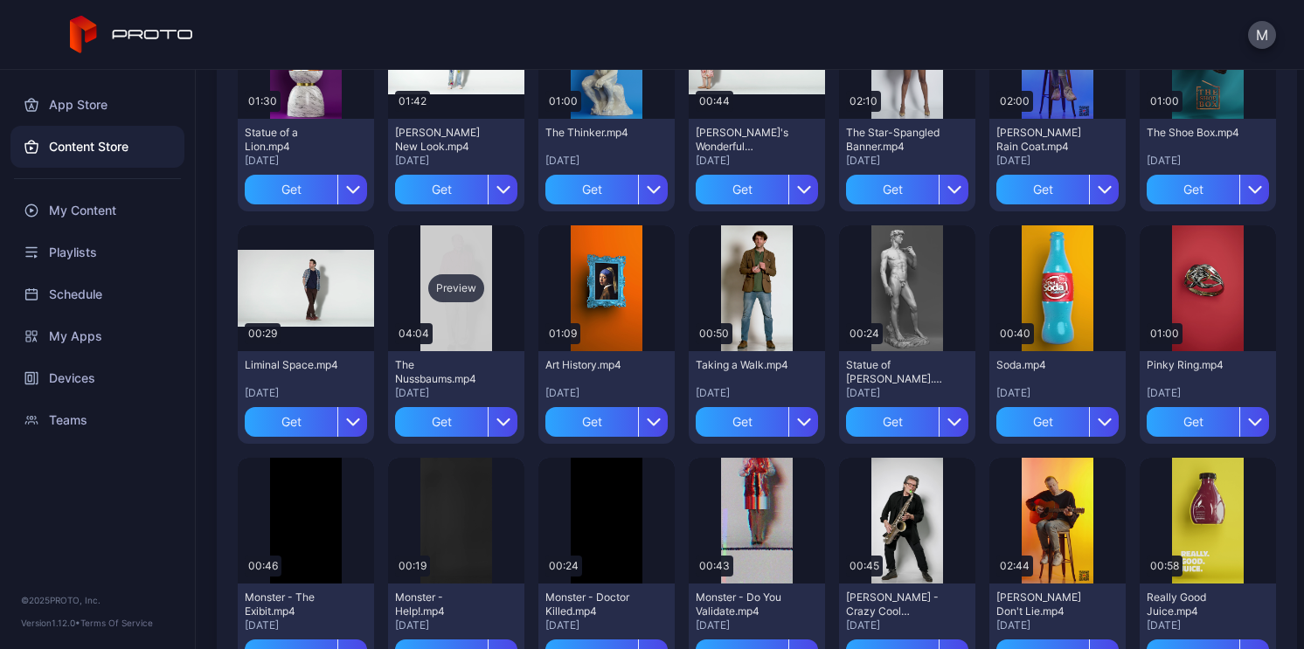
click at [510, 299] on div "Preview" at bounding box center [456, 289] width 136 height 126
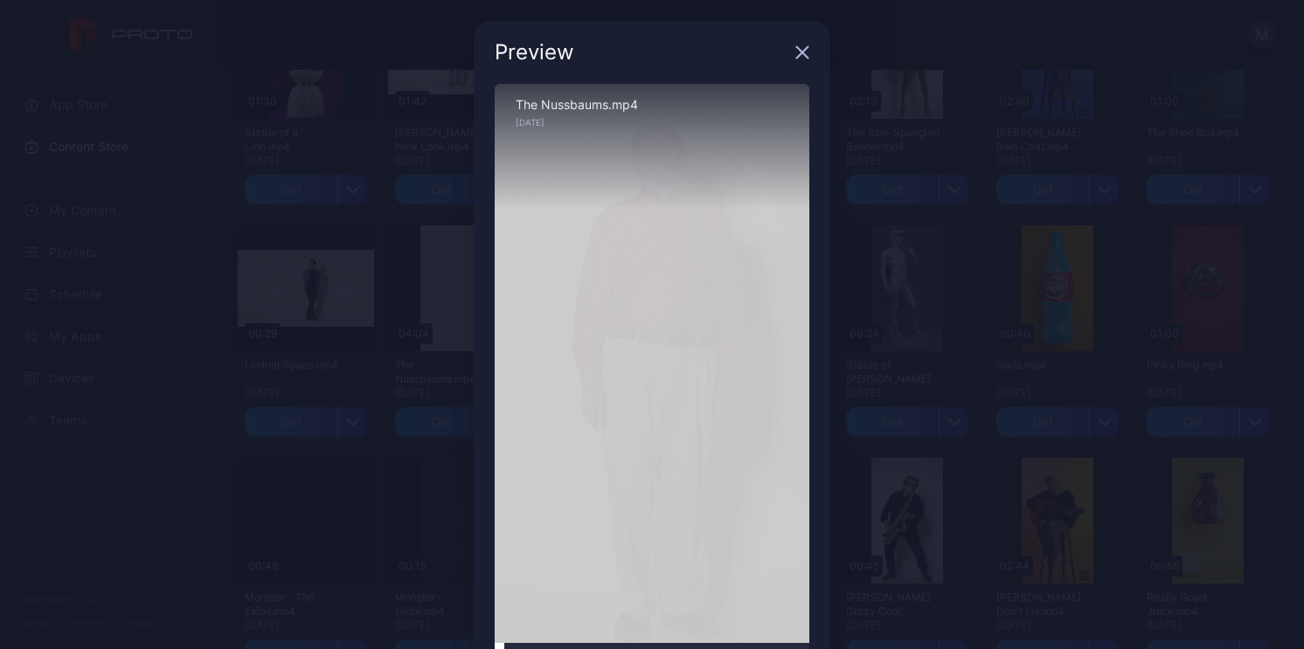
click at [540, 644] on div at bounding box center [652, 648] width 315 height 10
click at [795, 58] on icon "button" at bounding box center [802, 52] width 14 height 14
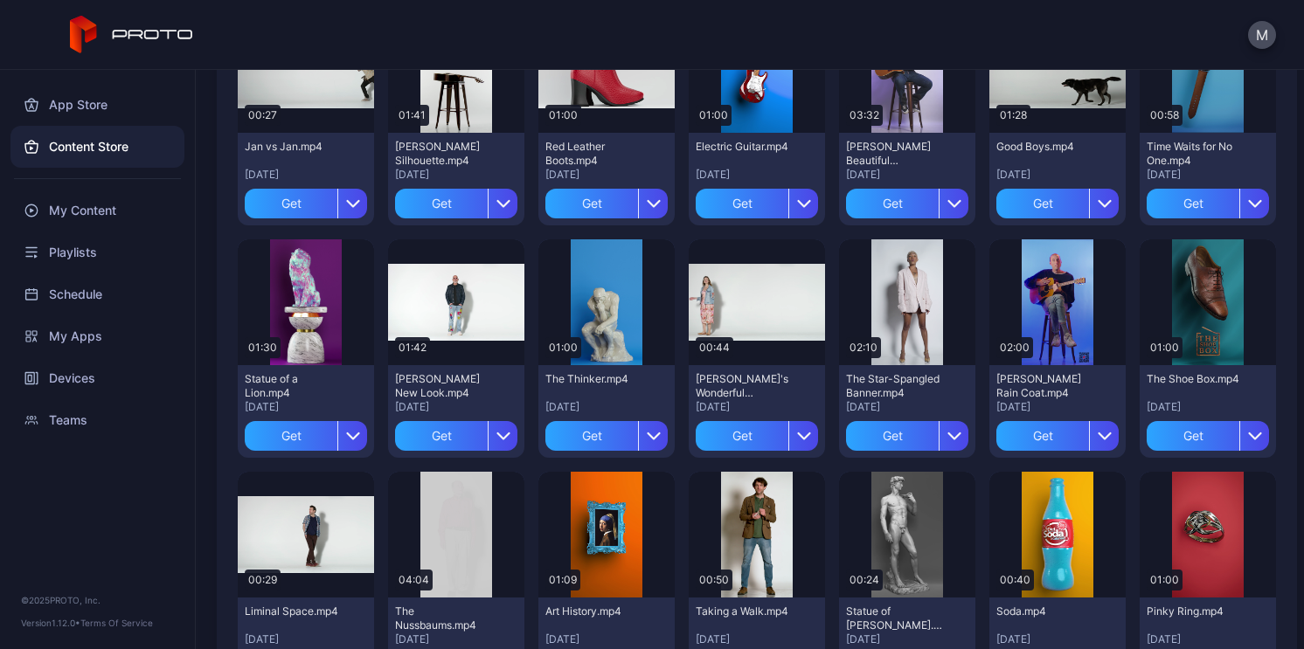
scroll to position [1407, 0]
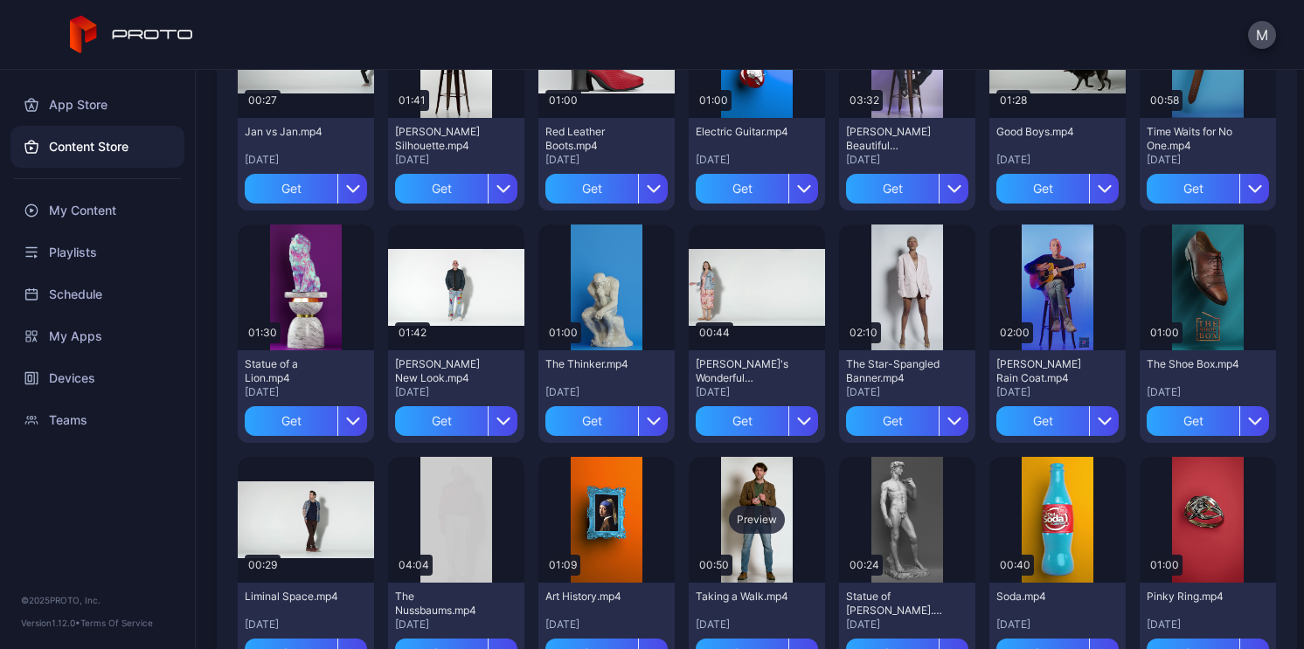
click at [767, 489] on div "Preview" at bounding box center [757, 520] width 136 height 126
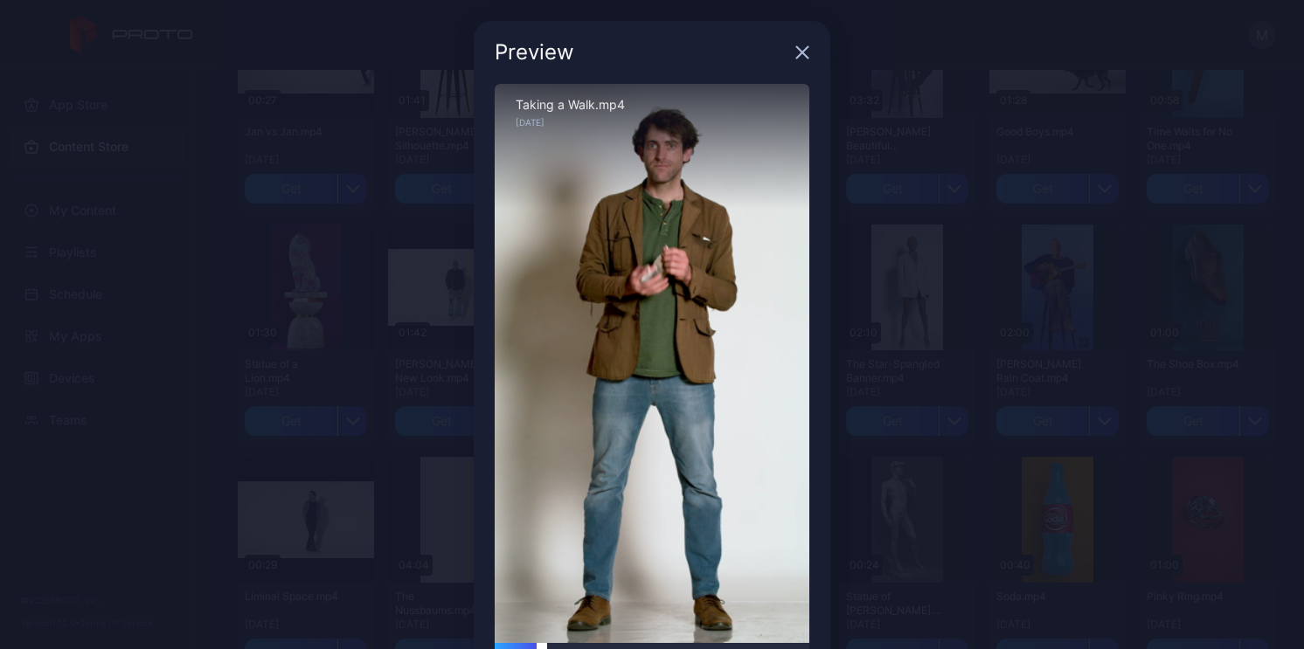
click at [555, 644] on div at bounding box center [652, 648] width 315 height 10
click at [594, 644] on div at bounding box center [652, 648] width 315 height 10
click at [624, 644] on div at bounding box center [652, 648] width 315 height 10
click at [598, 645] on div at bounding box center [652, 648] width 315 height 10
click at [645, 644] on div at bounding box center [652, 648] width 315 height 10
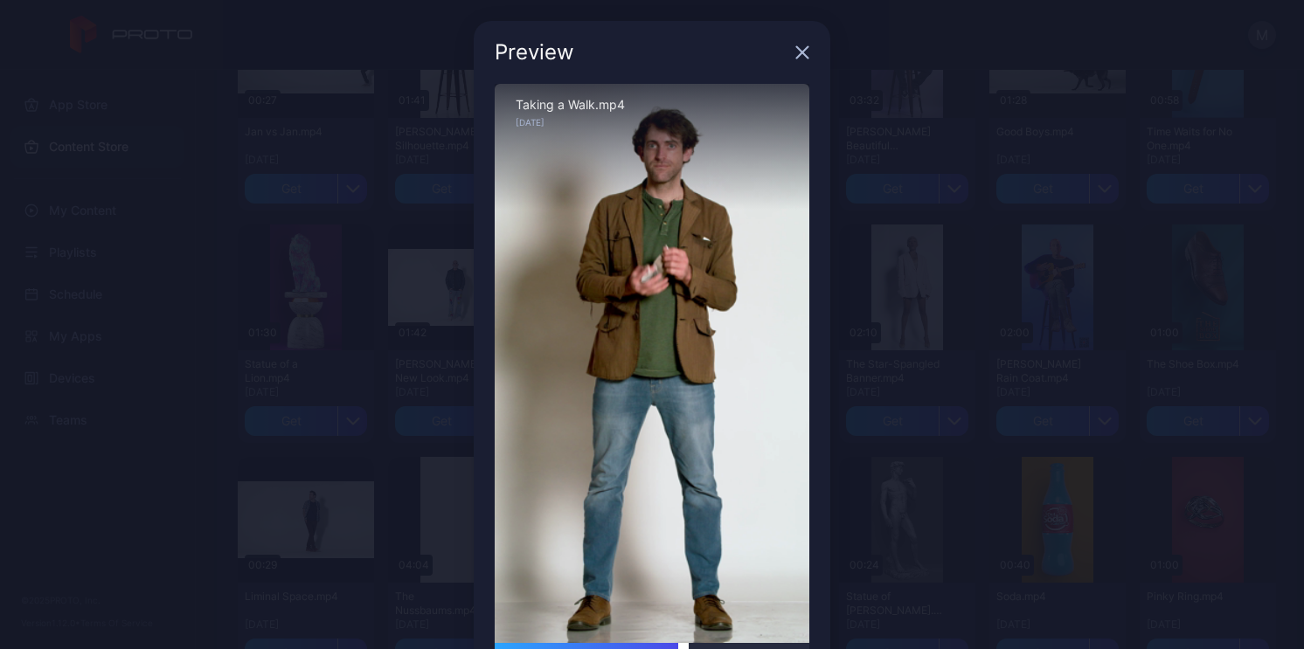
click at [673, 643] on div at bounding box center [652, 648] width 315 height 10
click at [709, 639] on div "Sorry, your browser doesn‘t support embedded videos" at bounding box center [652, 363] width 315 height 559
click at [722, 643] on div at bounding box center [652, 648] width 315 height 10
click at [795, 46] on icon "button" at bounding box center [802, 52] width 14 height 14
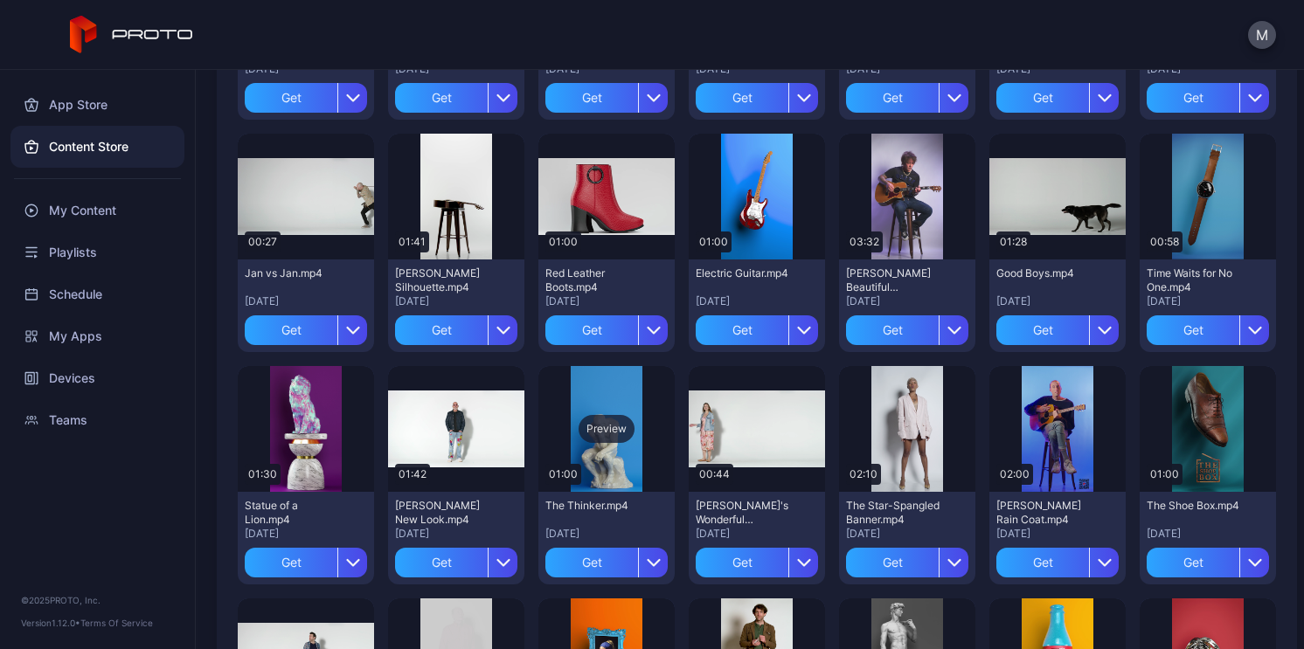
scroll to position [1261, 0]
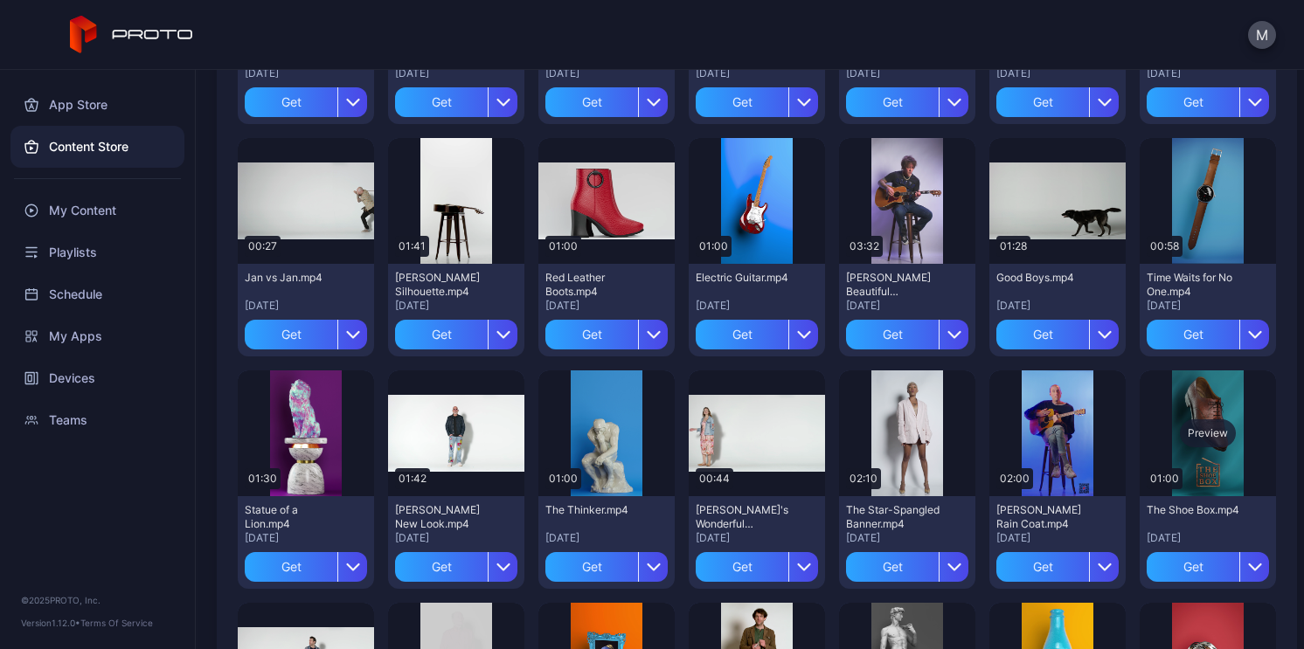
click at [1177, 407] on div "Preview" at bounding box center [1208, 434] width 136 height 126
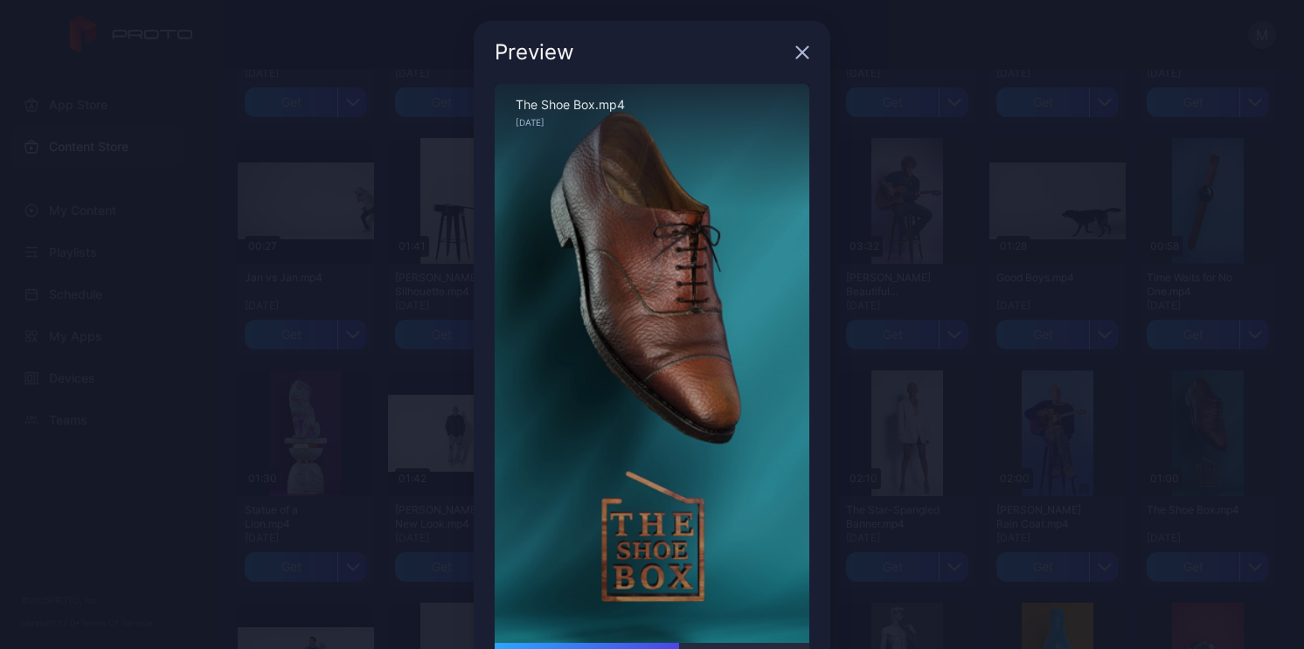
drag, startPoint x: 577, startPoint y: 644, endPoint x: 674, endPoint y: 638, distance: 97.2
click at [674, 638] on div "Sorry, your browser doesn‘t support embedded videos 00:35 / 01:00 The Shoe Box.…" at bounding box center [652, 390] width 315 height 612
click at [797, 51] on icon "button" at bounding box center [802, 52] width 11 height 11
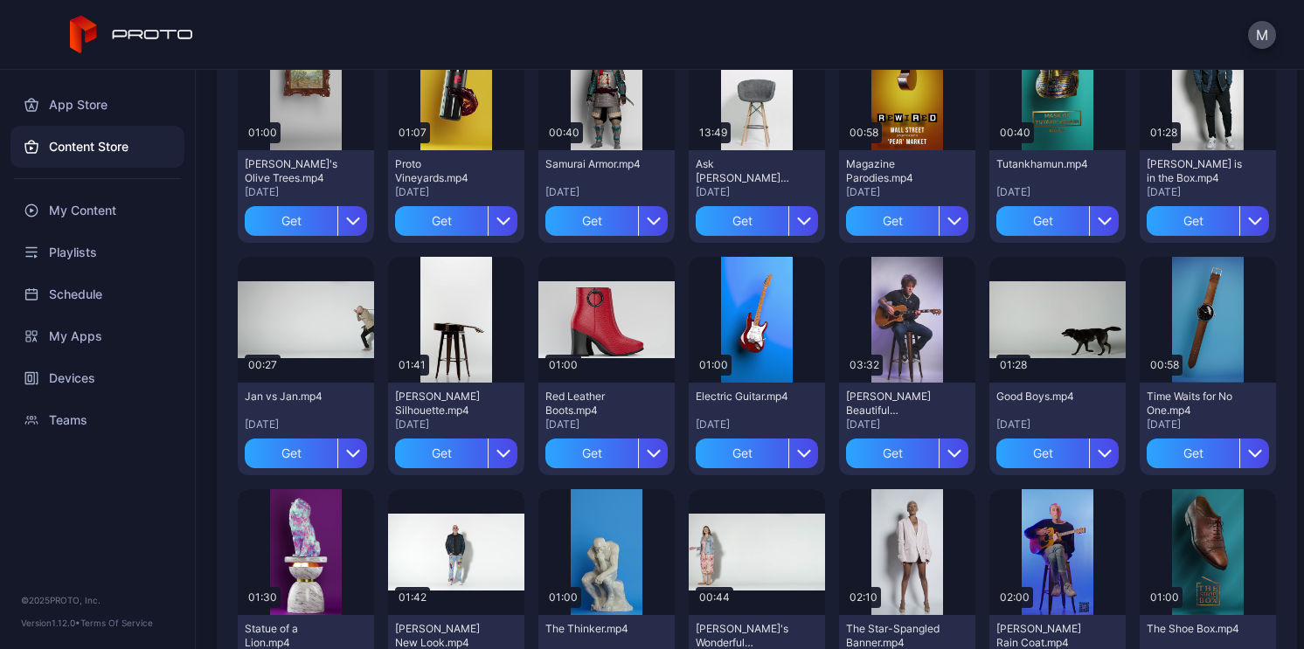
scroll to position [1138, 0]
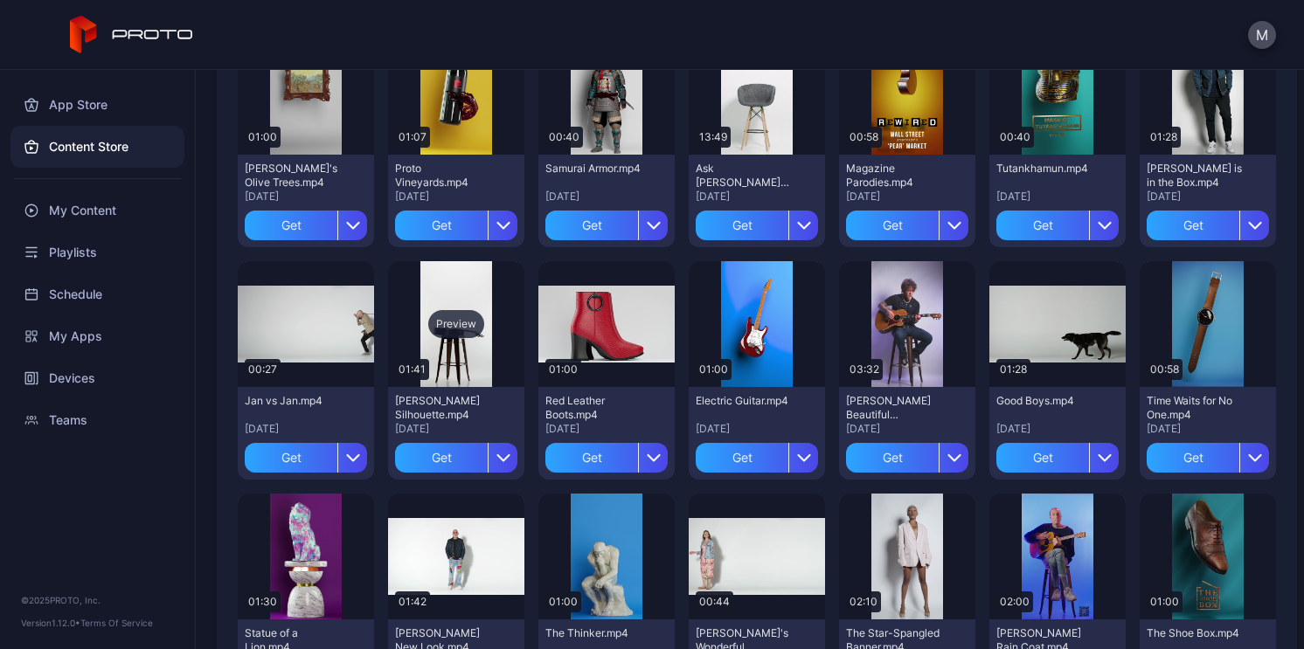
click at [469, 335] on div "Preview" at bounding box center [456, 324] width 56 height 28
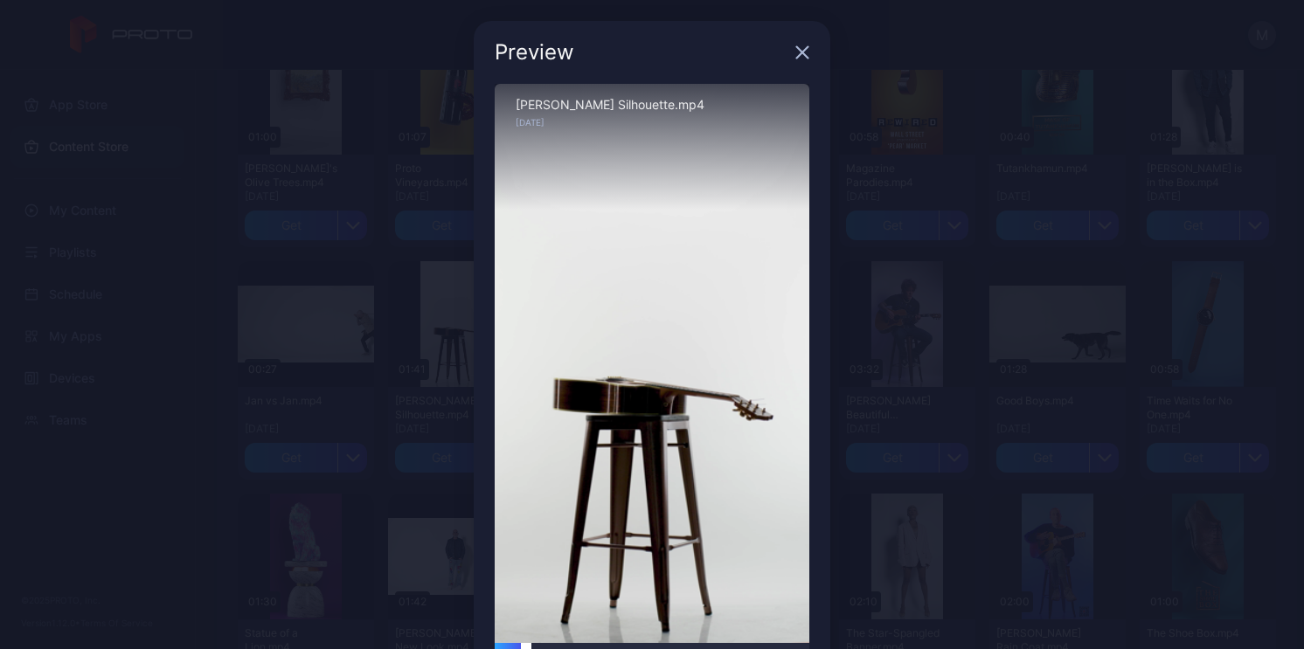
drag, startPoint x: 504, startPoint y: 645, endPoint x: 517, endPoint y: 642, distance: 12.5
click at [517, 643] on div at bounding box center [652, 648] width 315 height 10
click at [605, 644] on div at bounding box center [652, 648] width 315 height 10
click at [663, 643] on div at bounding box center [652, 648] width 315 height 10
click at [796, 51] on icon "button" at bounding box center [802, 52] width 14 height 14
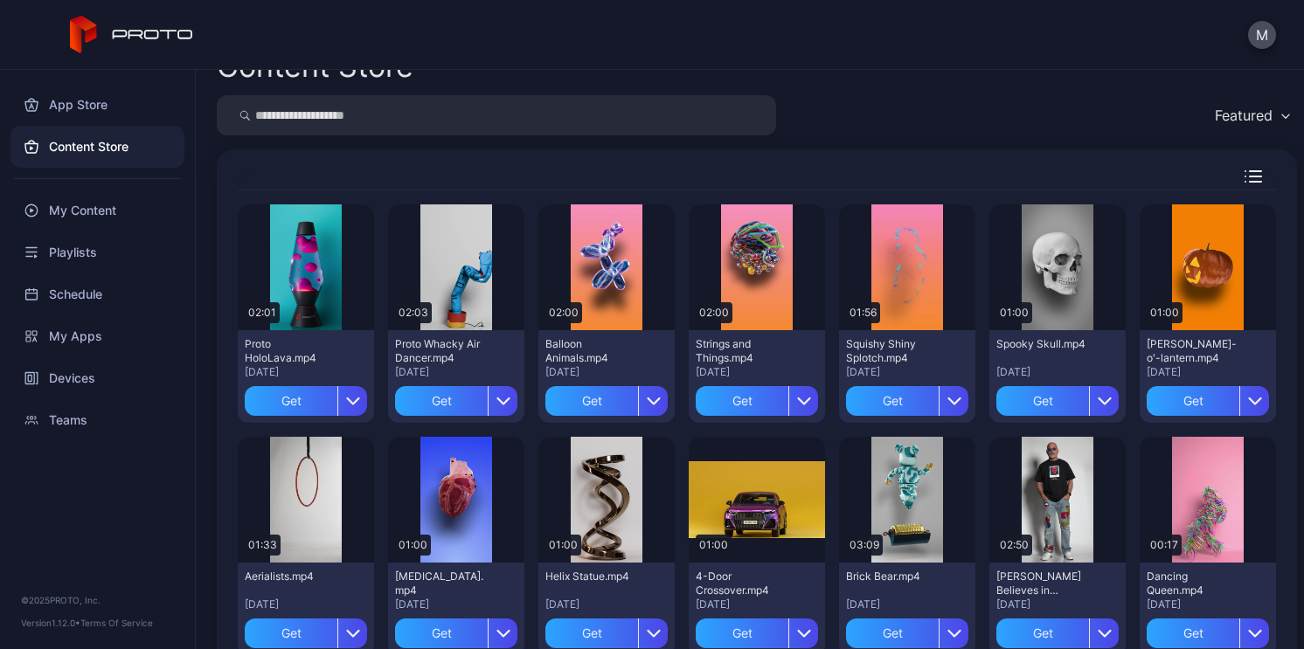
scroll to position [0, 0]
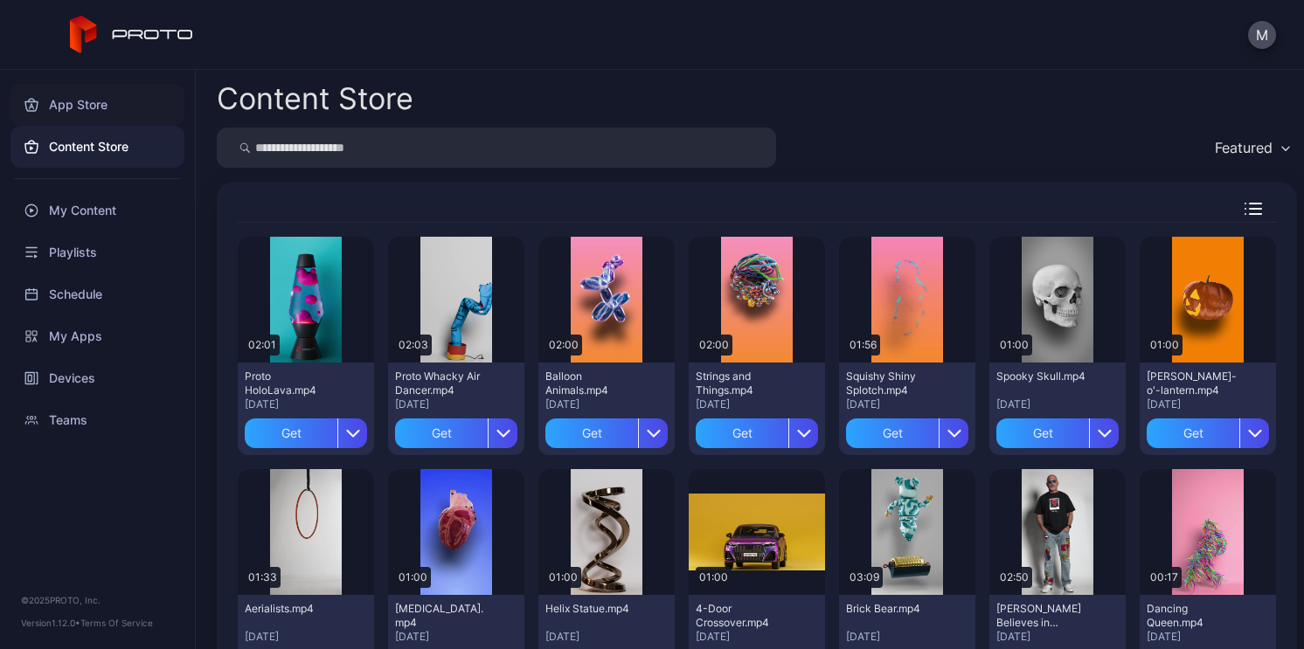
click at [100, 109] on div "App Store" at bounding box center [97, 105] width 174 height 42
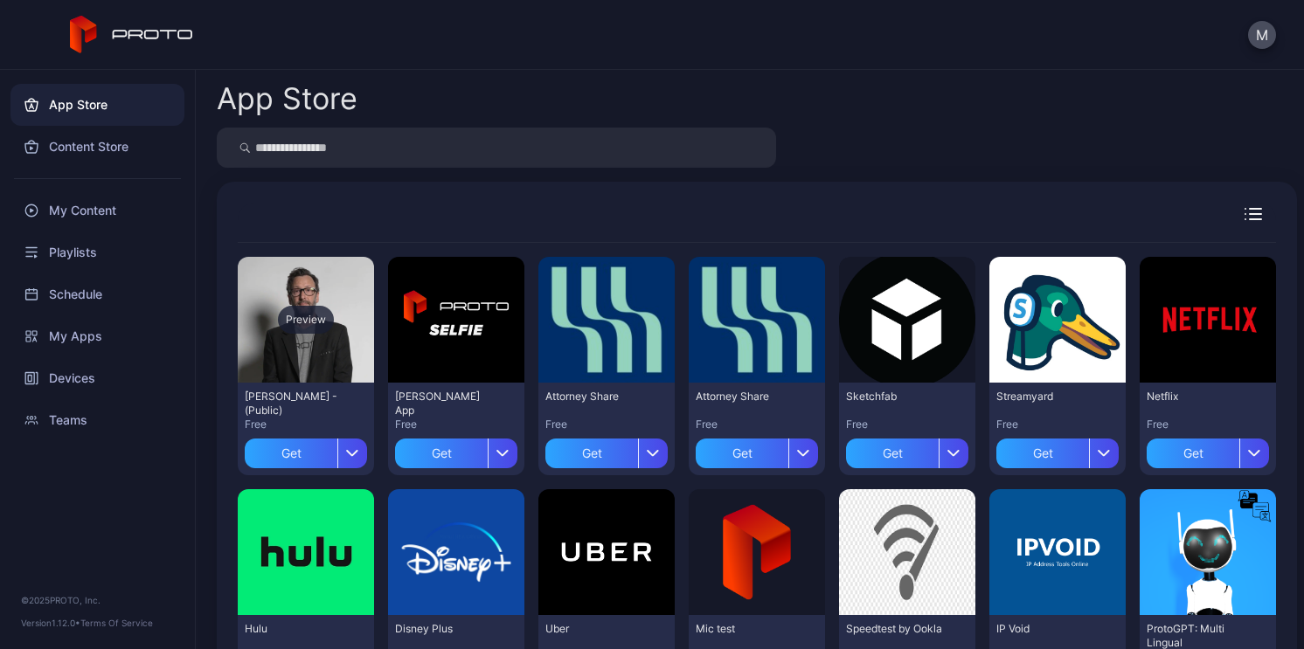
click at [309, 352] on div "Preview" at bounding box center [306, 320] width 136 height 126
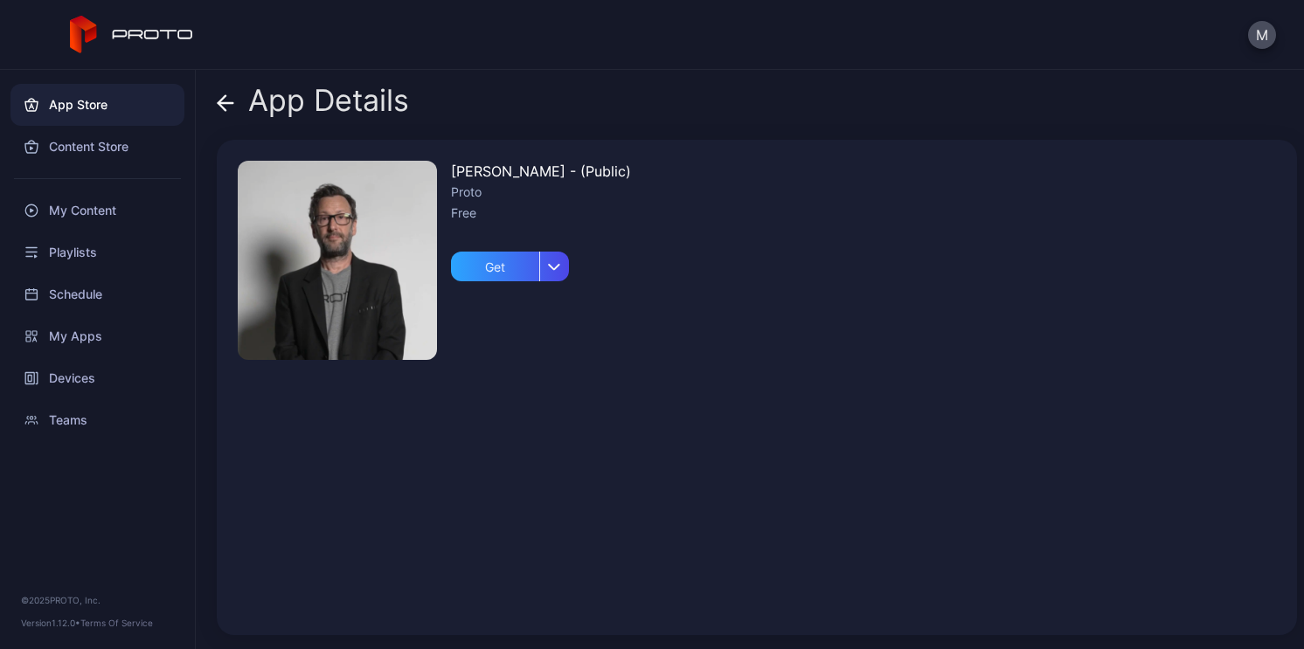
click at [353, 247] on img at bounding box center [337, 260] width 199 height 199
click at [212, 108] on div "App Details [PERSON_NAME] N Persona - (Public) Proto Free Get" at bounding box center [750, 360] width 1108 height 580
click at [219, 105] on icon at bounding box center [222, 102] width 7 height 15
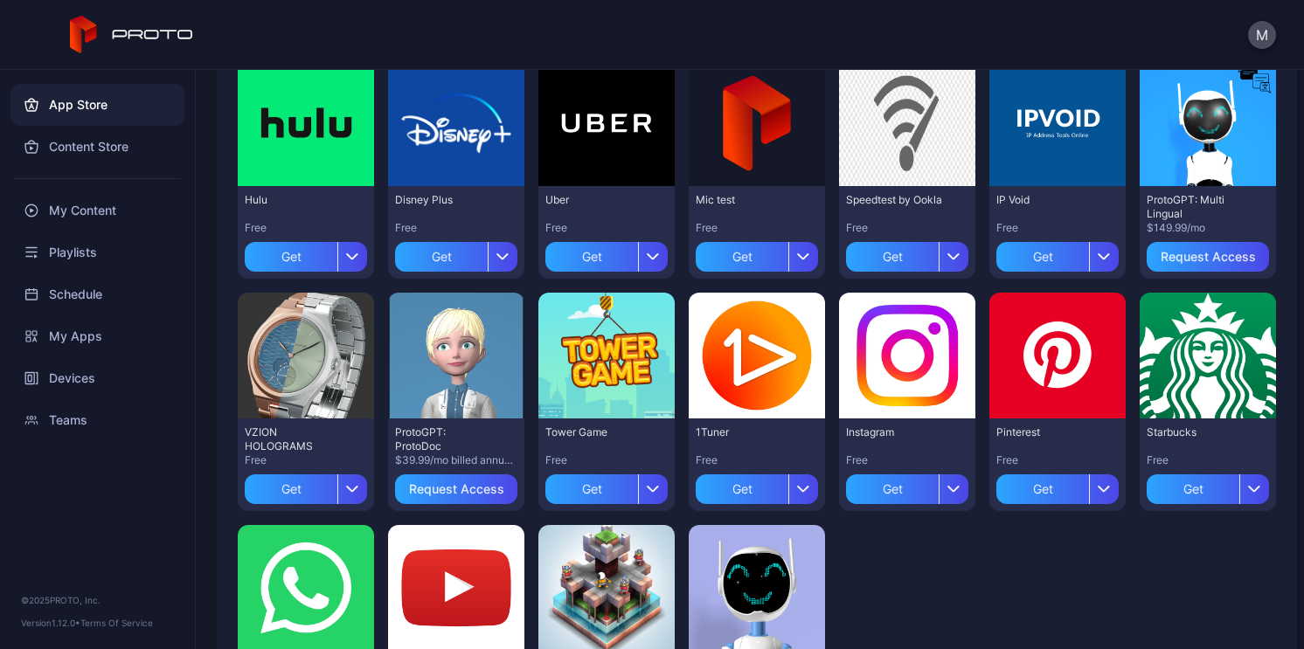
scroll to position [427, 0]
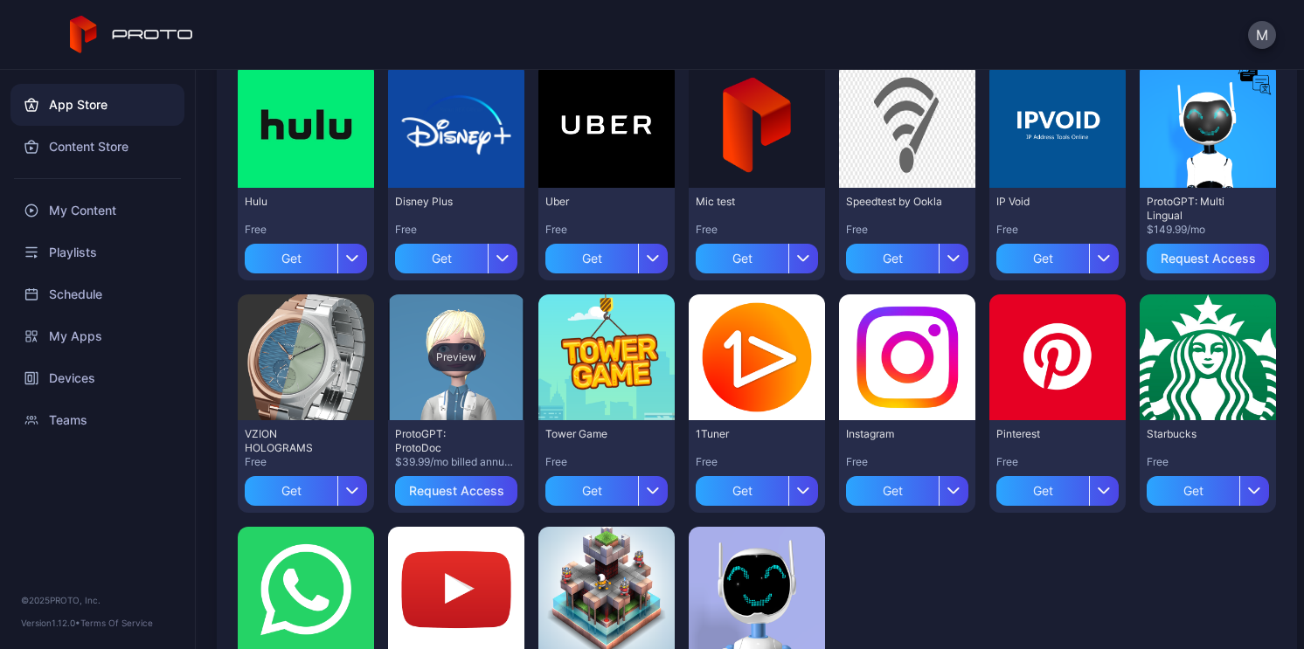
click at [476, 357] on div "Preview" at bounding box center [456, 358] width 56 height 28
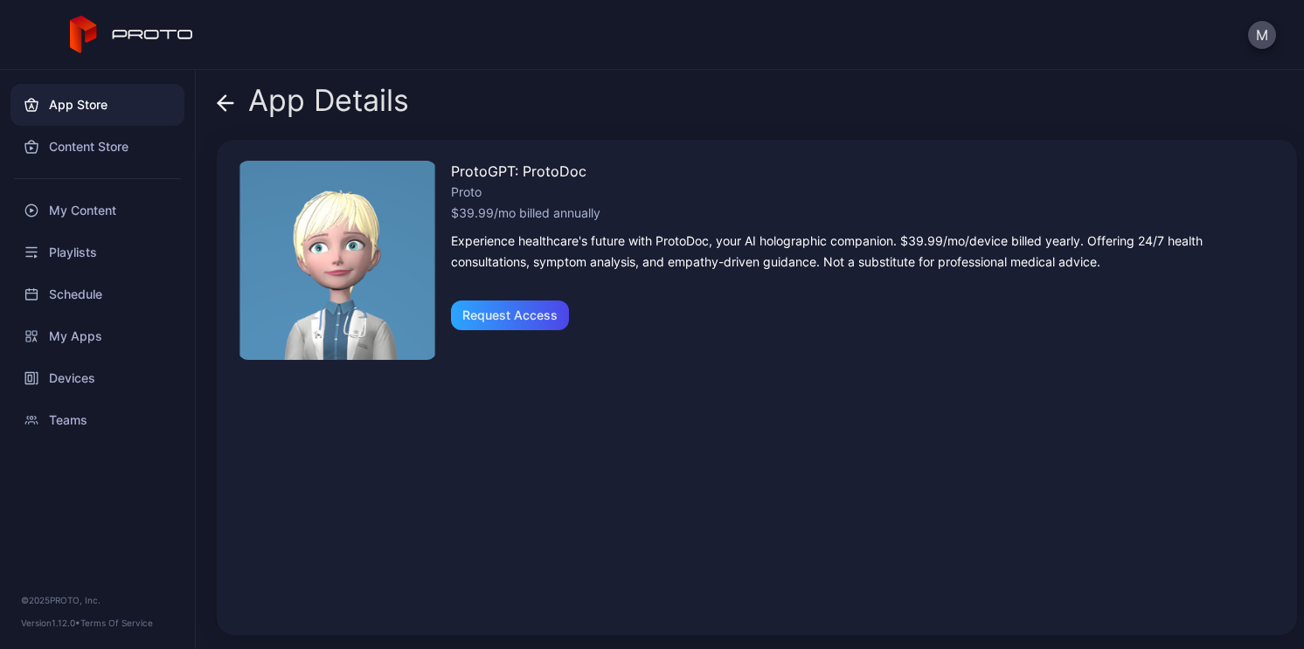
click at [231, 106] on icon at bounding box center [225, 102] width 17 height 17
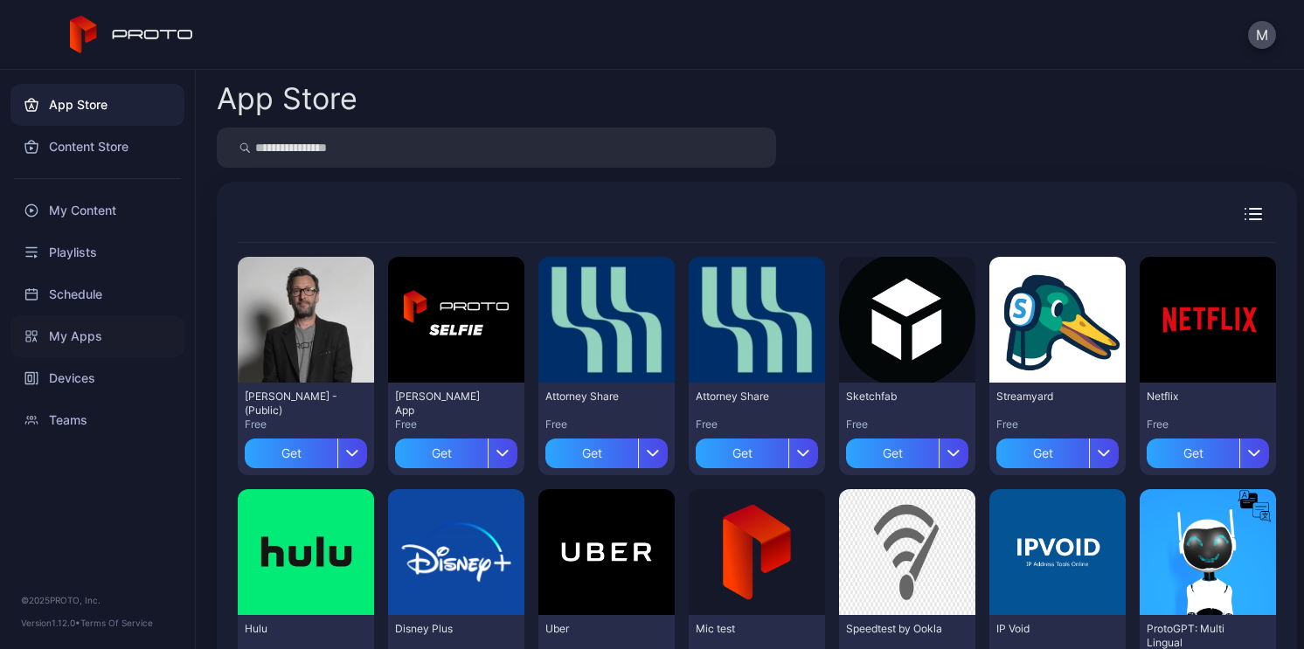
click at [101, 330] on div "My Apps" at bounding box center [97, 337] width 174 height 42
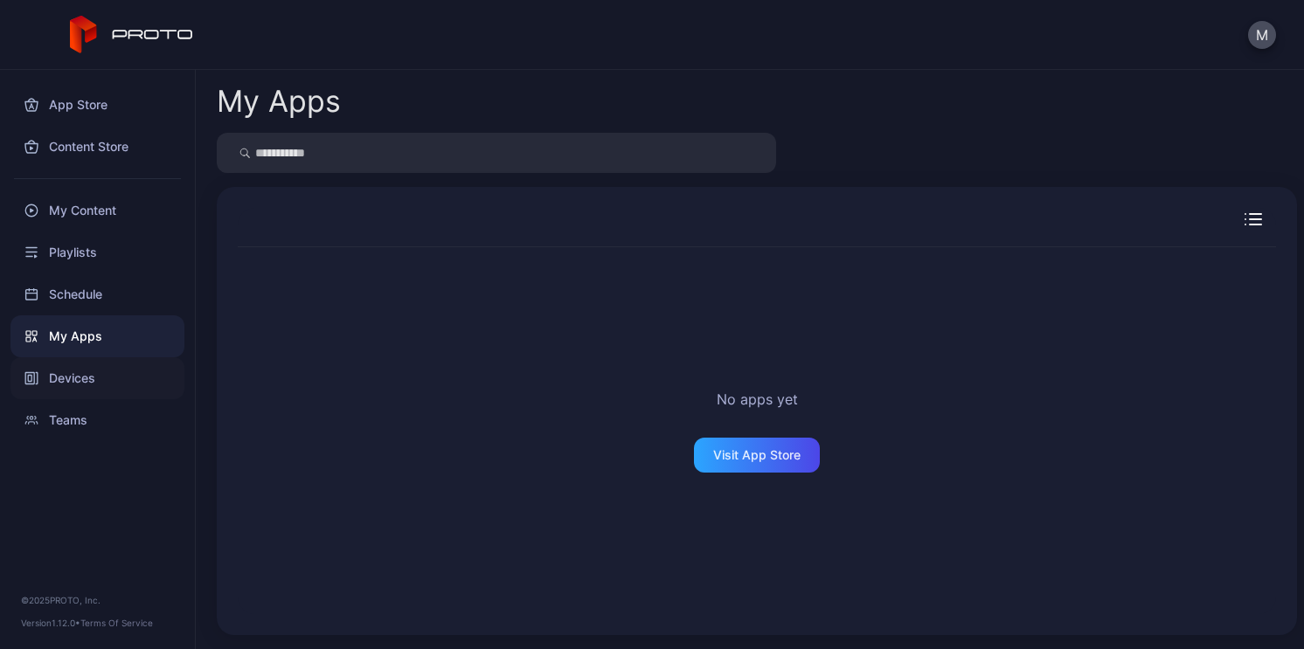
click at [95, 396] on div "Devices" at bounding box center [97, 379] width 174 height 42
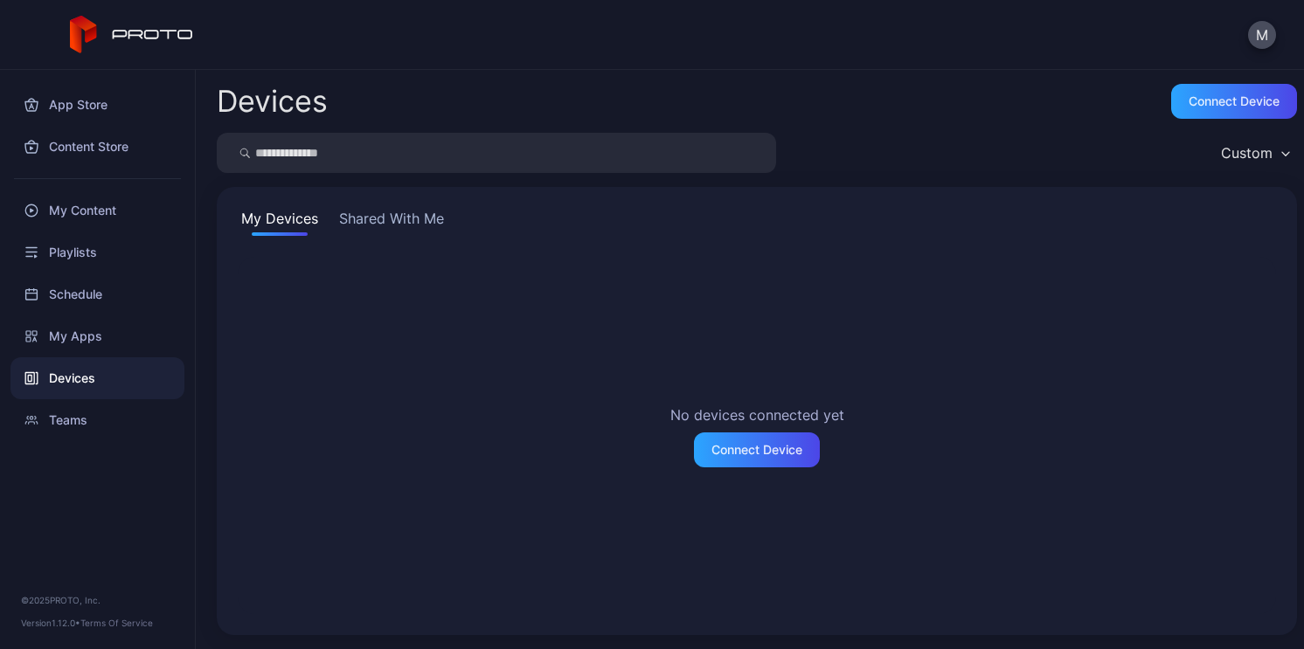
click at [400, 236] on div "My Devices Shared With Me No devices connected yet Connect Device" at bounding box center [757, 411] width 1080 height 448
click at [402, 223] on button "Shared With Me" at bounding box center [392, 222] width 112 height 28
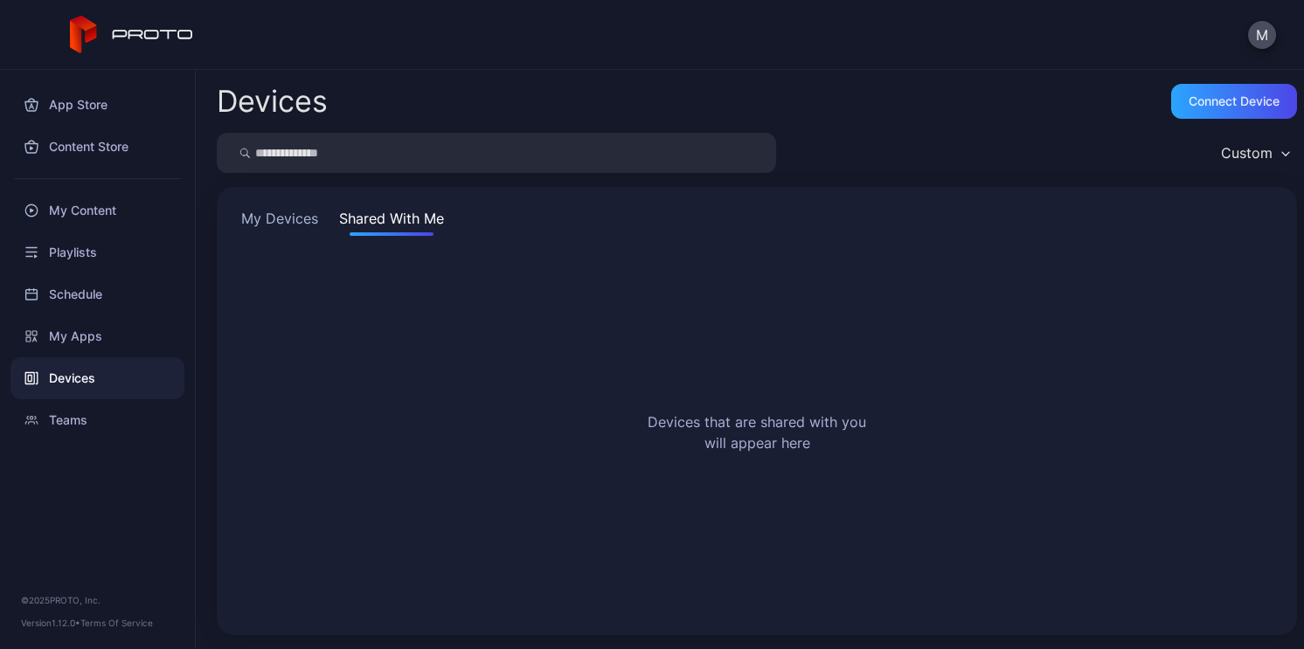
click at [254, 224] on button "My Devices" at bounding box center [280, 222] width 84 height 28
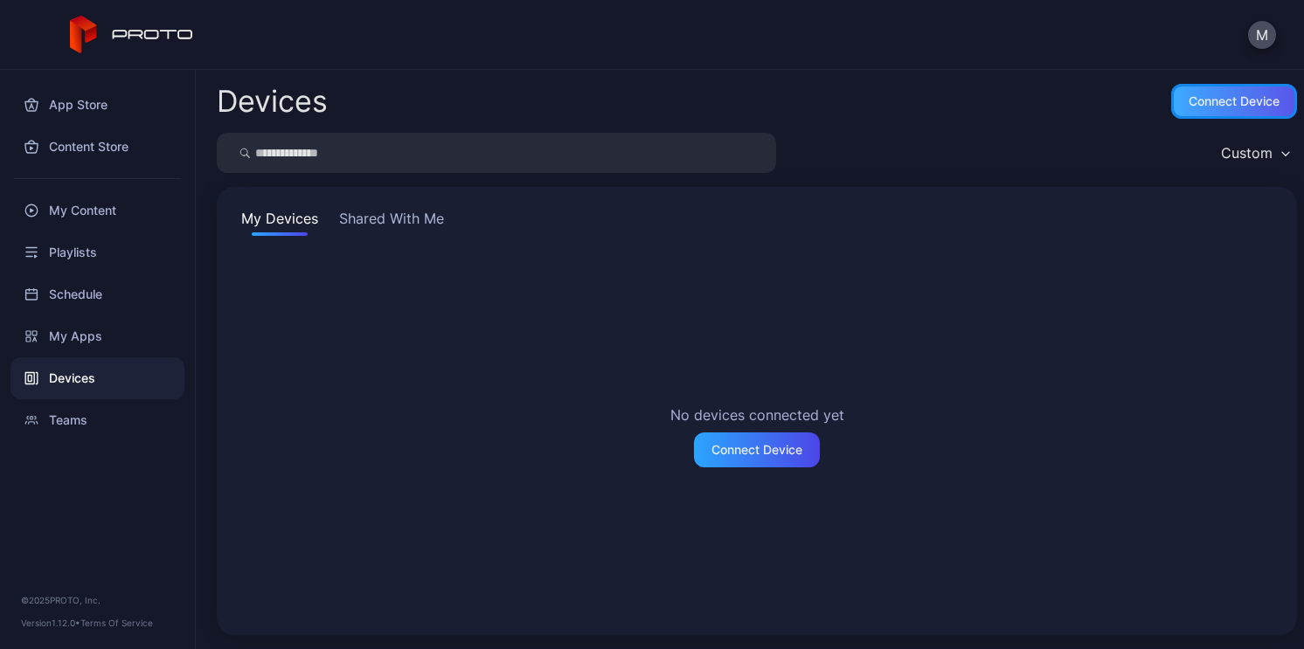
click at [1219, 102] on div "Connect device" at bounding box center [1234, 101] width 91 height 14
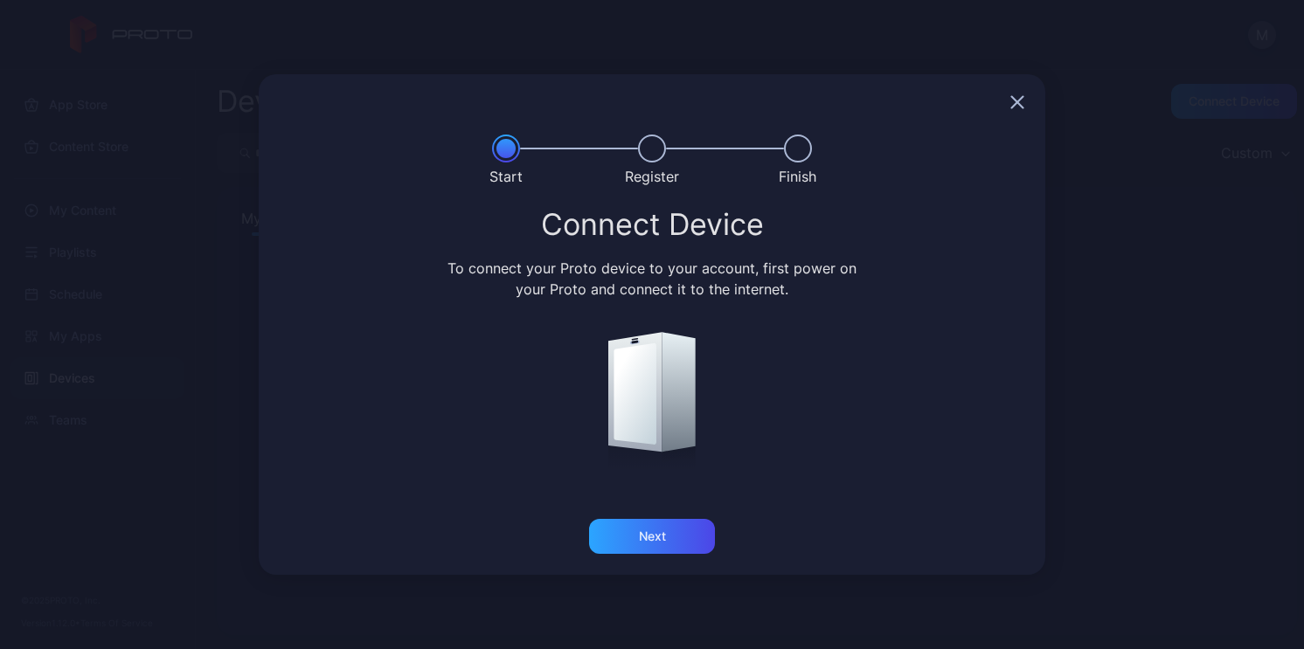
click at [1001, 112] on div at bounding box center [652, 102] width 787 height 56
click at [1013, 111] on div at bounding box center [652, 102] width 787 height 56
click at [1021, 101] on icon "button" at bounding box center [1017, 102] width 14 height 14
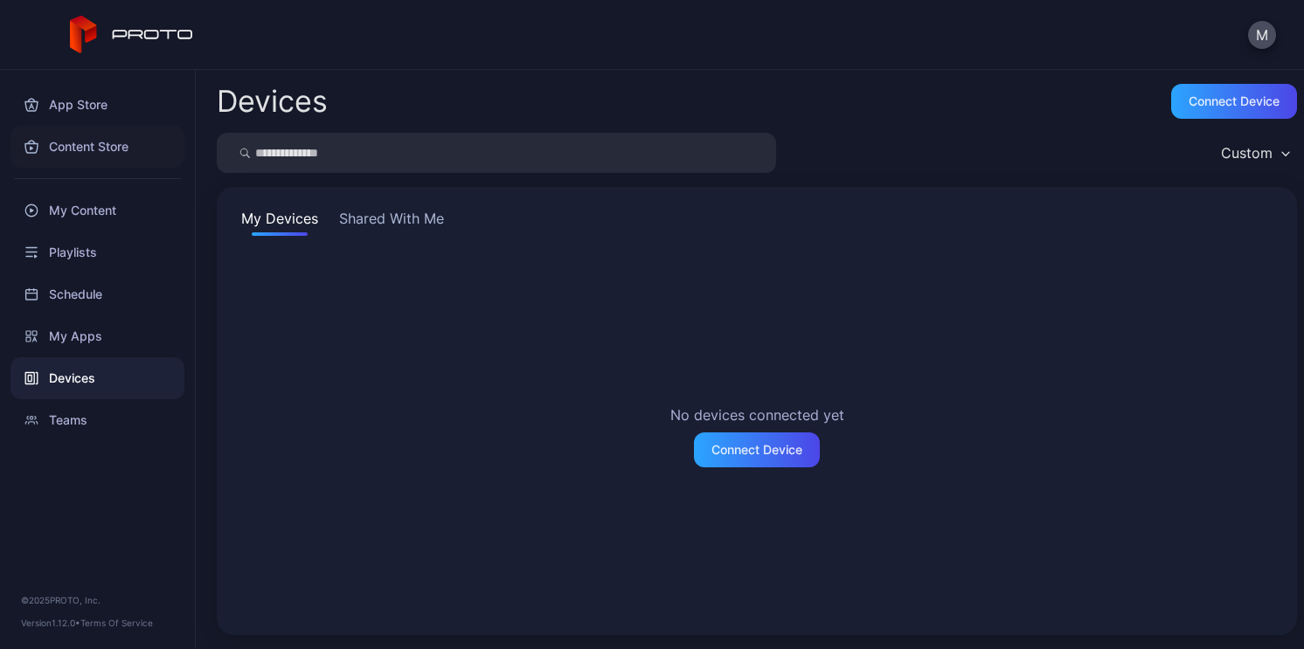
click at [105, 152] on div "Content Store" at bounding box center [97, 147] width 174 height 42
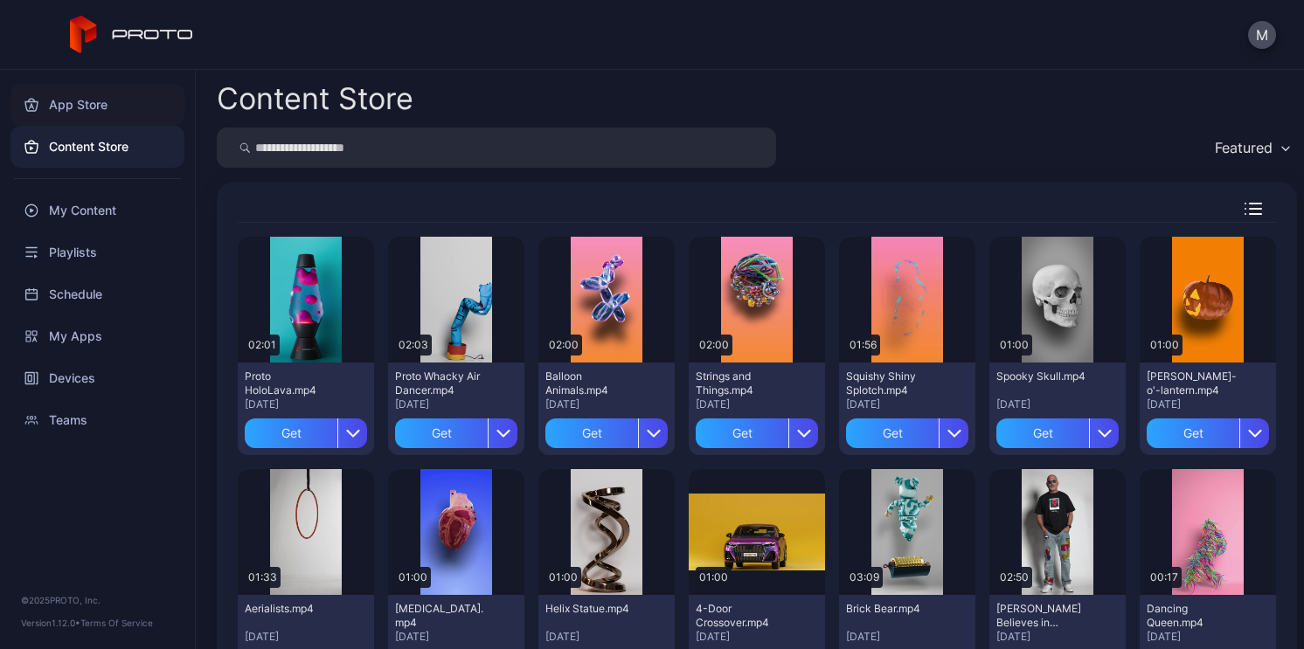
click at [98, 103] on div "App Store" at bounding box center [97, 105] width 174 height 42
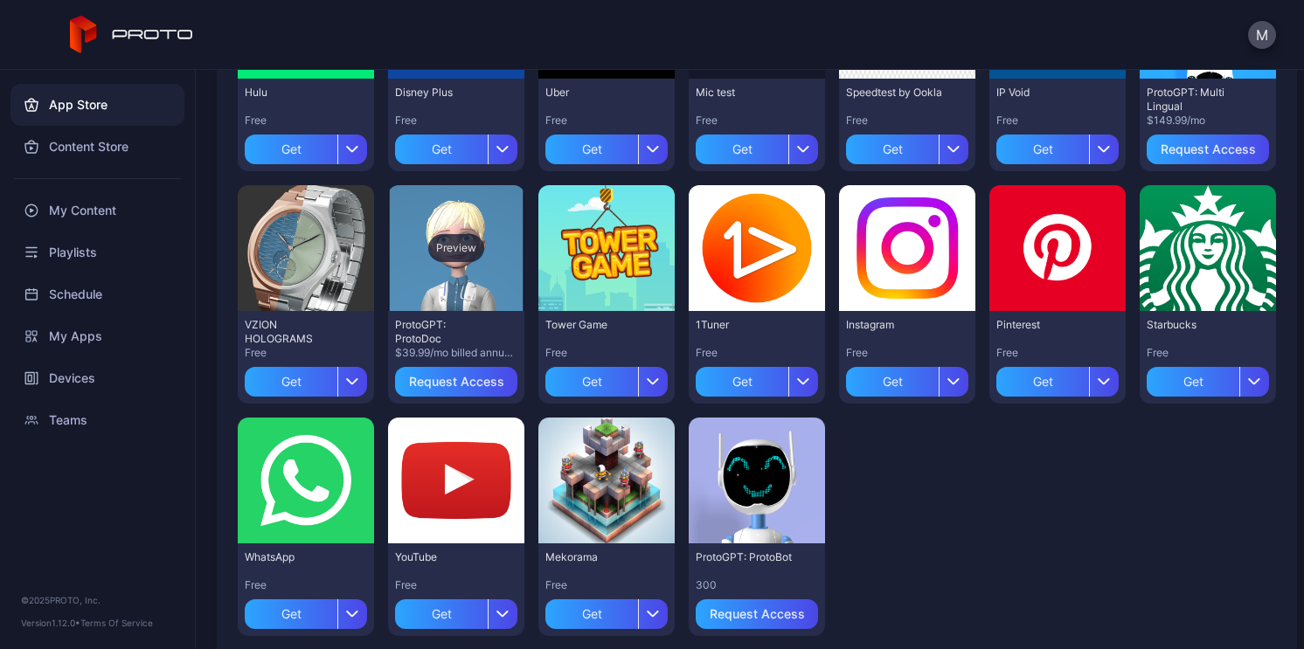
scroll to position [573, 0]
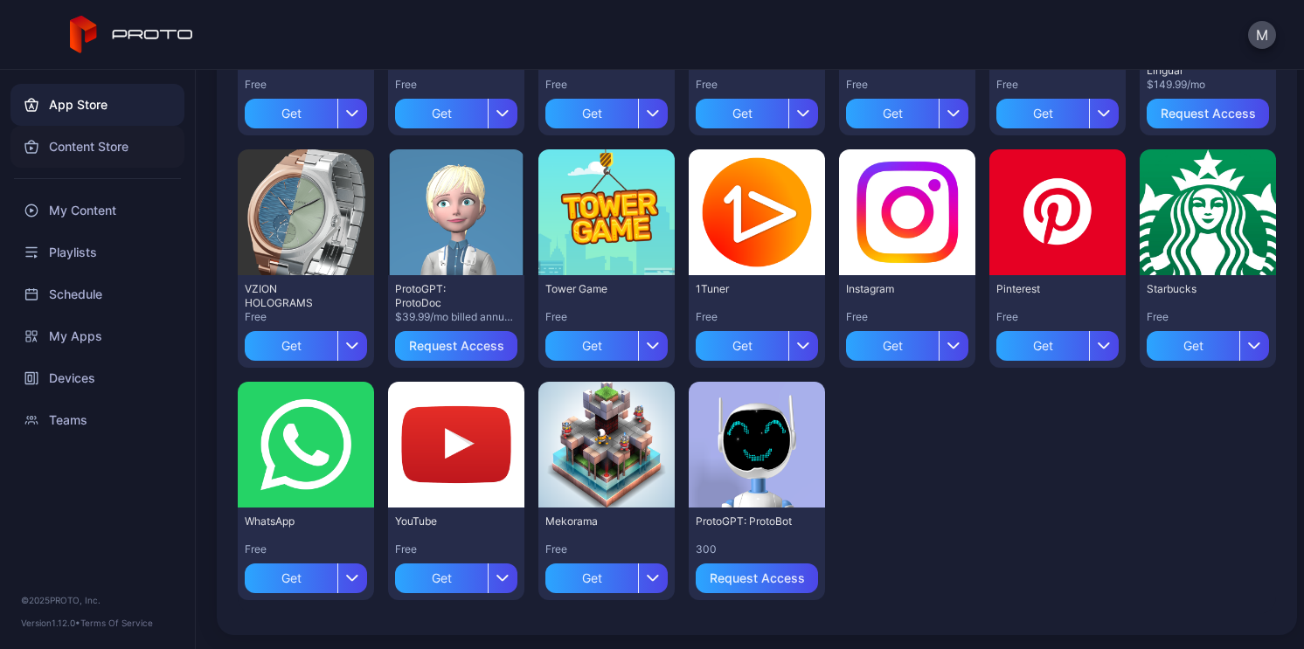
click at [88, 135] on div "Content Store" at bounding box center [97, 147] width 174 height 42
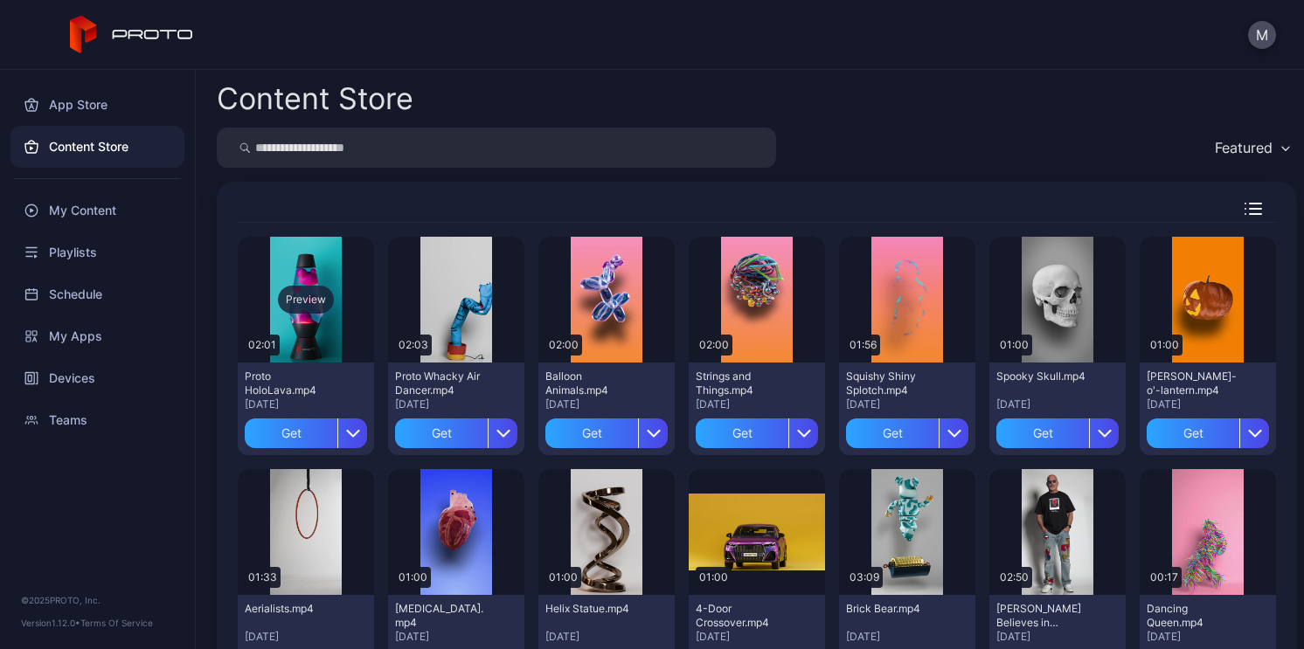
click at [307, 263] on div "Preview" at bounding box center [306, 300] width 136 height 126
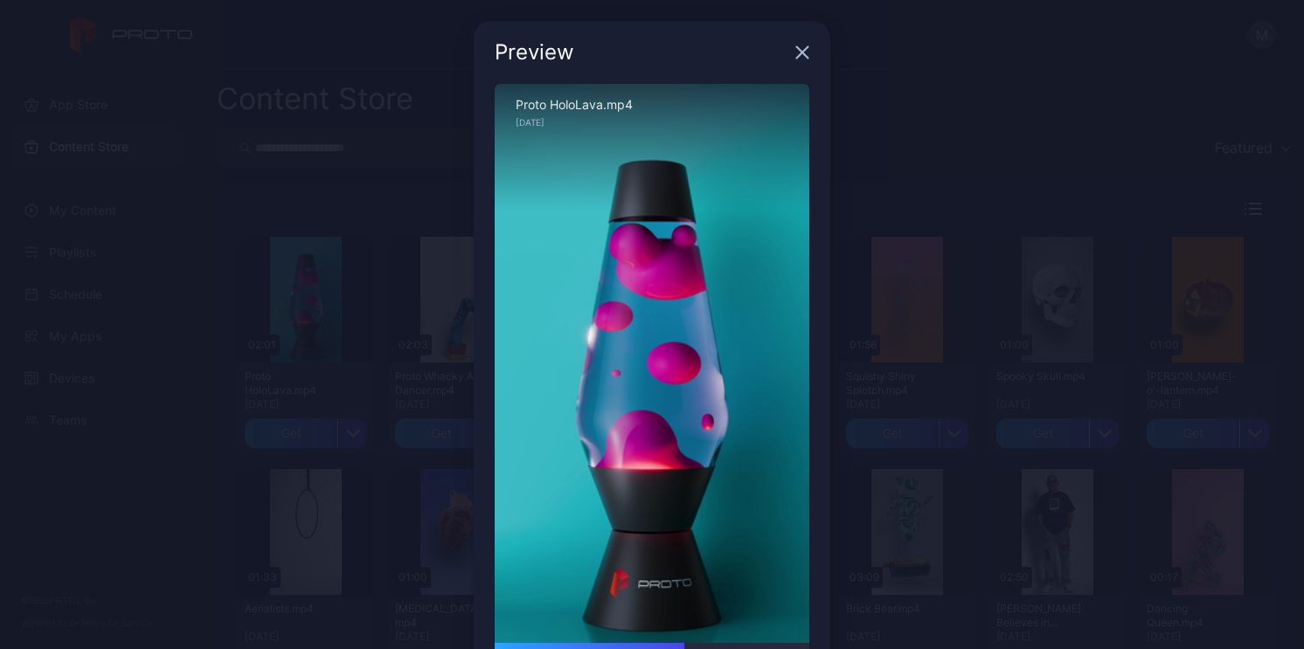
drag, startPoint x: 540, startPoint y: 643, endPoint x: 684, endPoint y: 638, distance: 144.3
click at [684, 639] on div "Sorry, your browser doesn‘t support embedded videos 01:13 / 02:01 Proto HoloLav…" at bounding box center [652, 390] width 315 height 612
click at [795, 50] on icon "button" at bounding box center [802, 52] width 14 height 14
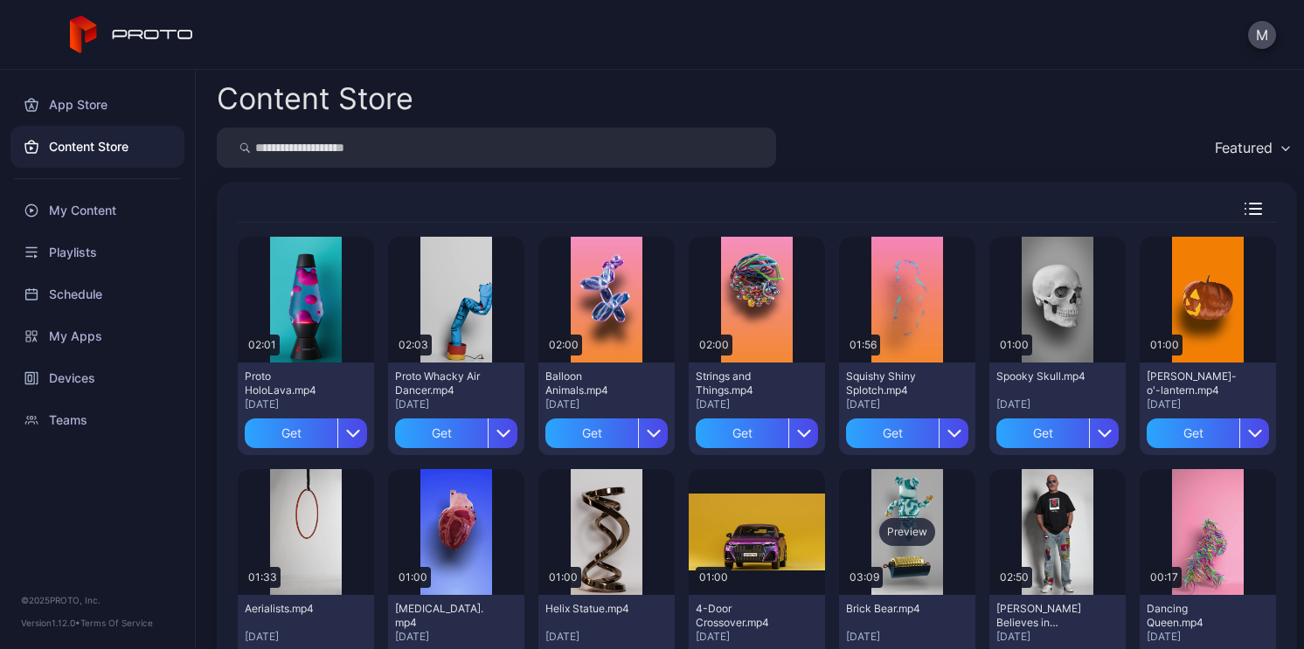
click at [902, 535] on div "Preview" at bounding box center [907, 532] width 56 height 28
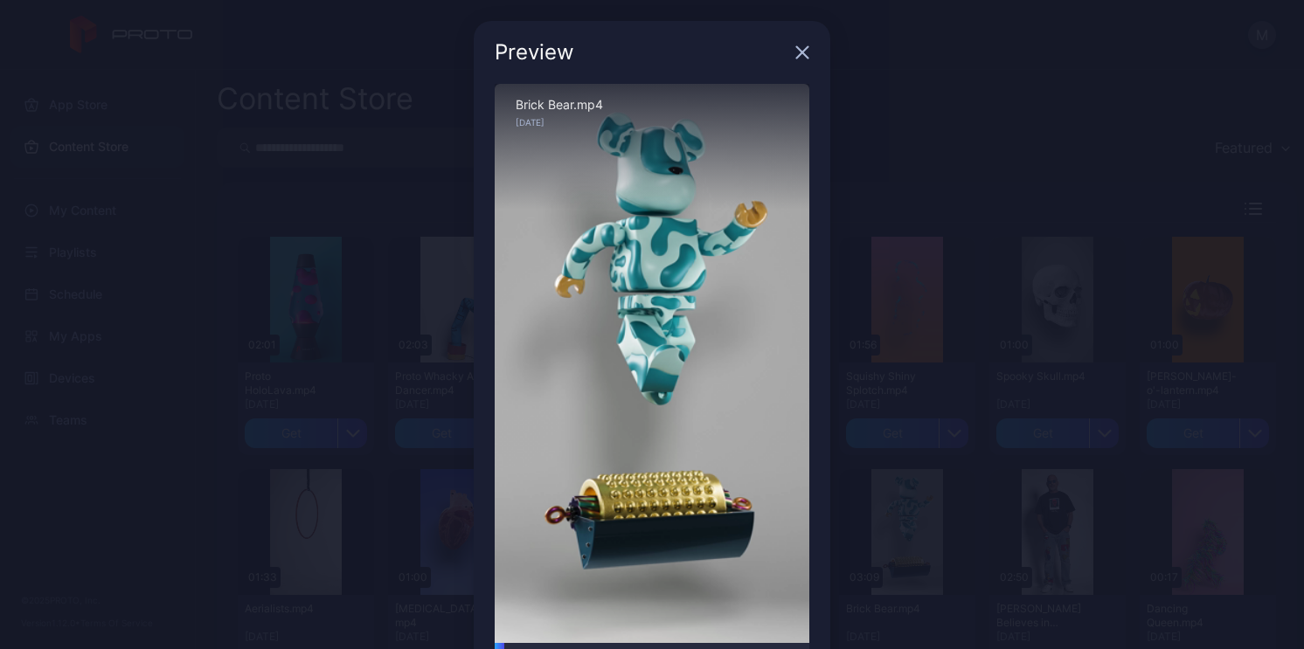
click at [797, 49] on icon "button" at bounding box center [802, 52] width 14 height 14
